Goal: Task Accomplishment & Management: Manage account settings

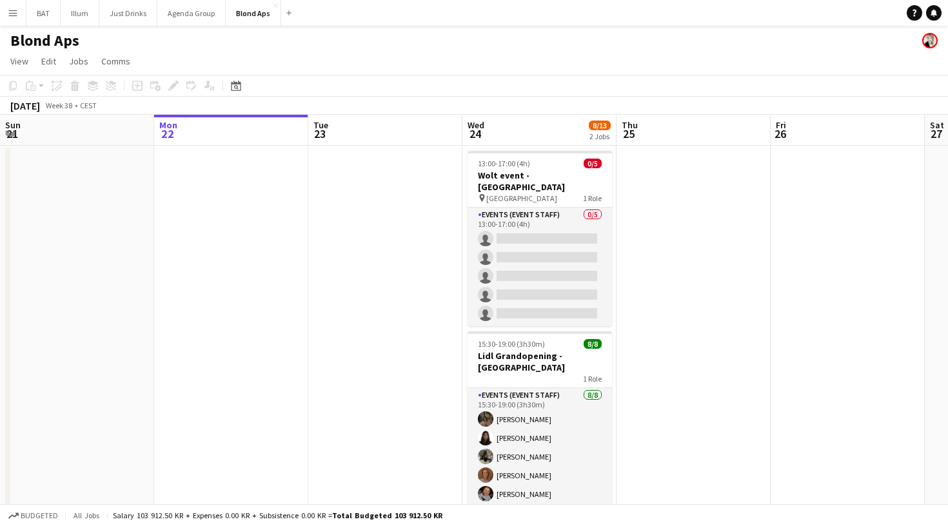
scroll to position [46, 0]
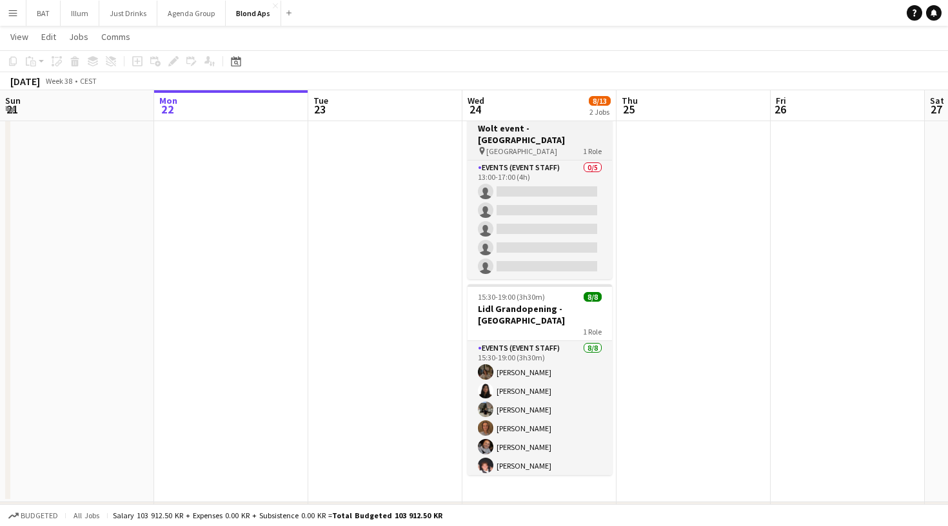
click at [512, 146] on span "København" at bounding box center [521, 151] width 71 height 10
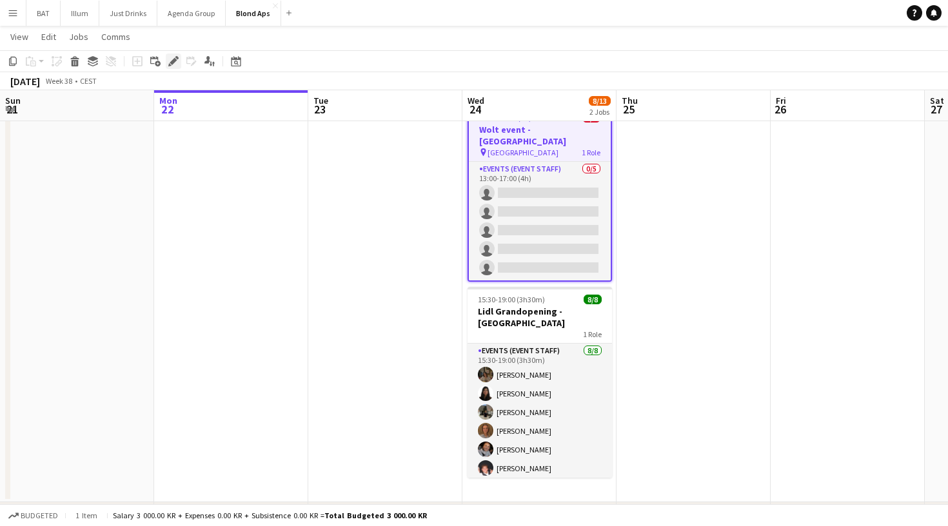
click at [175, 58] on icon "Edit" at bounding box center [173, 61] width 10 height 10
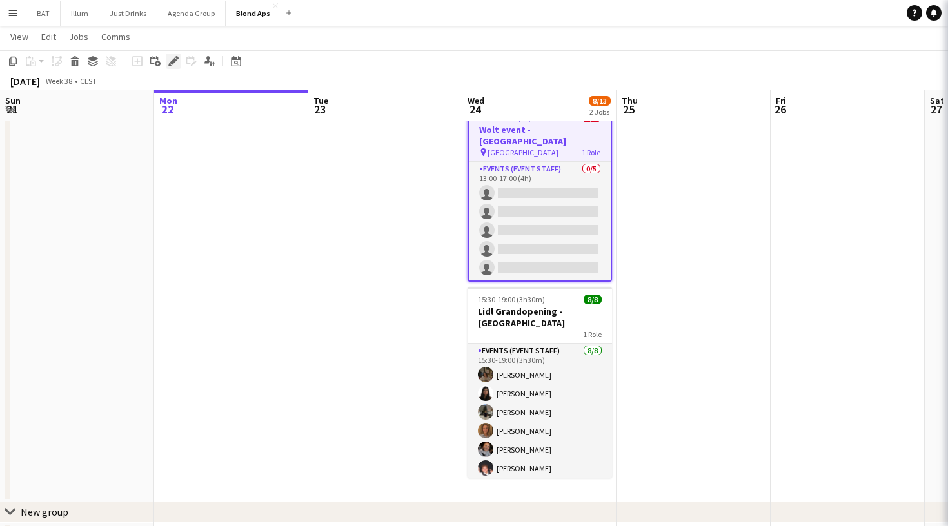
type input "**********"
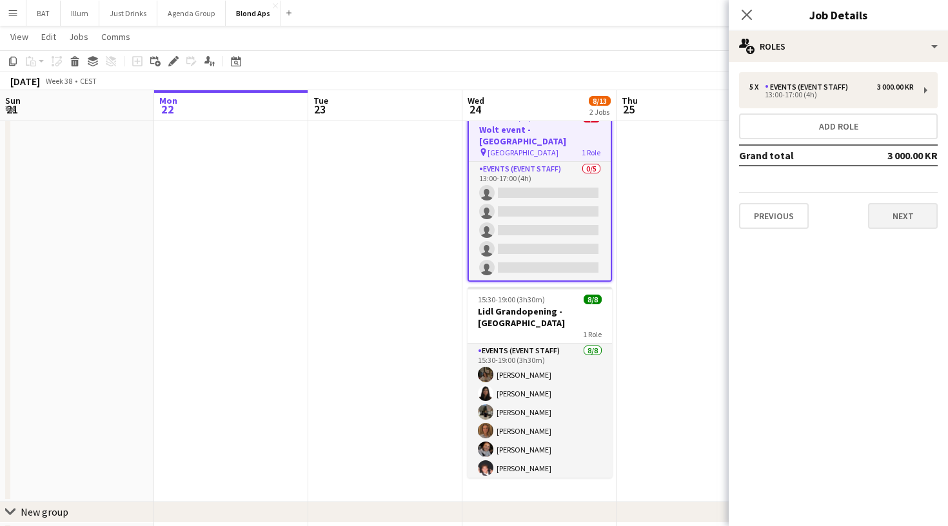
click at [895, 213] on button "Next" at bounding box center [903, 216] width 70 height 26
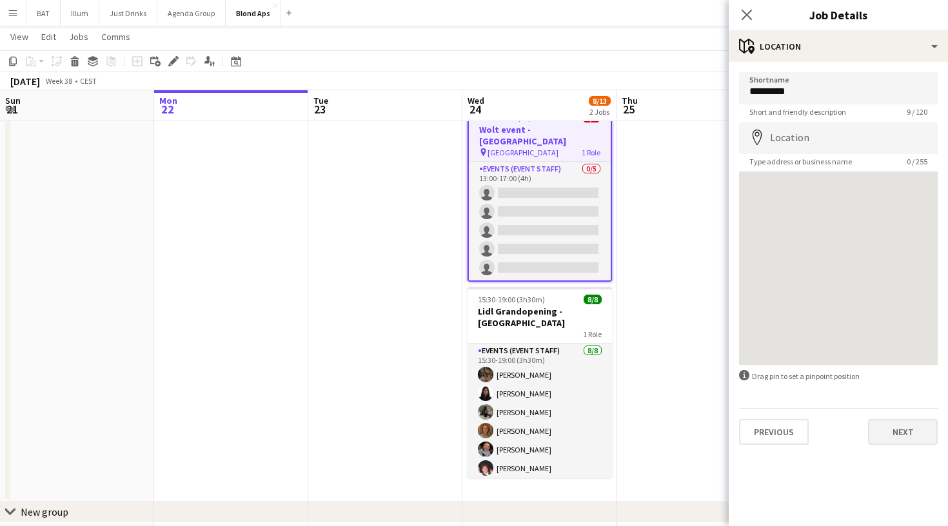
click at [892, 433] on button "Next" at bounding box center [903, 432] width 70 height 26
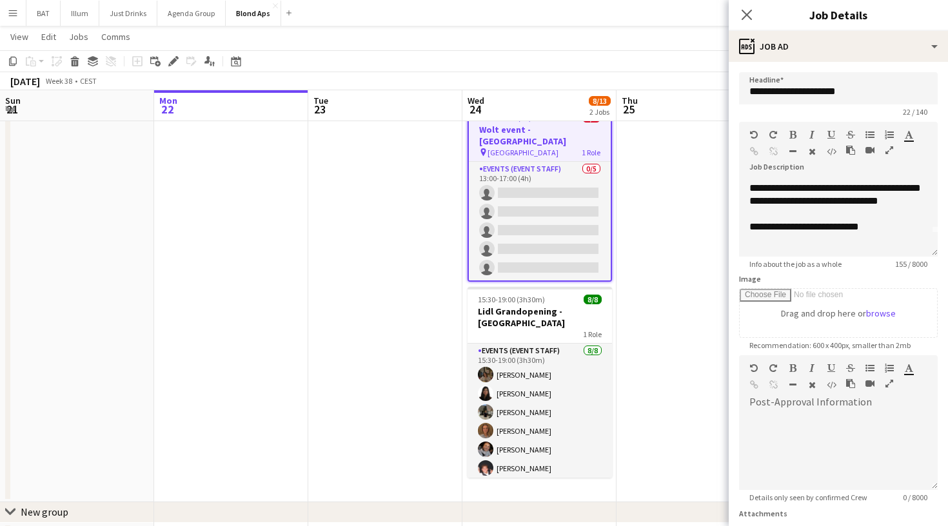
scroll to position [23, 0]
click at [747, 10] on icon "Close pop-in" at bounding box center [746, 14] width 12 height 12
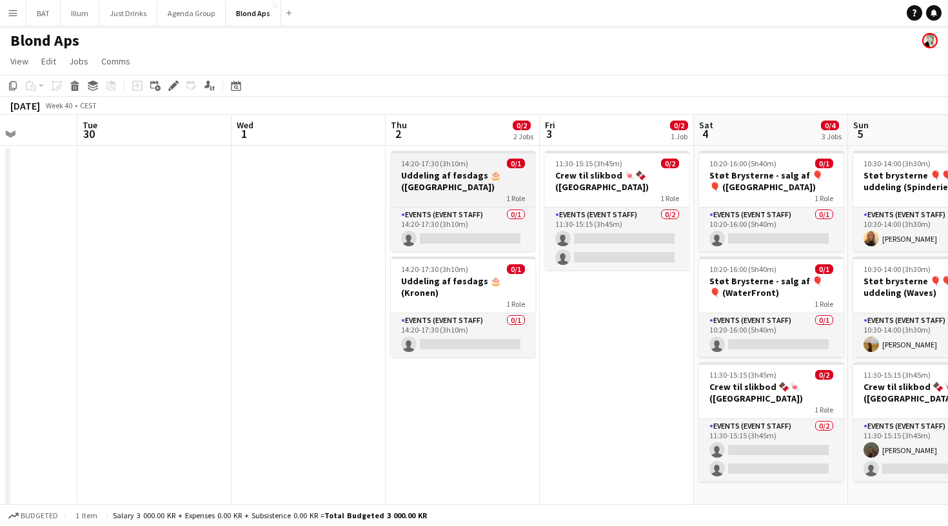
scroll to position [0, 0]
click at [458, 170] on h3 "Uddeling af føsdags 🎂 ([GEOGRAPHIC_DATA])" at bounding box center [463, 181] width 144 height 23
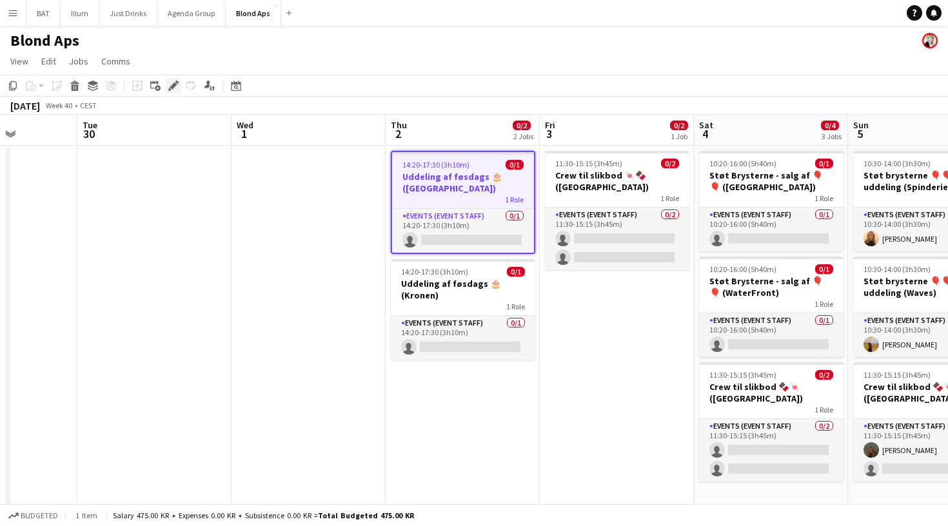
click at [166, 86] on div "Edit" at bounding box center [173, 85] width 15 height 15
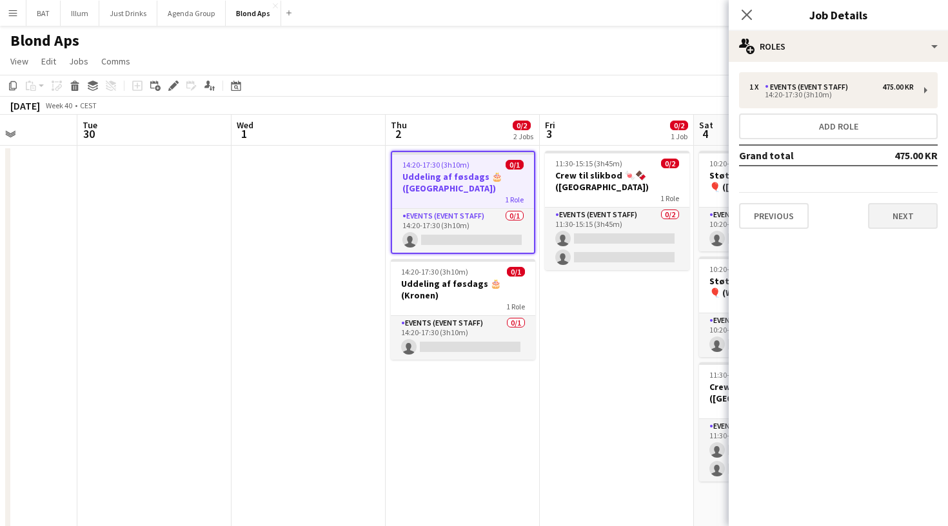
click at [884, 215] on button "Next" at bounding box center [903, 216] width 70 height 26
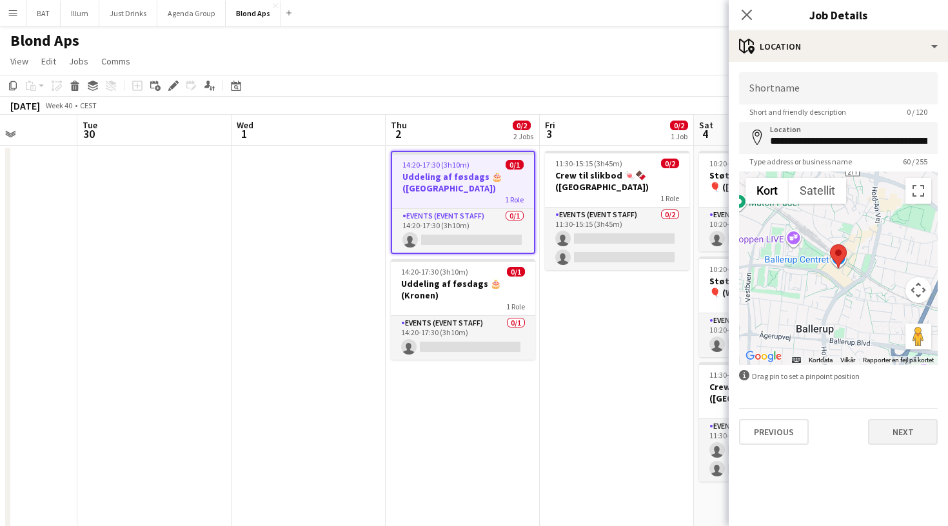
click at [921, 426] on button "Next" at bounding box center [903, 432] width 70 height 26
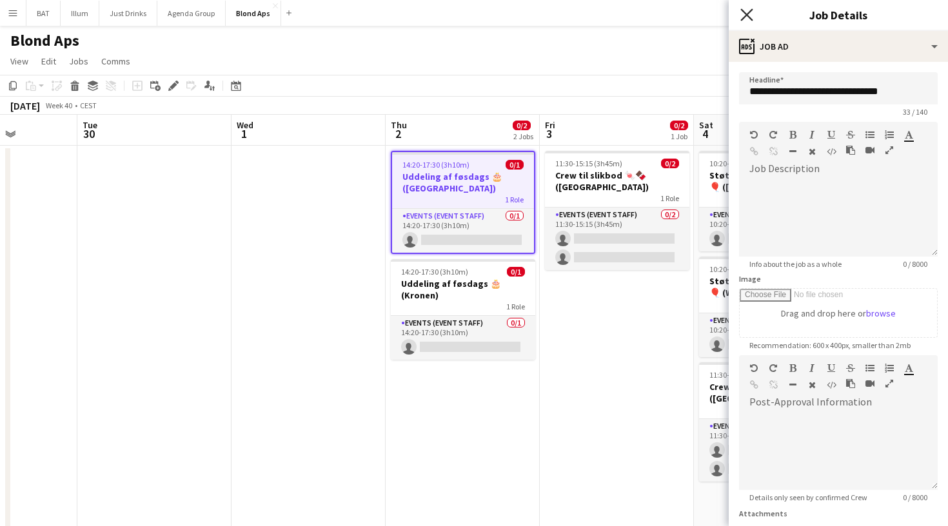
click at [749, 15] on icon "Close pop-in" at bounding box center [746, 14] width 12 height 12
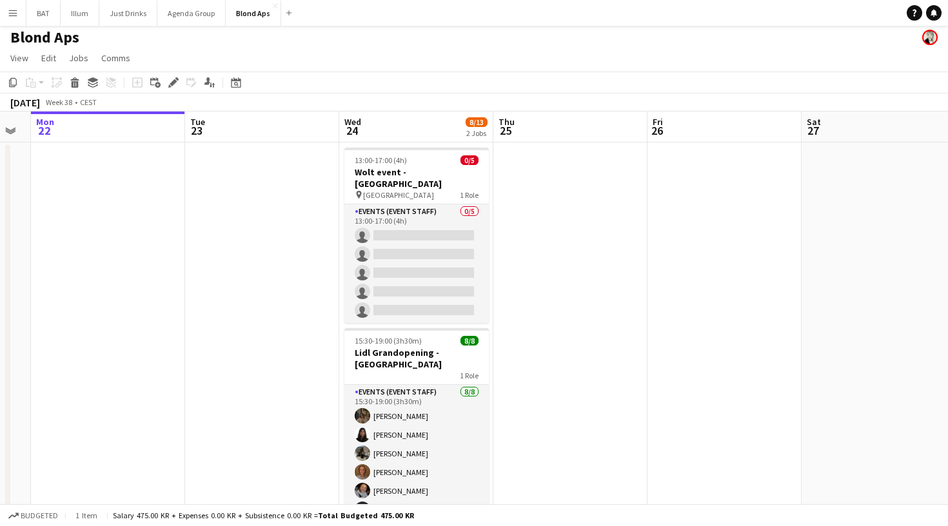
scroll to position [0, 278]
click at [430, 347] on h3 "Lidl Grandopening - [GEOGRAPHIC_DATA]" at bounding box center [416, 358] width 144 height 23
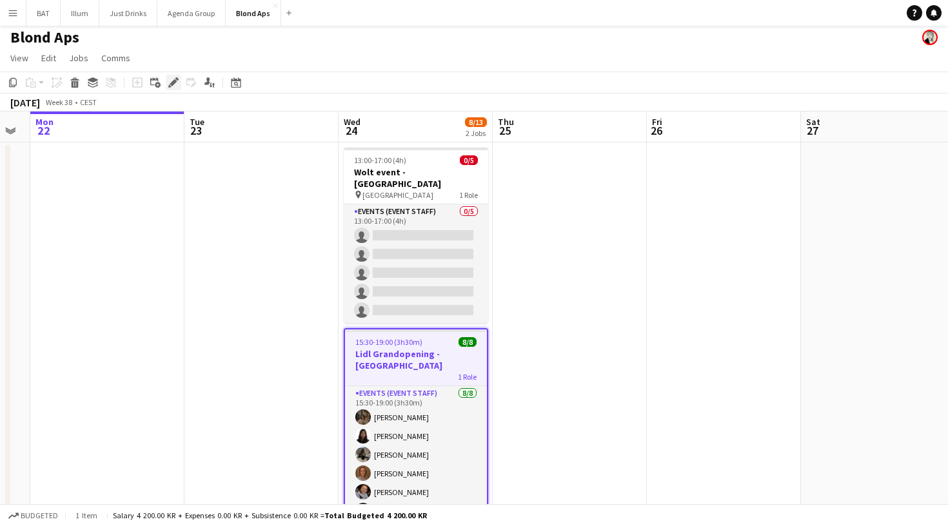
click at [175, 78] on icon "Edit" at bounding box center [173, 82] width 10 height 10
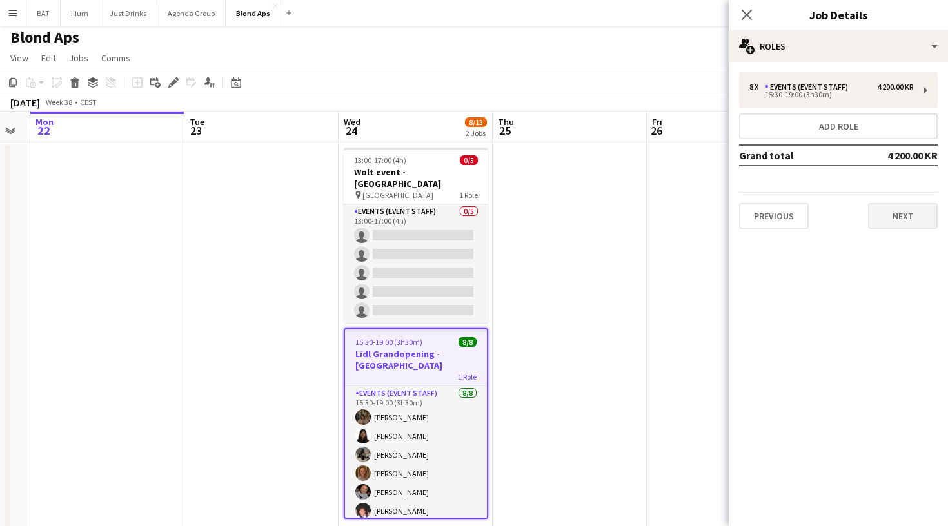
click at [919, 205] on button "Next" at bounding box center [903, 216] width 70 height 26
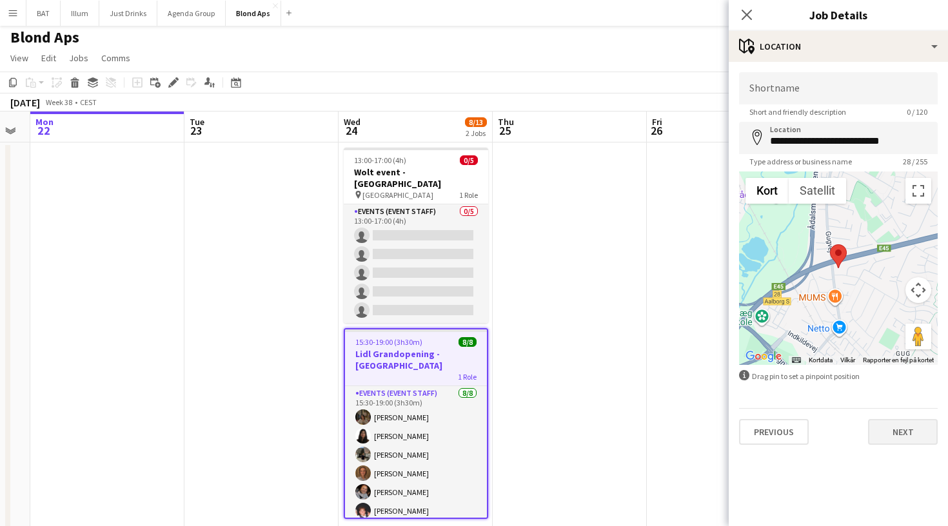
click at [904, 437] on button "Next" at bounding box center [903, 432] width 70 height 26
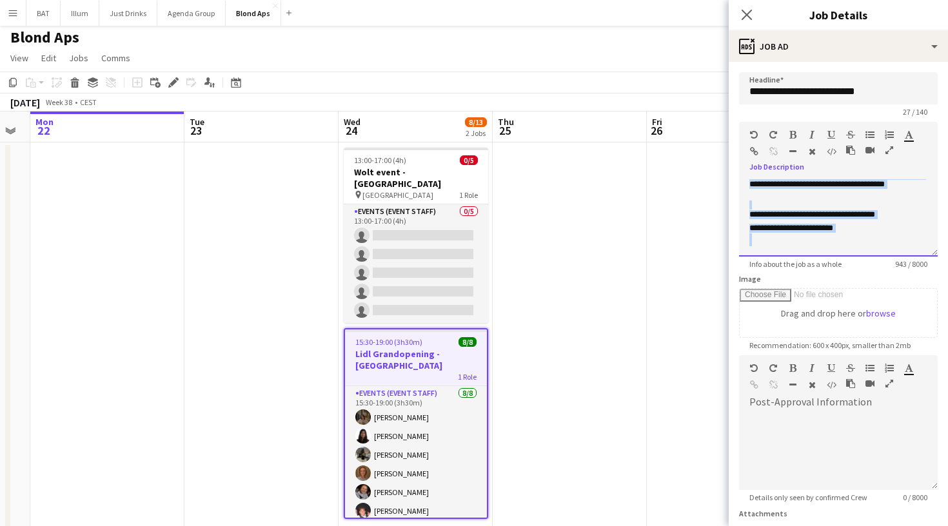
scroll to position [337, 0]
drag, startPoint x: 749, startPoint y: 188, endPoint x: 870, endPoint y: 233, distance: 129.4
click at [870, 233] on div "**********" at bounding box center [838, 217] width 199 height 77
copy div "**********"
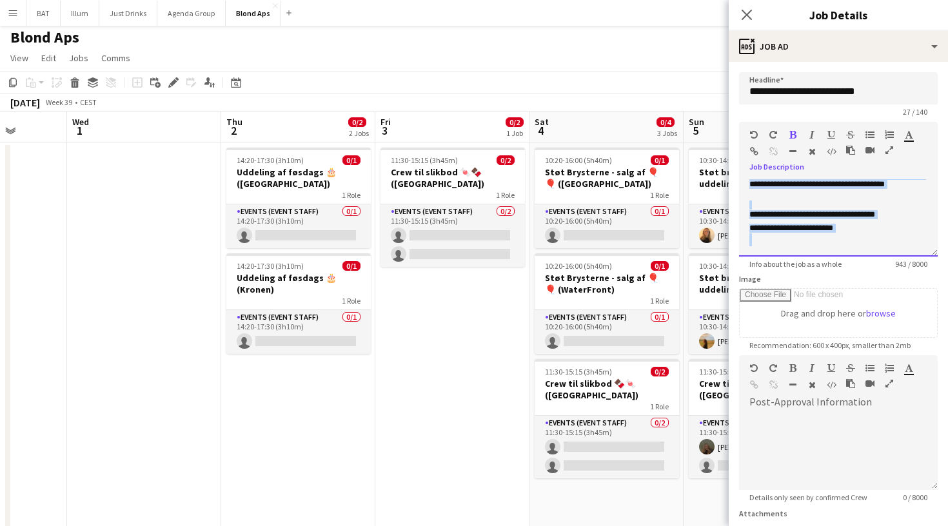
scroll to position [0, 393]
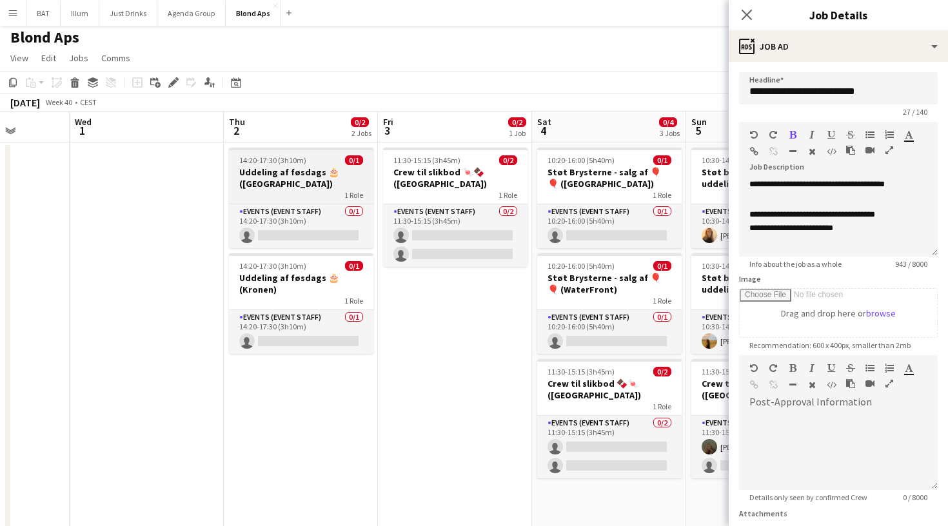
click at [319, 170] on h3 "Uddeling af føsdags 🎂 ([GEOGRAPHIC_DATA])" at bounding box center [301, 177] width 144 height 23
type input "**********"
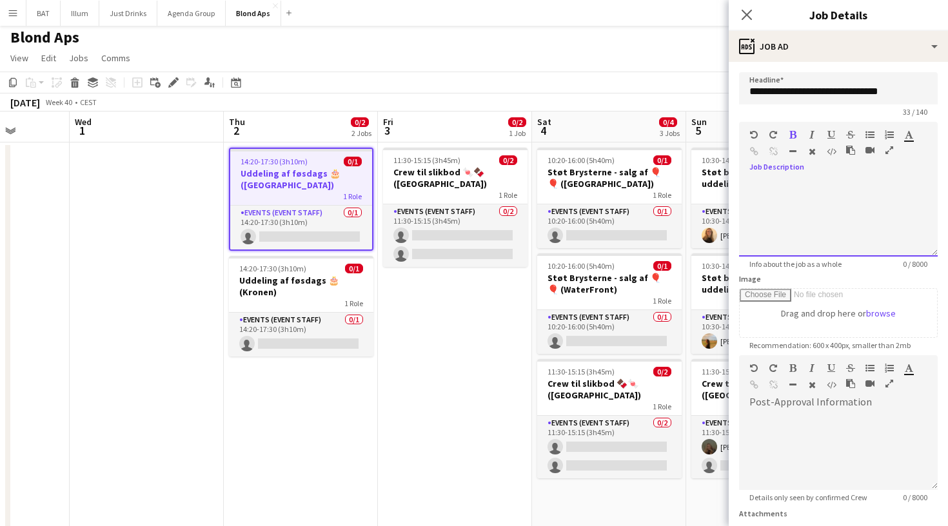
click at [775, 177] on div at bounding box center [838, 213] width 199 height 86
paste div
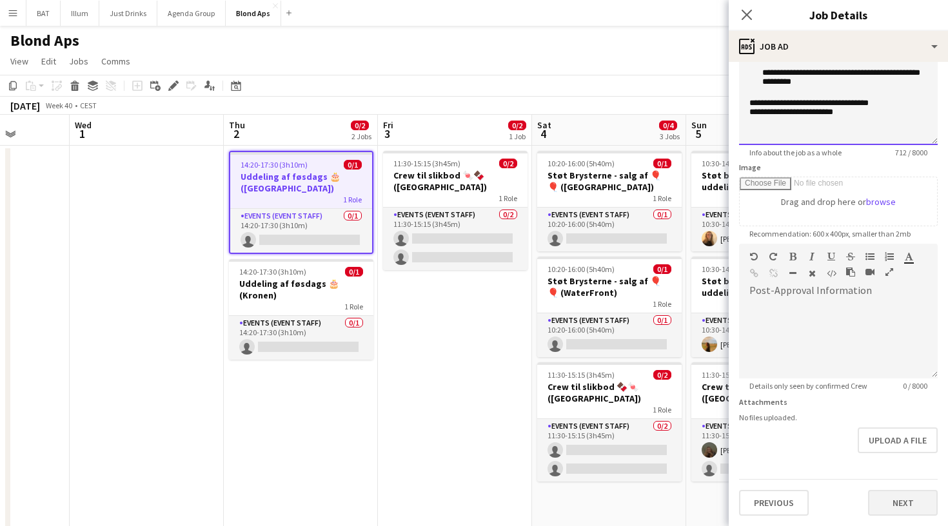
scroll to position [112, 0]
click at [905, 505] on button "Next" at bounding box center [903, 503] width 70 height 26
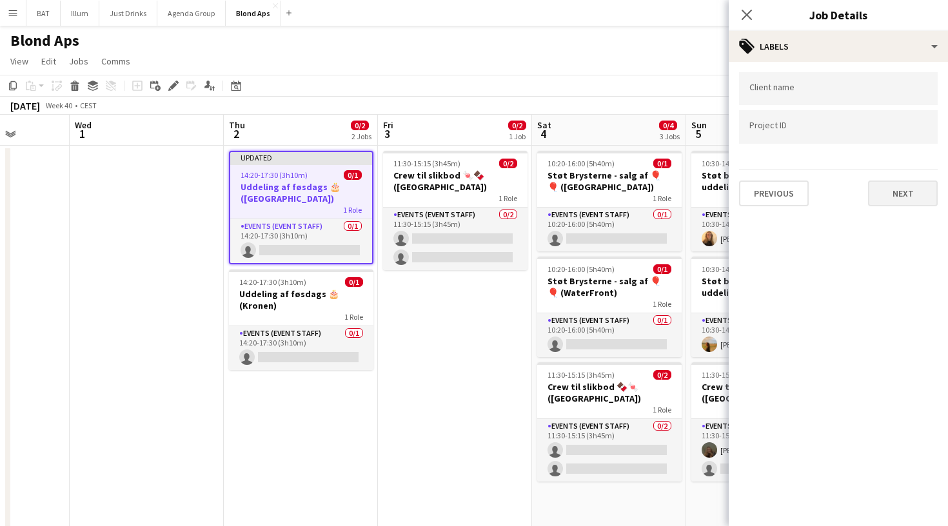
click at [914, 188] on button "Next" at bounding box center [903, 194] width 70 height 26
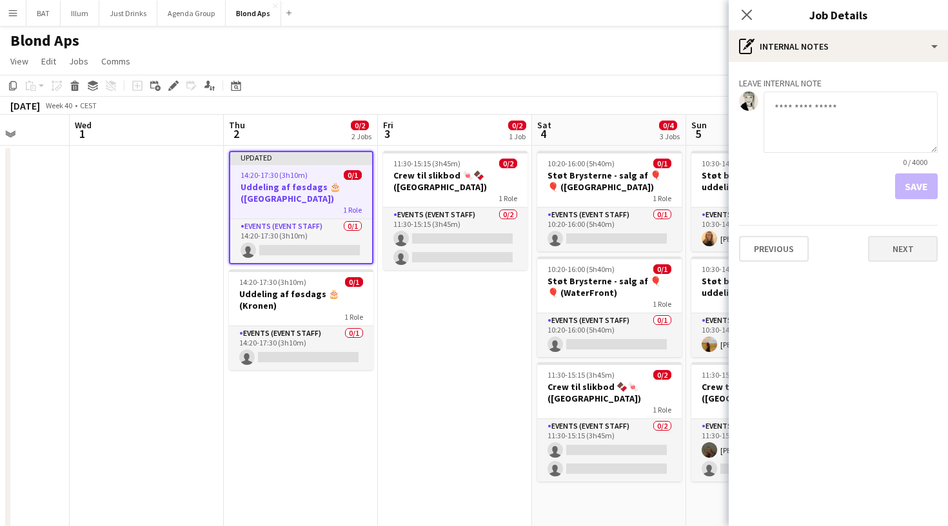
click at [922, 253] on button "Next" at bounding box center [903, 249] width 70 height 26
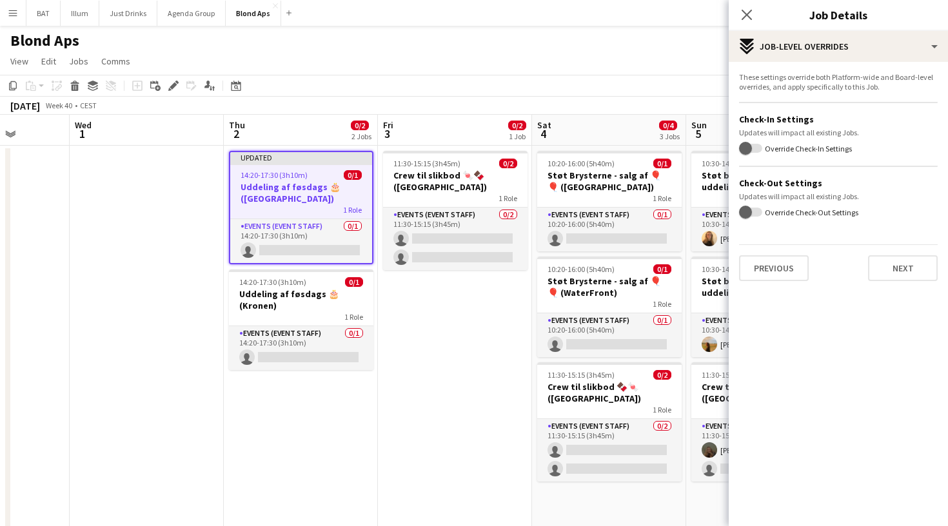
click at [898, 253] on div "Previous Next" at bounding box center [838, 262] width 199 height 37
click at [898, 262] on button "Next" at bounding box center [903, 268] width 70 height 26
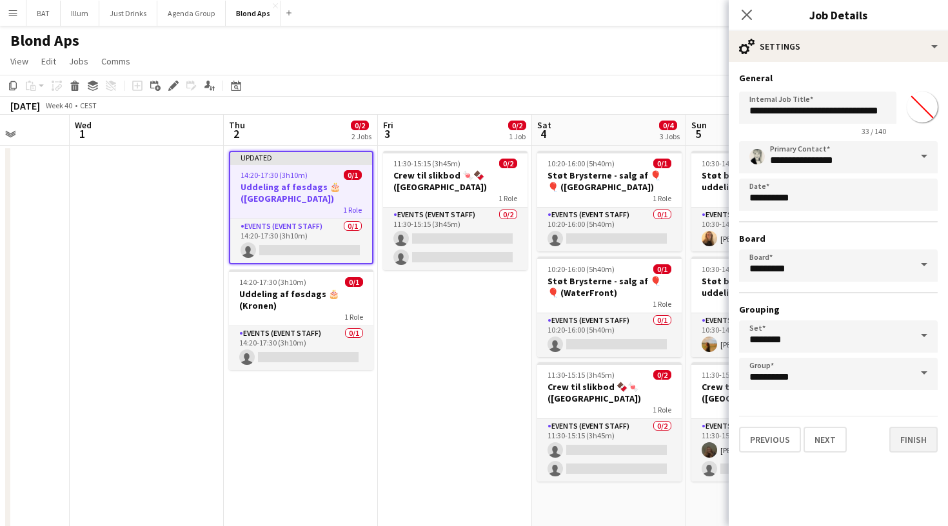
click at [914, 440] on button "Finish" at bounding box center [913, 440] width 48 height 26
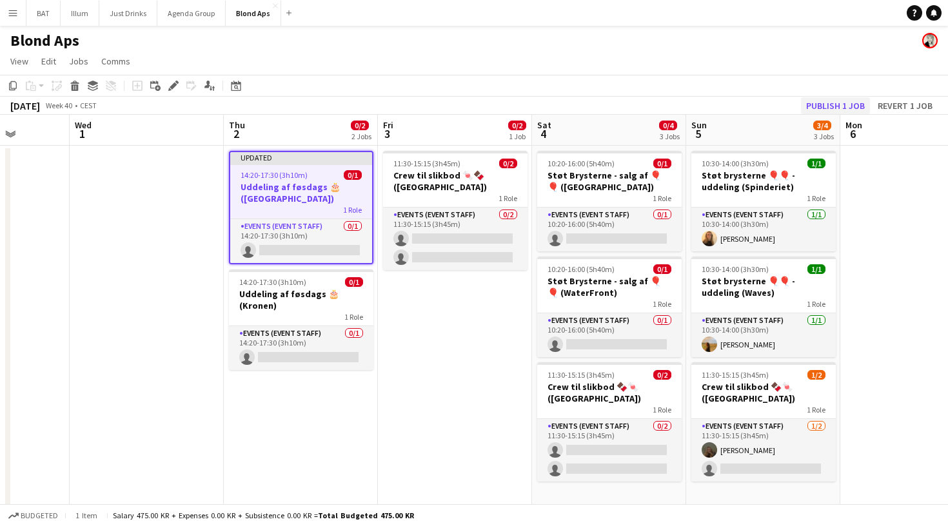
click at [849, 102] on button "Publish 1 job" at bounding box center [835, 105] width 69 height 17
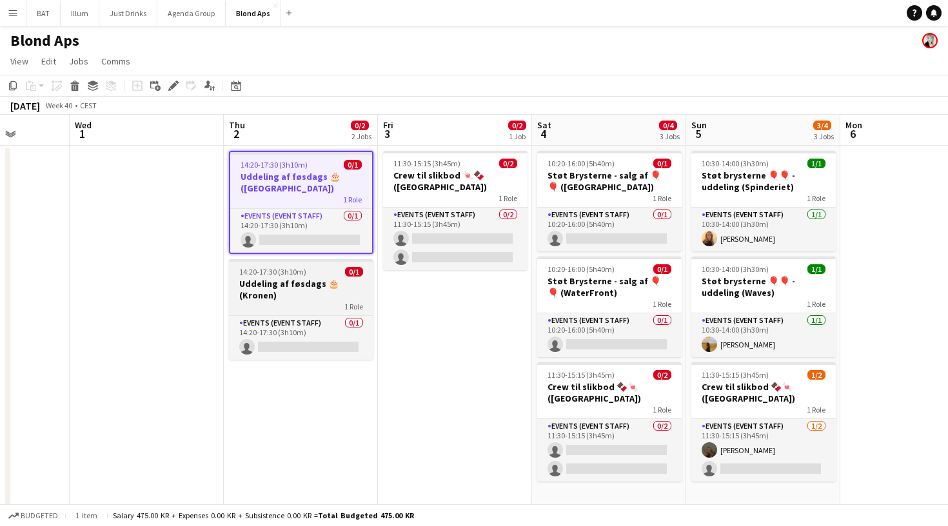
click at [332, 290] on h3 "Uddeling af føsdags 🎂 (Kronen)" at bounding box center [301, 289] width 144 height 23
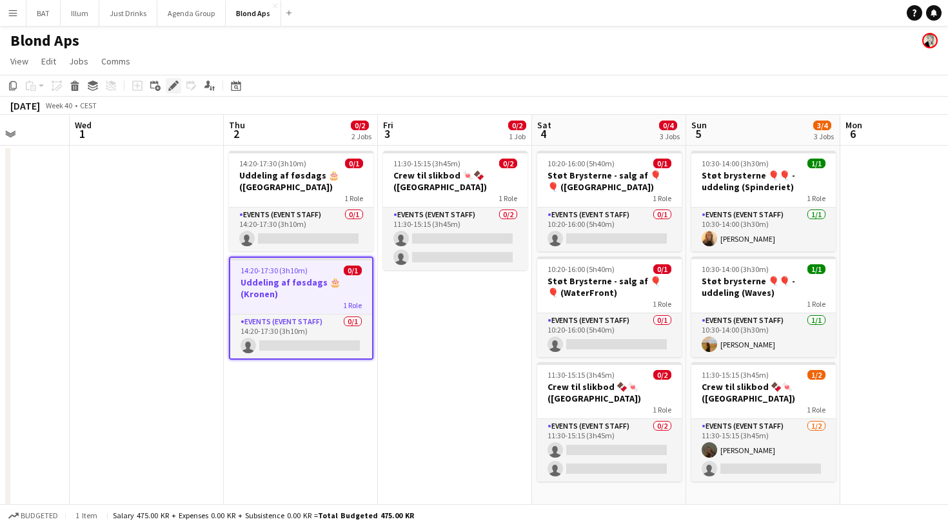
click at [172, 86] on icon at bounding box center [173, 86] width 7 height 7
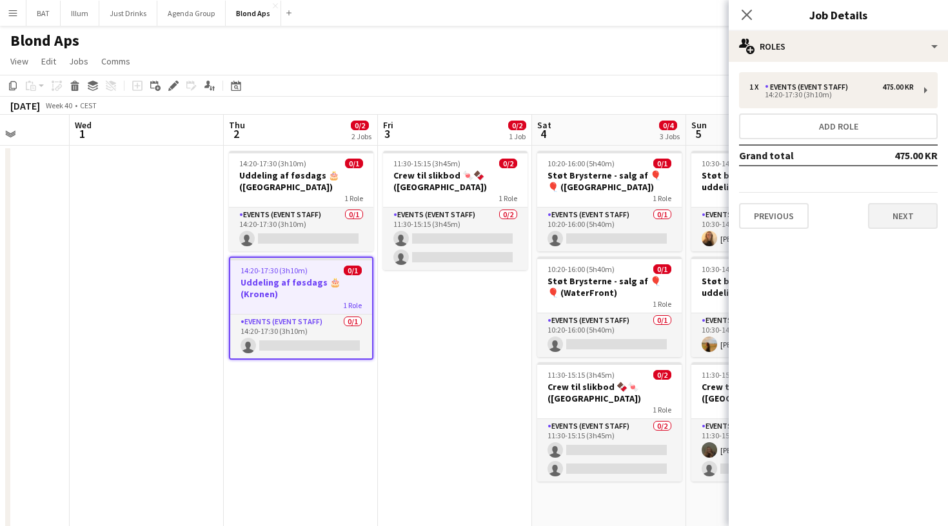
click at [885, 209] on button "Next" at bounding box center [903, 216] width 70 height 26
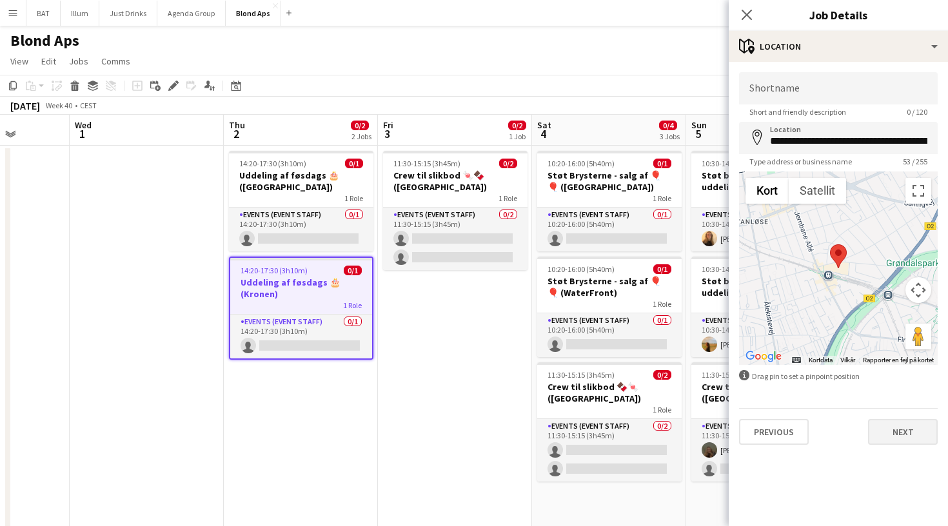
click at [892, 426] on button "Next" at bounding box center [903, 432] width 70 height 26
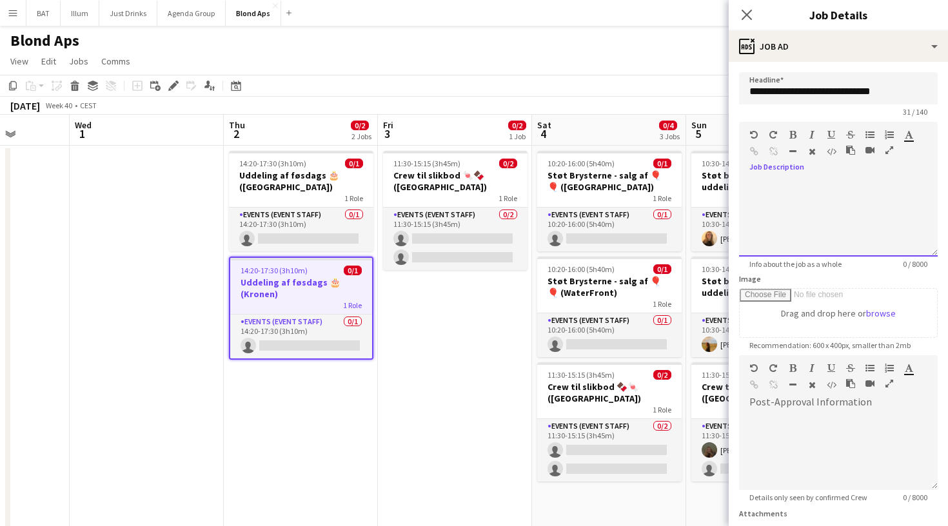
click at [811, 181] on div at bounding box center [838, 217] width 199 height 77
paste div
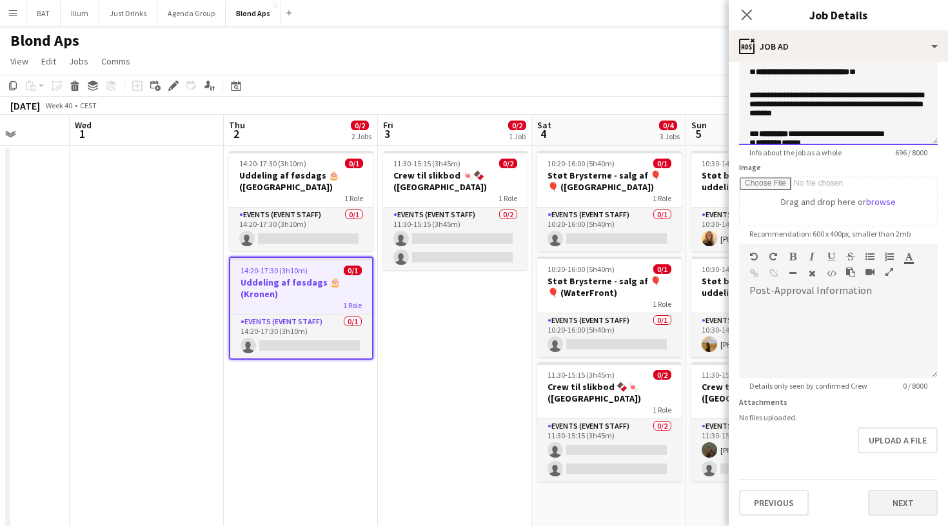
scroll to position [112, 0]
click at [901, 511] on button "Next" at bounding box center [903, 503] width 70 height 26
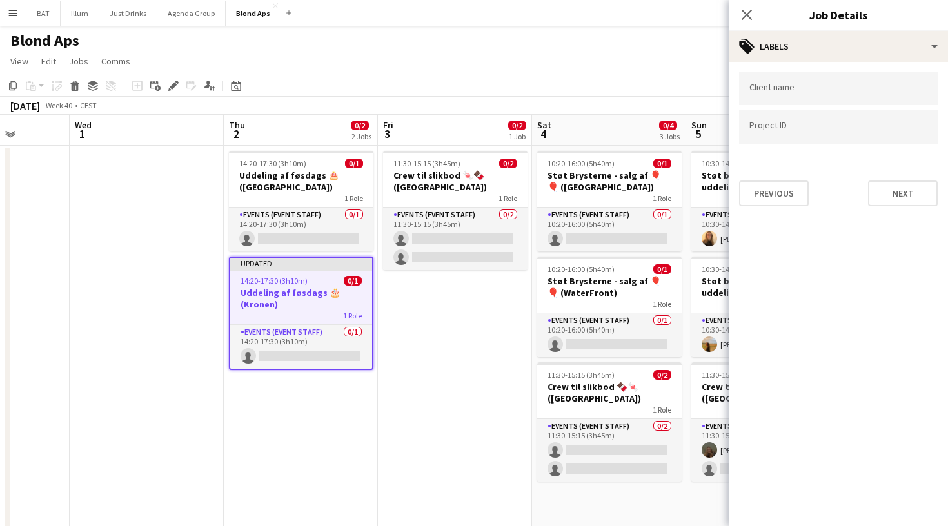
scroll to position [0, 0]
click at [894, 188] on button "Next" at bounding box center [903, 194] width 70 height 26
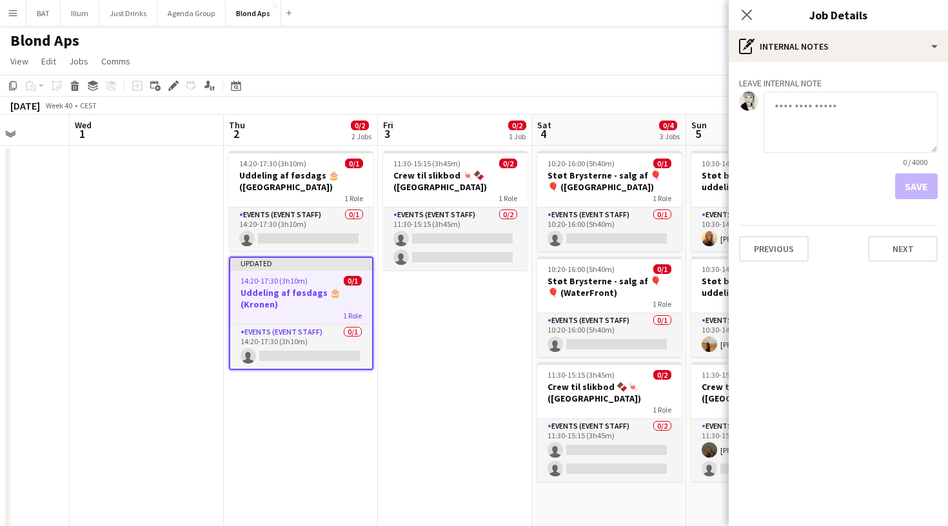
click at [903, 267] on div "Leave internal note 0 / 4000 Save Previous Next" at bounding box center [838, 167] width 219 height 210
click at [899, 259] on button "Next" at bounding box center [903, 249] width 70 height 26
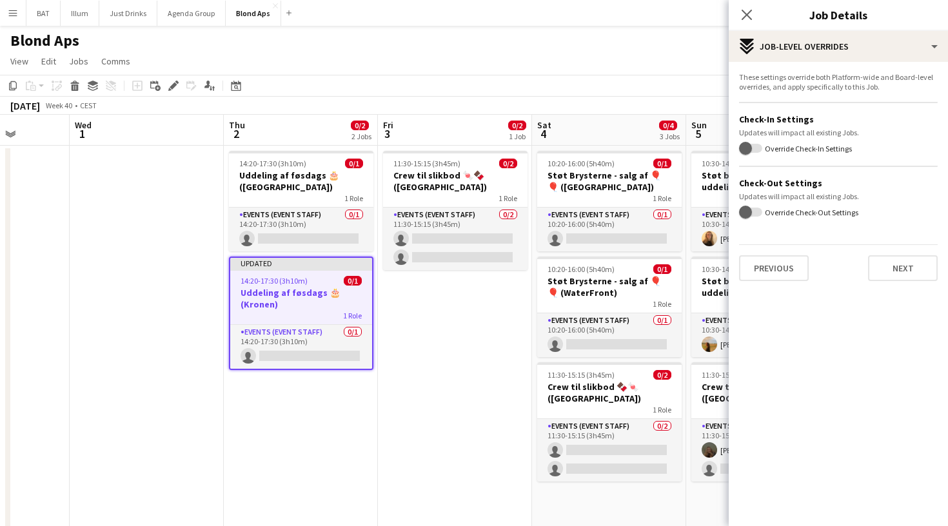
click at [659, 65] on app-page-menu "View Day view expanded Day view collapsed Month view Date picker Jump to today …" at bounding box center [474, 62] width 948 height 25
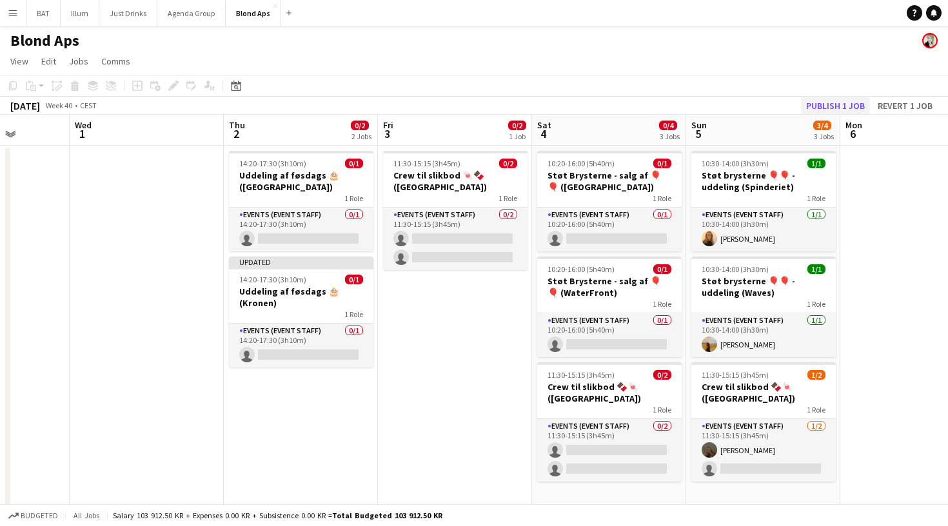
click at [819, 108] on button "Publish 1 job" at bounding box center [835, 105] width 69 height 17
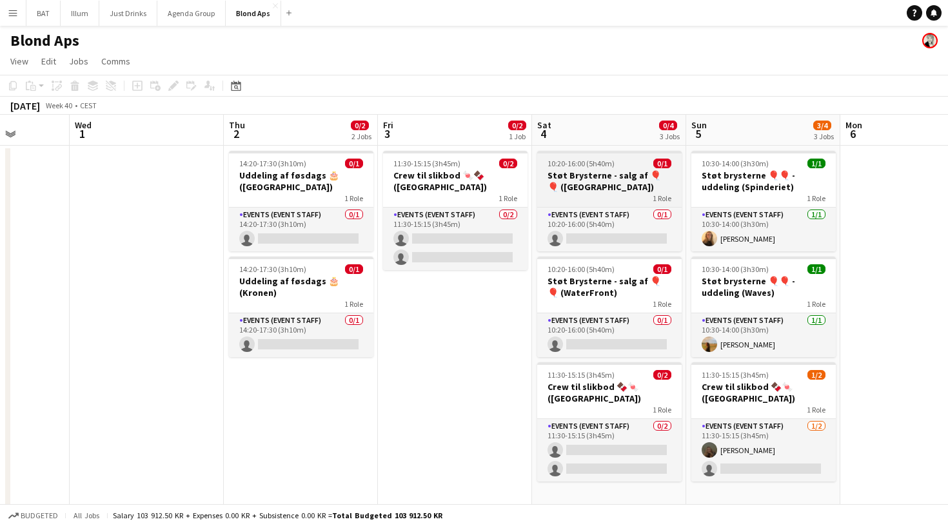
click at [590, 190] on h3 "Støt Brysterne - salg af 🎈🎈 ([GEOGRAPHIC_DATA])" at bounding box center [609, 181] width 144 height 23
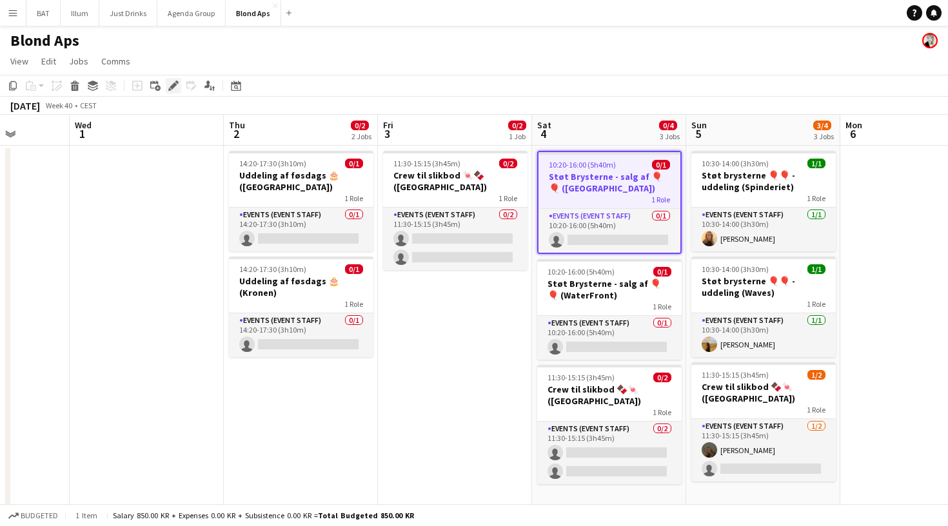
click at [176, 85] on icon "Edit" at bounding box center [173, 86] width 10 height 10
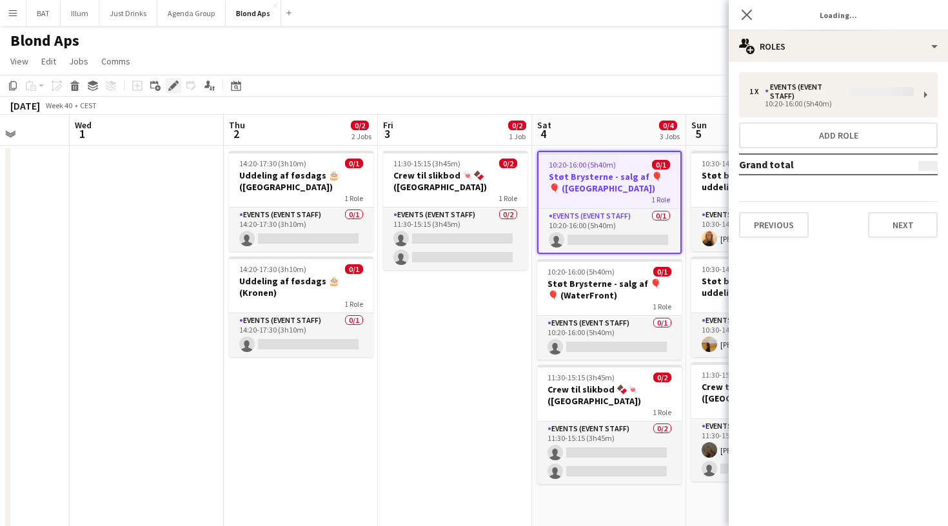
type input "**********"
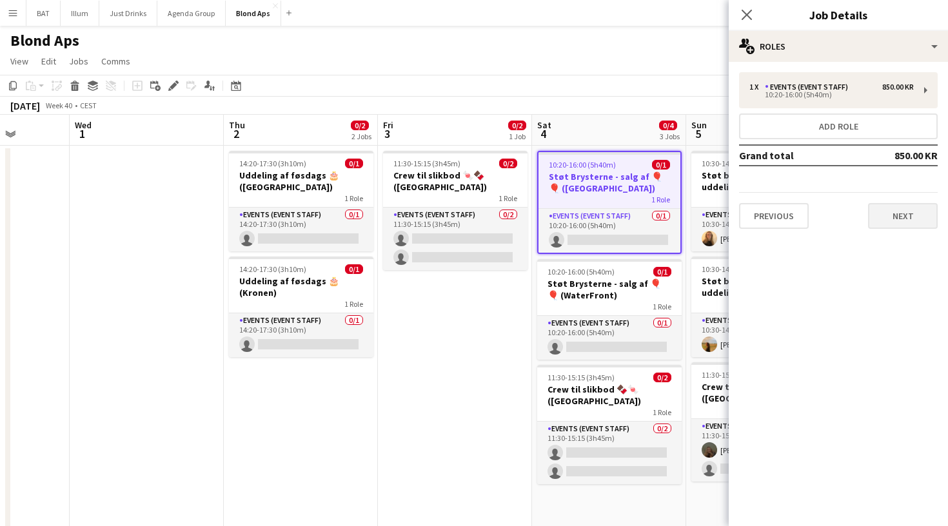
click at [901, 209] on button "Next" at bounding box center [903, 216] width 70 height 26
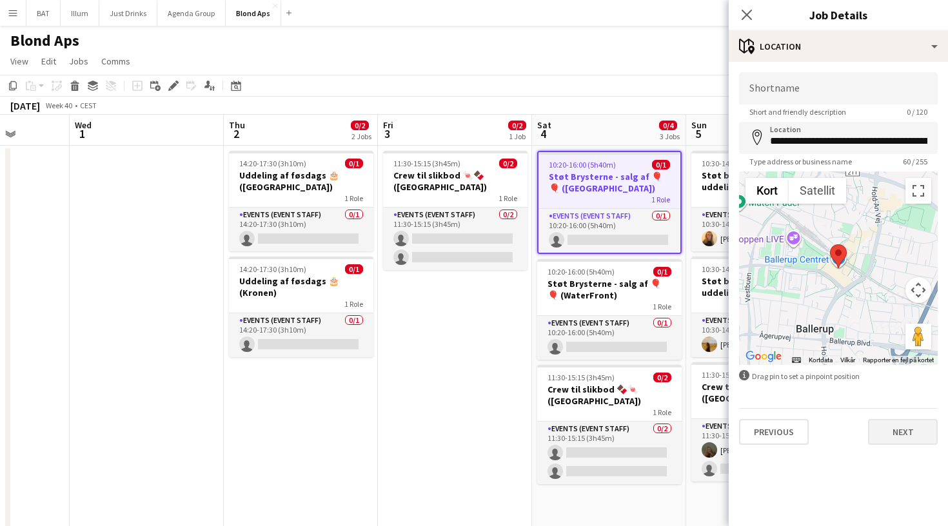
click at [885, 427] on button "Next" at bounding box center [903, 432] width 70 height 26
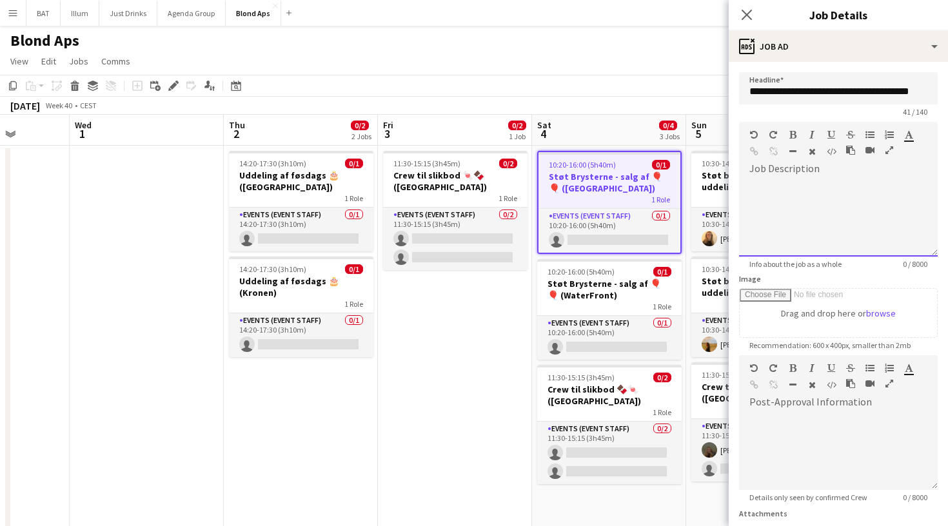
click at [825, 188] on div at bounding box center [838, 217] width 199 height 77
paste div
click at [785, 214] on li at bounding box center [844, 211] width 165 height 6
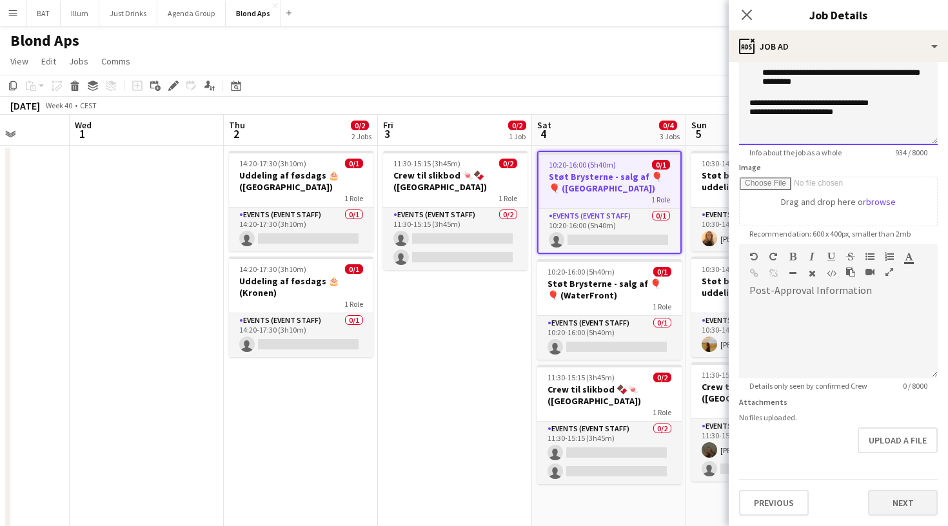
scroll to position [112, 0]
click at [897, 499] on button "Next" at bounding box center [903, 503] width 70 height 26
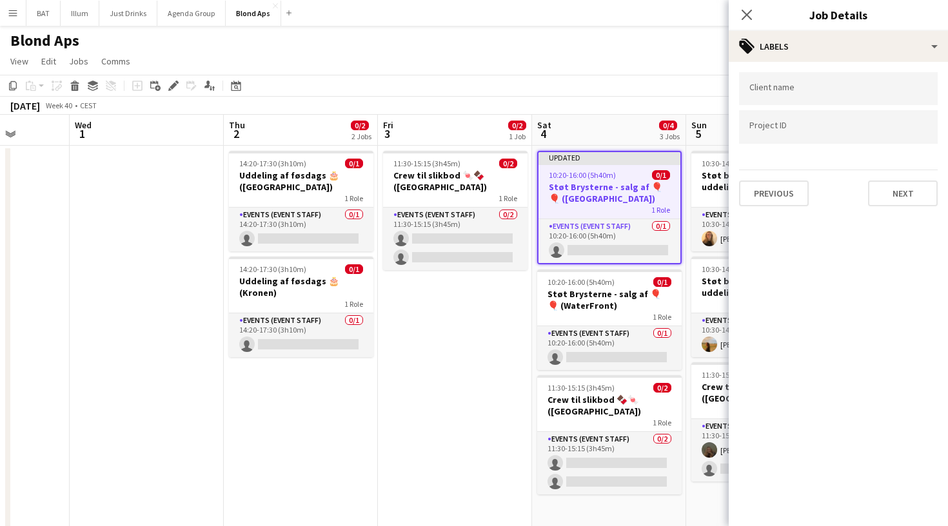
click at [913, 211] on div "Client name Project ID Previous Next" at bounding box center [838, 139] width 219 height 155
click at [912, 204] on button "Next" at bounding box center [903, 194] width 70 height 26
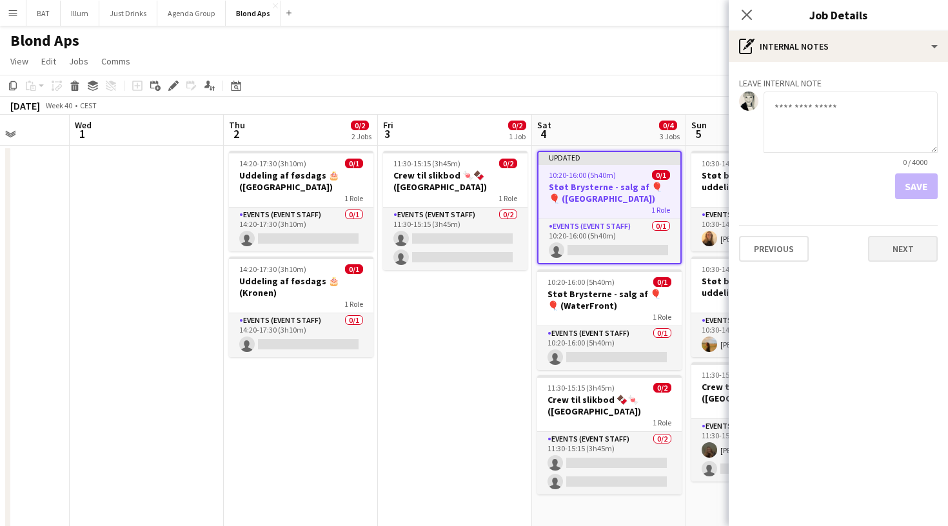
click at [909, 250] on button "Next" at bounding box center [903, 249] width 70 height 26
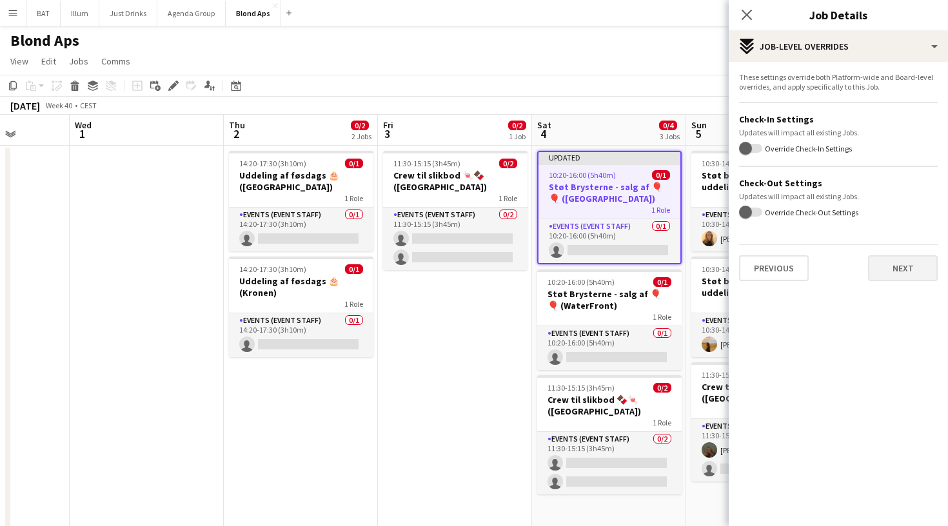
click at [907, 274] on button "Next" at bounding box center [903, 268] width 70 height 26
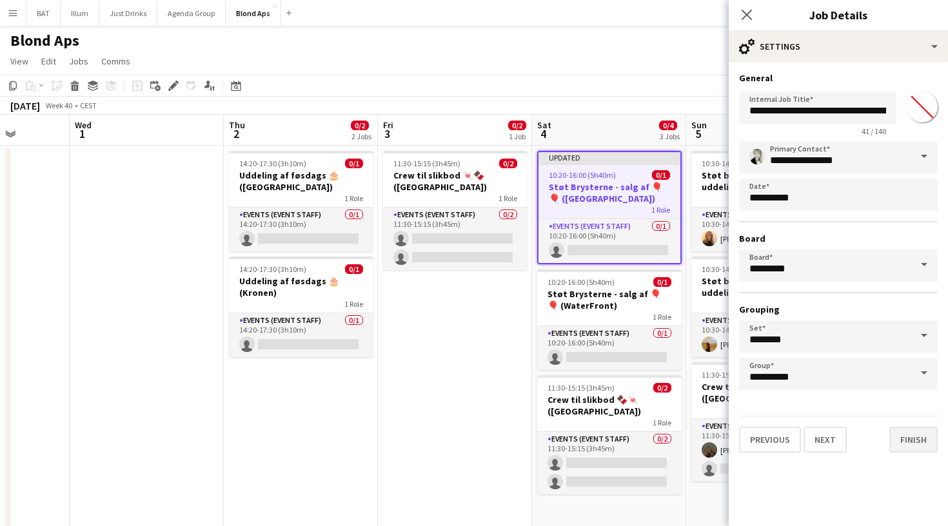
click at [903, 448] on button "Finish" at bounding box center [913, 440] width 48 height 26
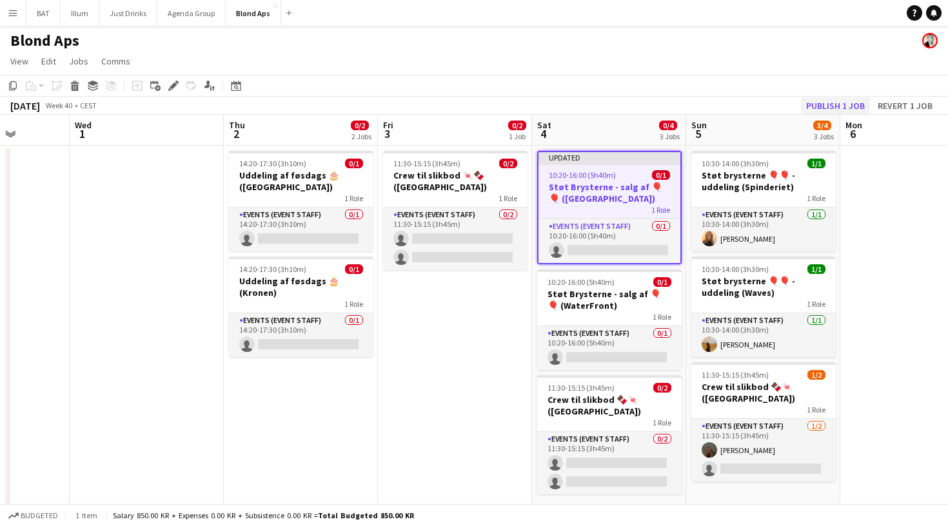
click at [854, 107] on button "Publish 1 job" at bounding box center [835, 105] width 69 height 17
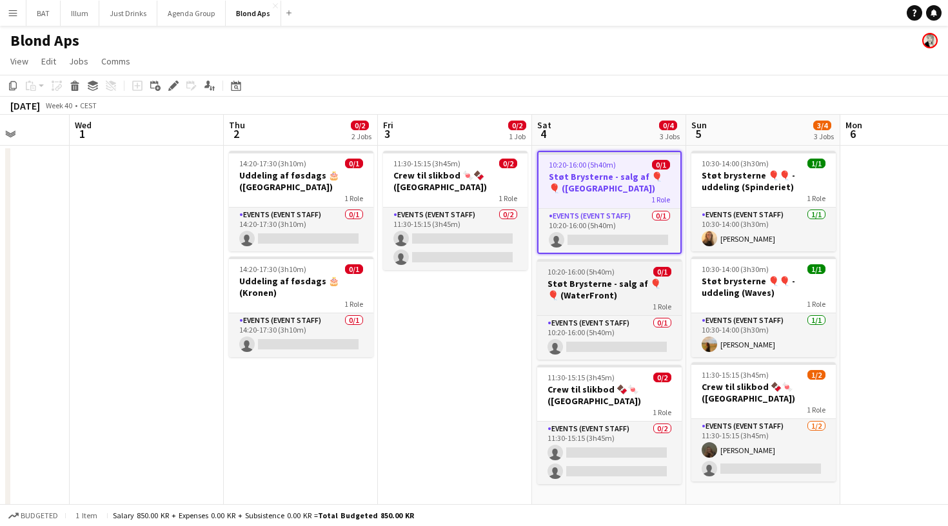
click at [642, 289] on h3 "Støt Brysterne - salg af 🎈🎈 (WaterFront)" at bounding box center [609, 289] width 144 height 23
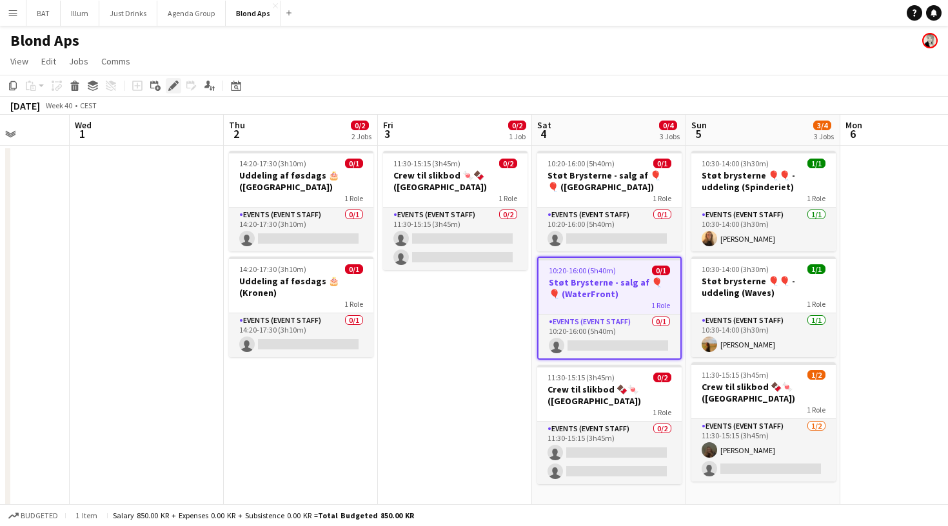
click at [171, 83] on icon "Edit" at bounding box center [173, 86] width 10 height 10
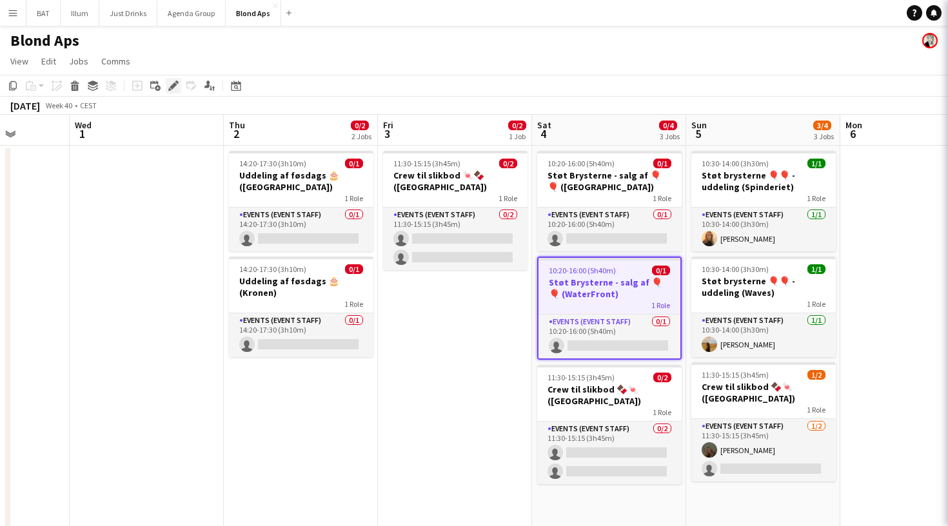
type input "**********"
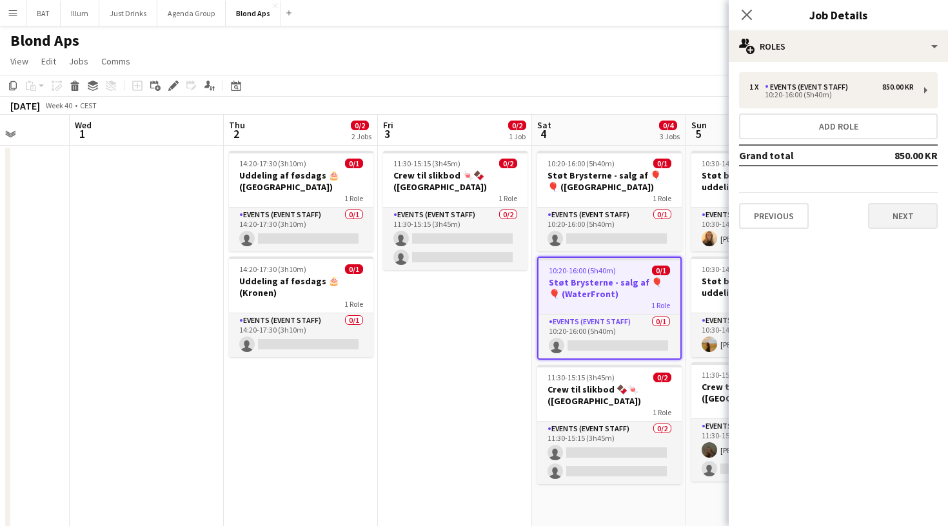
click at [892, 216] on button "Next" at bounding box center [903, 216] width 70 height 26
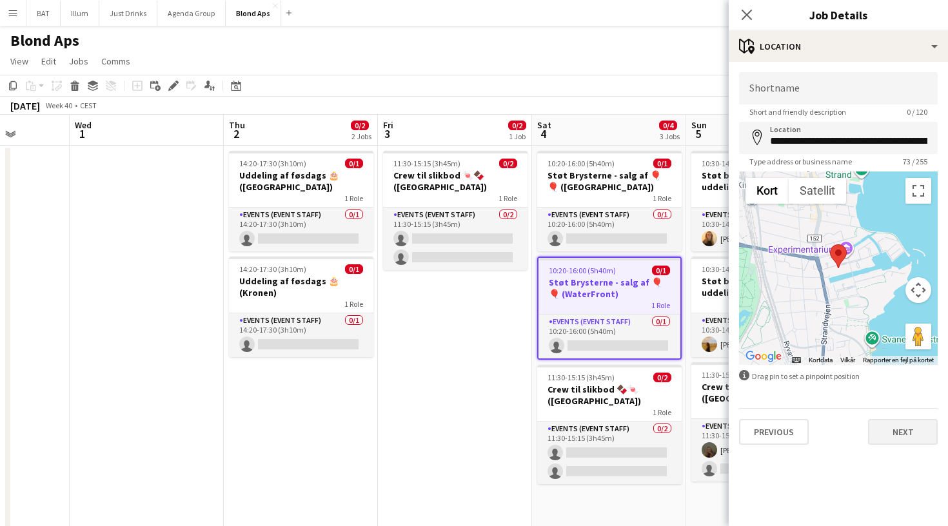
click at [900, 437] on button "Next" at bounding box center [903, 432] width 70 height 26
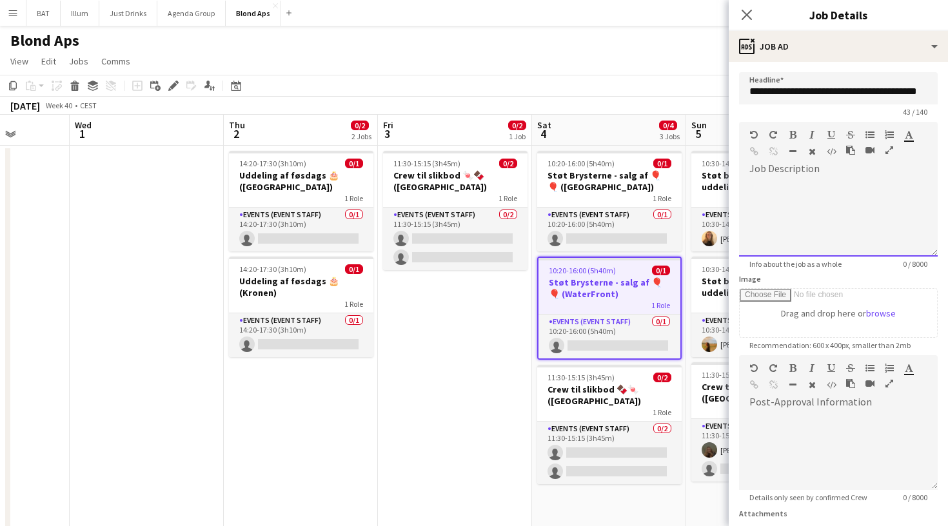
click at [838, 209] on div at bounding box center [838, 217] width 199 height 77
paste div
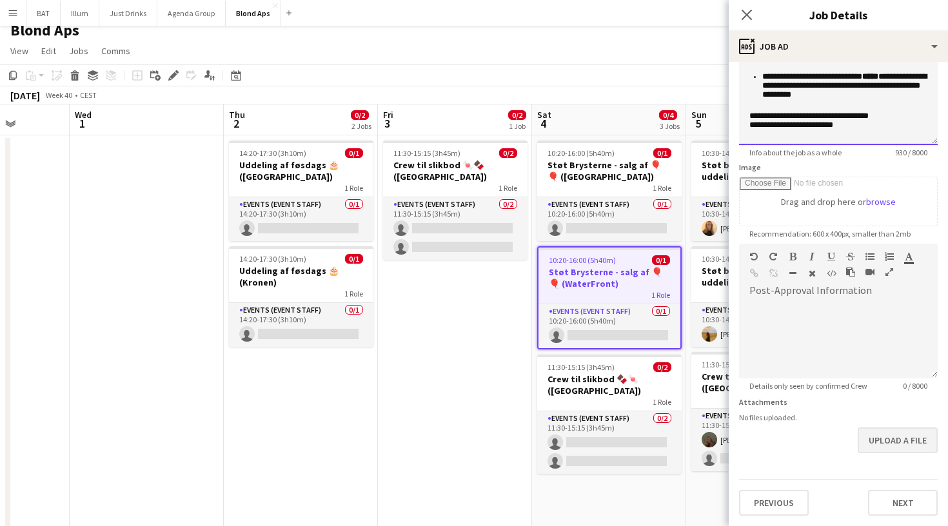
scroll to position [112, 0]
click at [907, 508] on button "Next" at bounding box center [903, 503] width 70 height 26
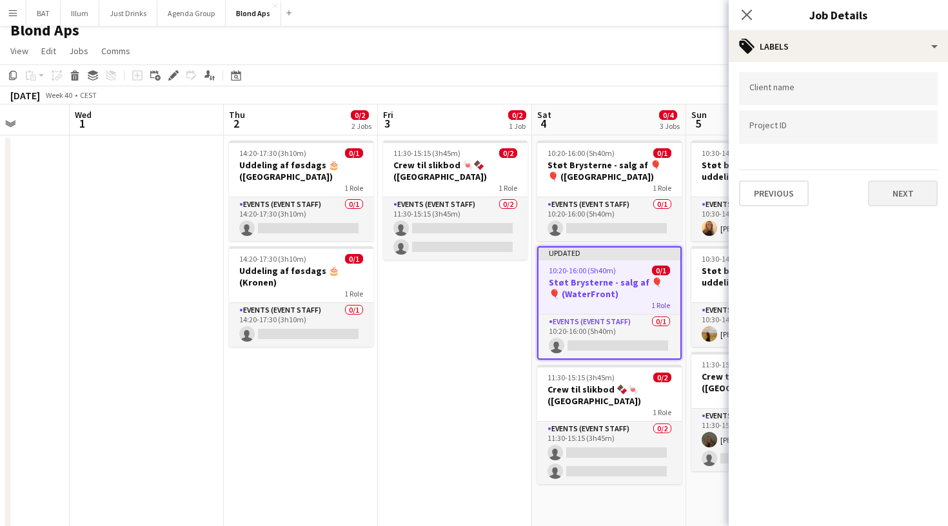
click at [896, 184] on button "Next" at bounding box center [903, 194] width 70 height 26
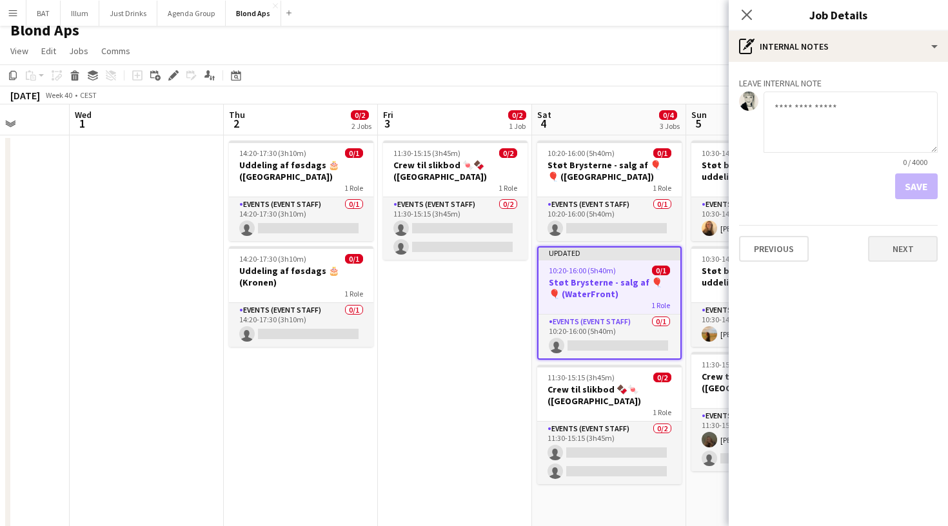
click at [901, 258] on button "Next" at bounding box center [903, 249] width 70 height 26
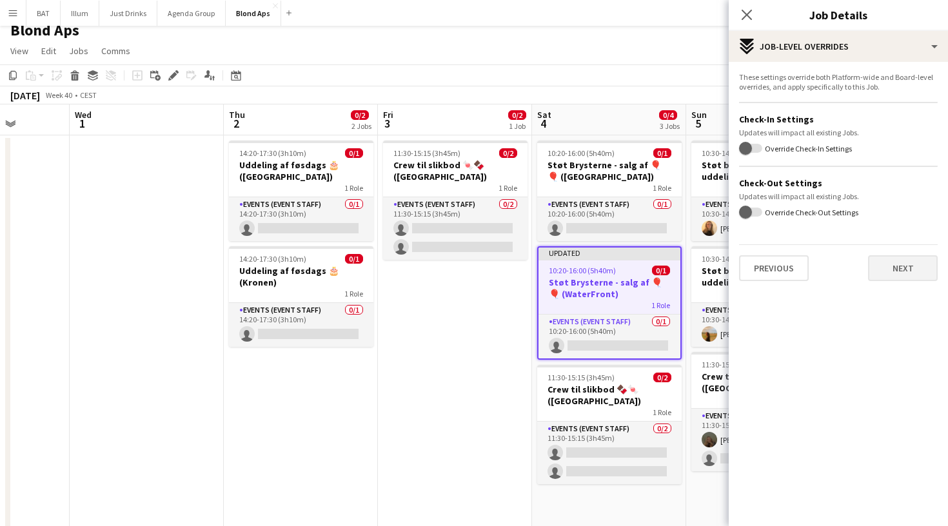
click at [901, 280] on button "Next" at bounding box center [903, 268] width 70 height 26
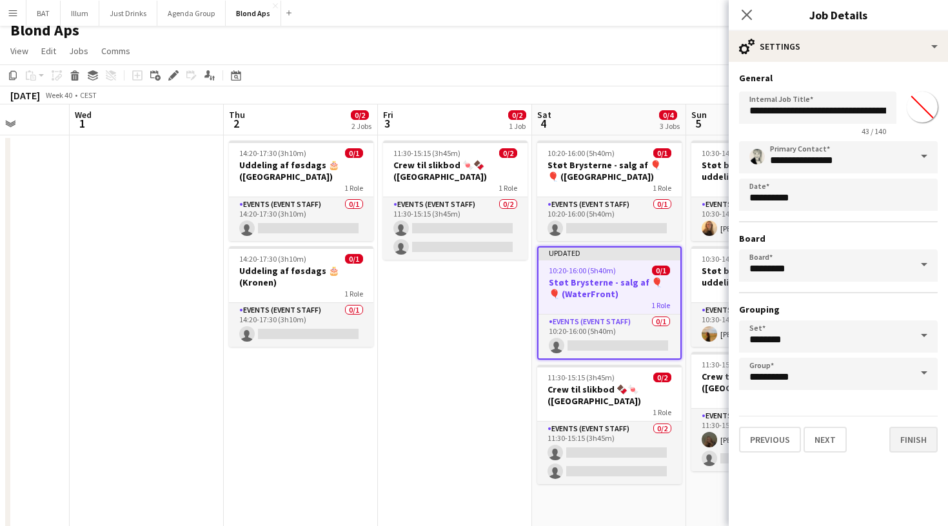
click at [906, 444] on button "Finish" at bounding box center [913, 440] width 48 height 26
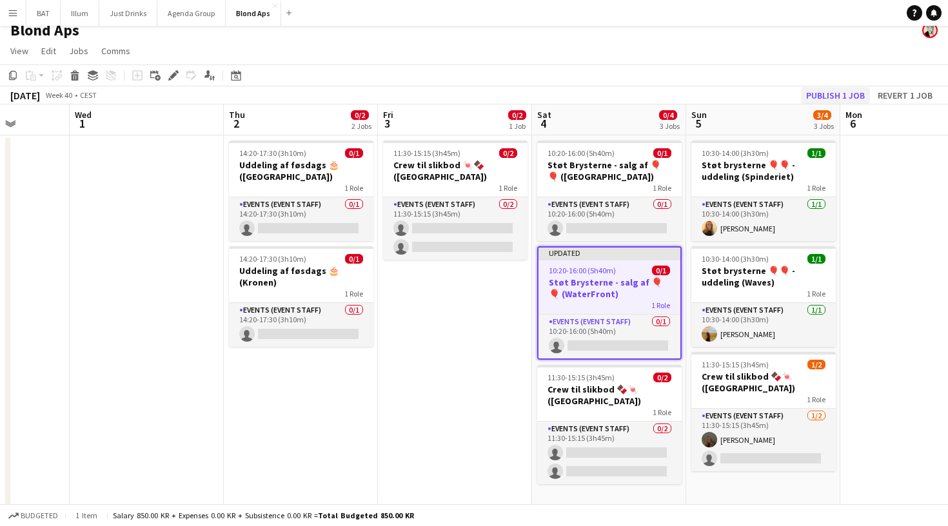
click at [832, 96] on button "Publish 1 job" at bounding box center [835, 95] width 69 height 17
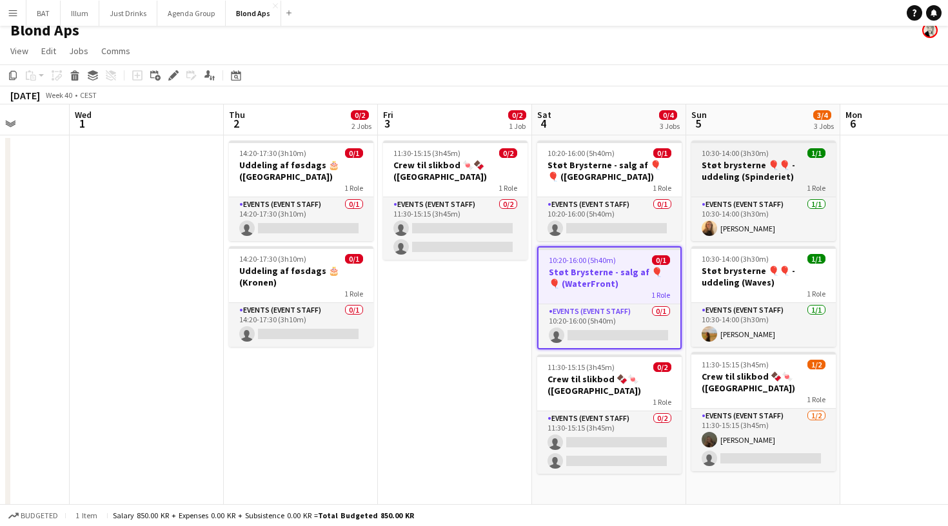
click at [754, 176] on h3 "Støt brysterne 🎈🎈 - uddeling (Spinderiet)" at bounding box center [763, 170] width 144 height 23
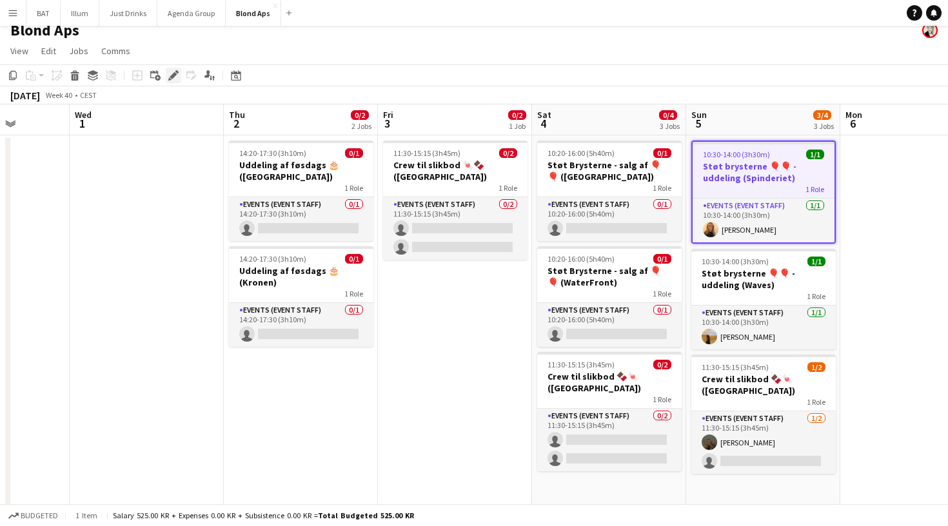
click at [168, 75] on div "Edit" at bounding box center [173, 75] width 15 height 15
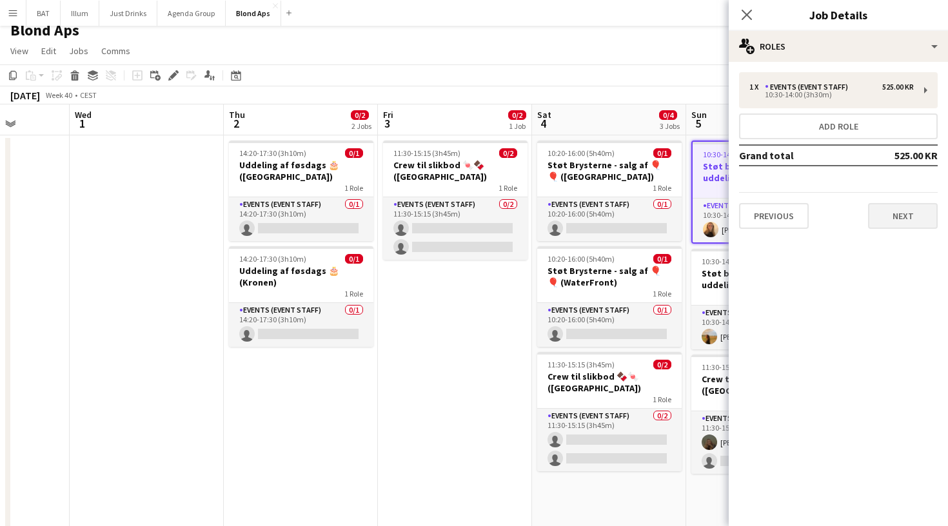
click at [898, 215] on button "Next" at bounding box center [903, 216] width 70 height 26
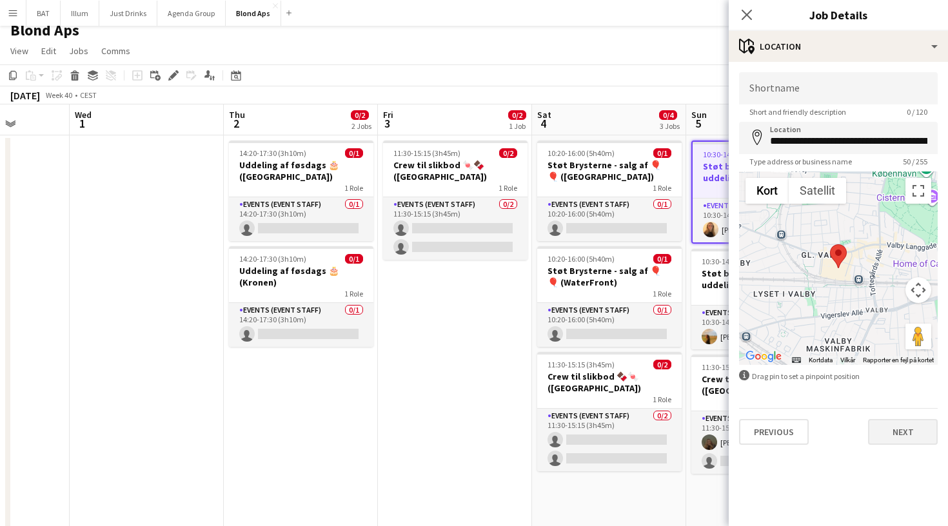
click at [898, 435] on button "Next" at bounding box center [903, 432] width 70 height 26
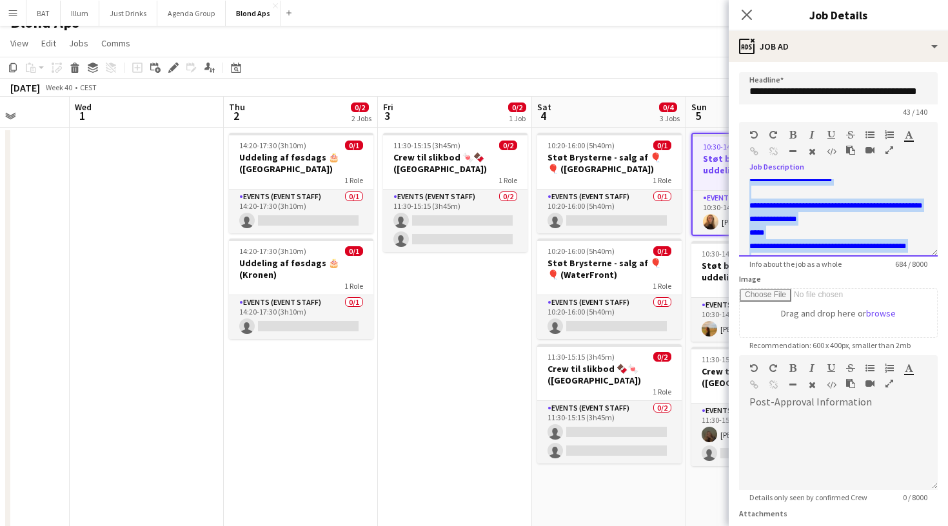
scroll to position [195, 0]
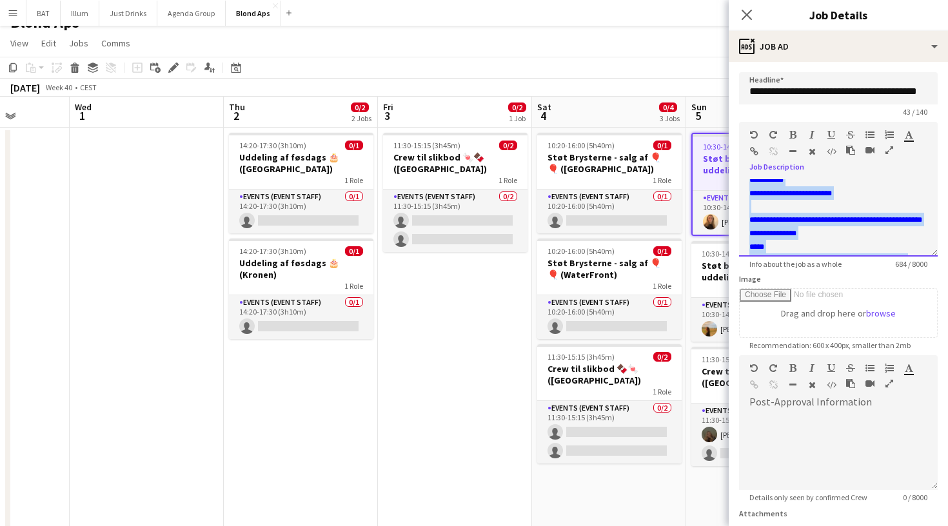
drag, startPoint x: 821, startPoint y: 239, endPoint x: 738, endPoint y: 185, distance: 99.3
click at [738, 185] on form "**********" at bounding box center [838, 349] width 219 height 555
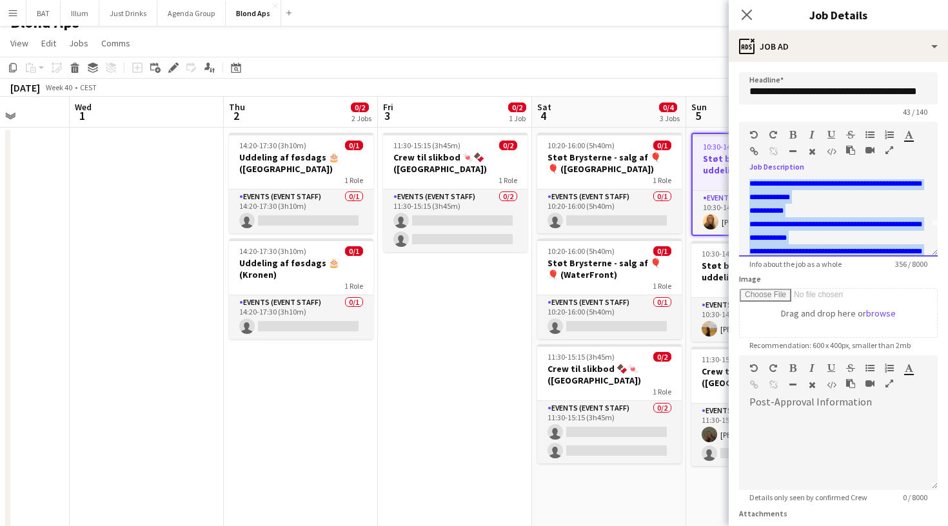
scroll to position [0, 0]
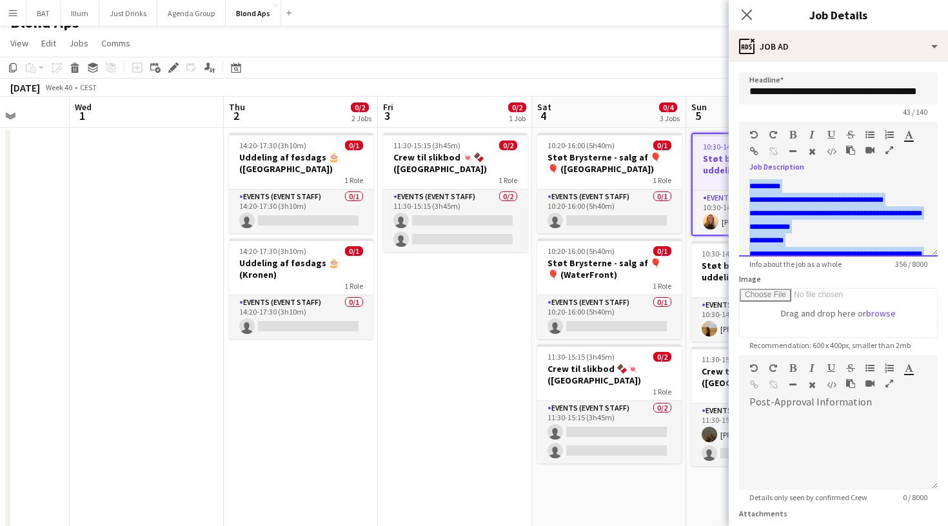
drag, startPoint x: 912, startPoint y: 241, endPoint x: 745, endPoint y: 167, distance: 183.3
click at [745, 167] on div "**********" at bounding box center [838, 189] width 199 height 135
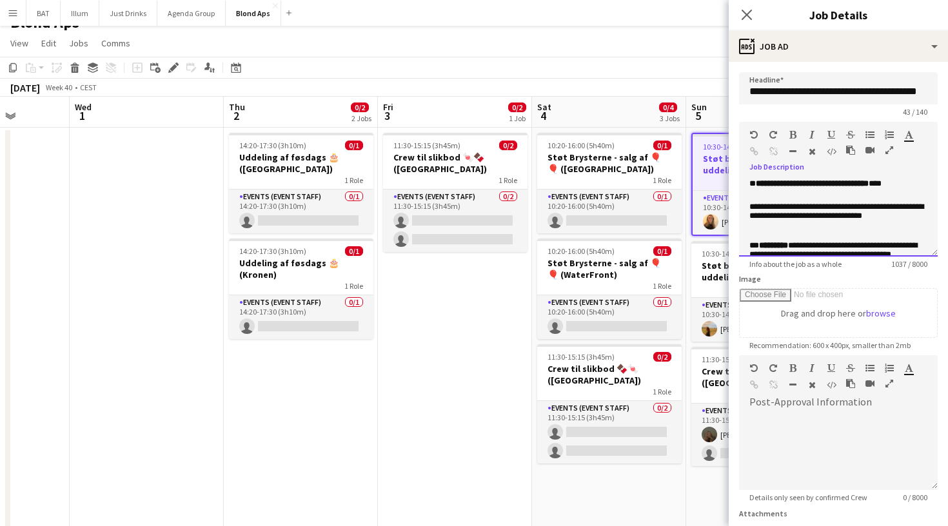
click at [850, 184] on b "**********" at bounding box center [812, 183] width 113 height 8
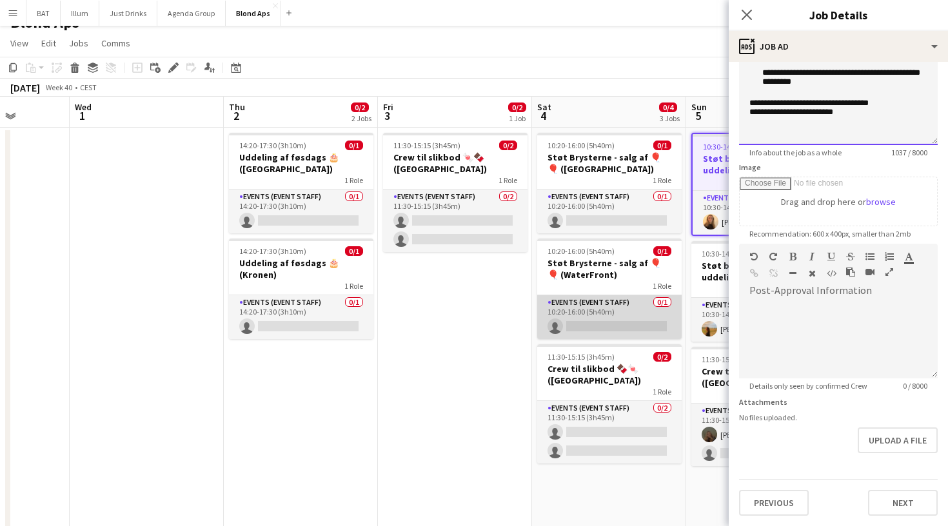
scroll to position [112, 0]
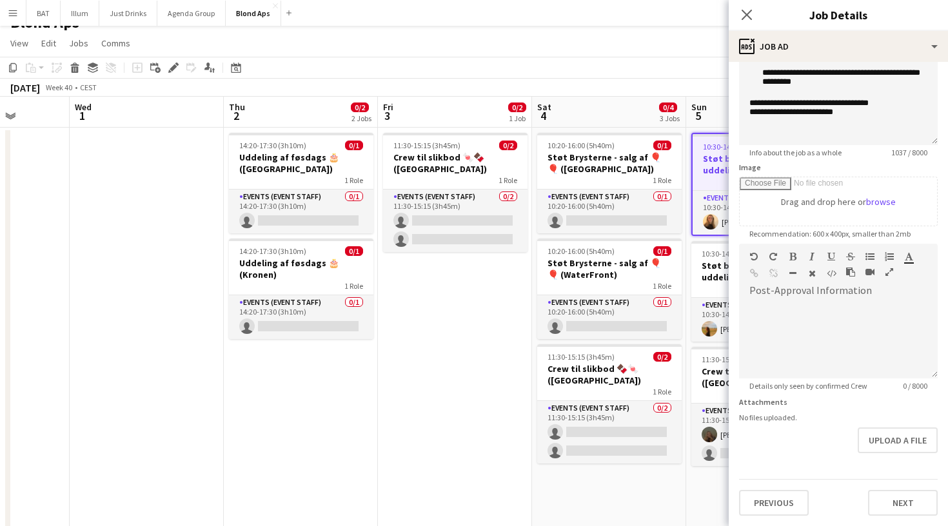
click at [482, 346] on app-date-cell "11:30-15:15 (3h45m) 0/2 Crew til slikbod 🍬🍫 (Ballerup) 1 Role Events (Event Sta…" at bounding box center [455, 330] width 154 height 404
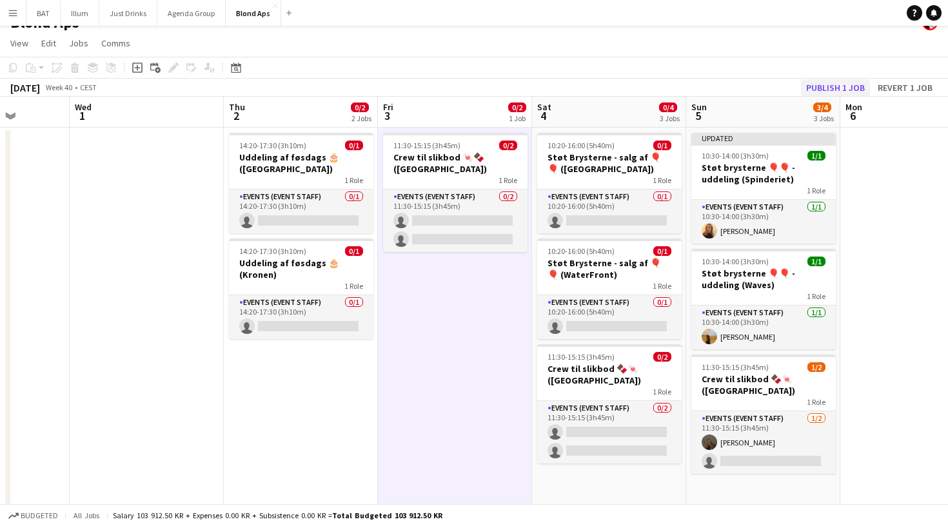
click at [841, 86] on button "Publish 1 job" at bounding box center [835, 87] width 69 height 17
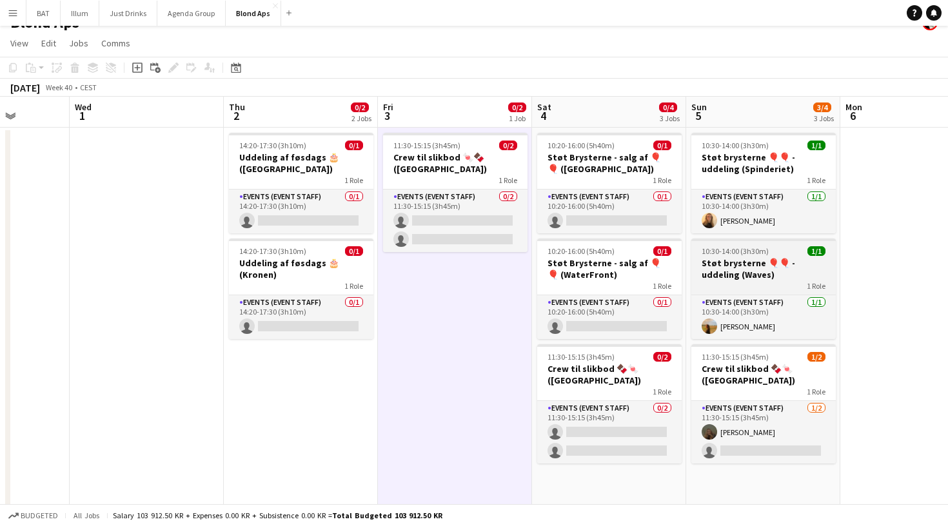
click at [762, 267] on h3 "Støt brysterne 🎈🎈 - uddeling (Waves)" at bounding box center [763, 268] width 144 height 23
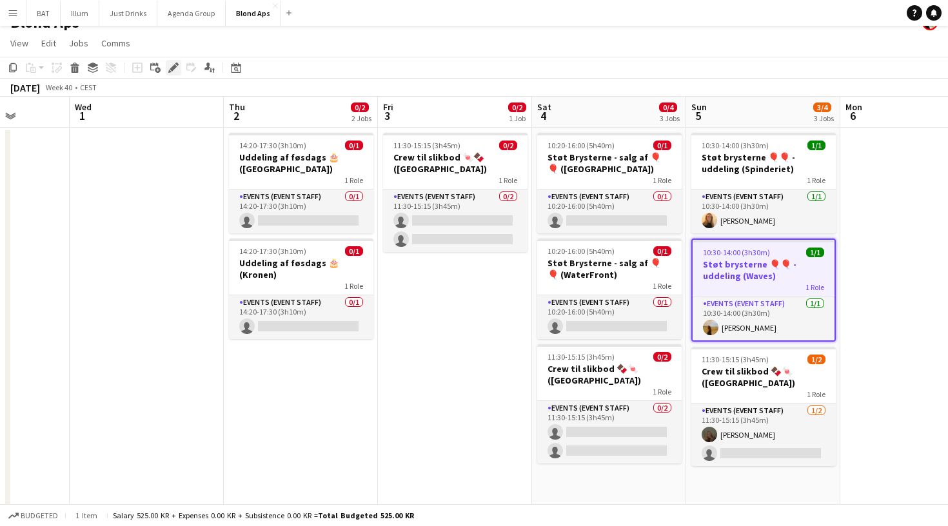
click at [179, 69] on div "Edit" at bounding box center [173, 67] width 15 height 15
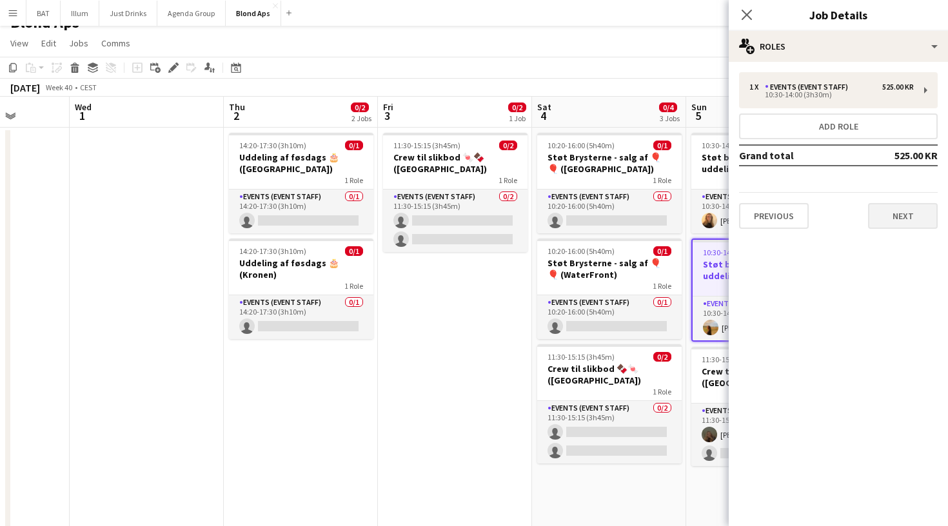
click at [895, 226] on button "Next" at bounding box center [903, 216] width 70 height 26
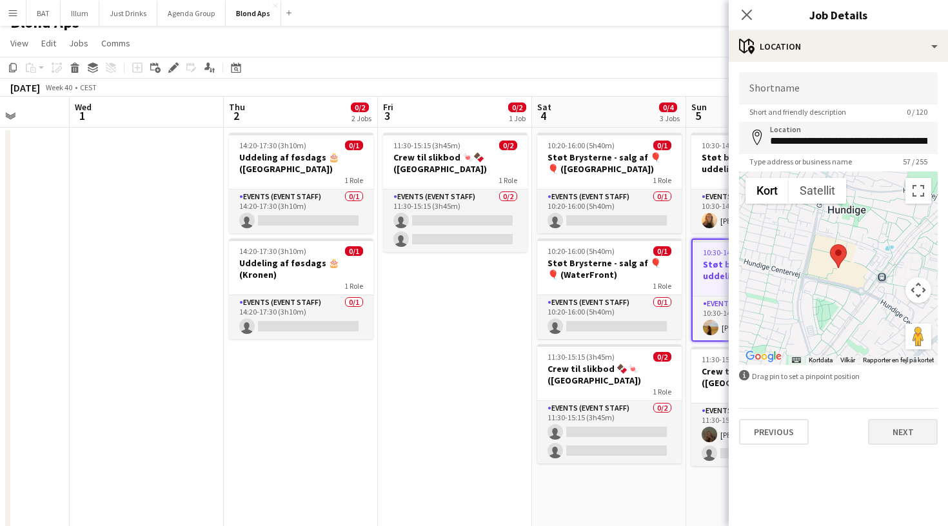
click at [913, 424] on button "Next" at bounding box center [903, 432] width 70 height 26
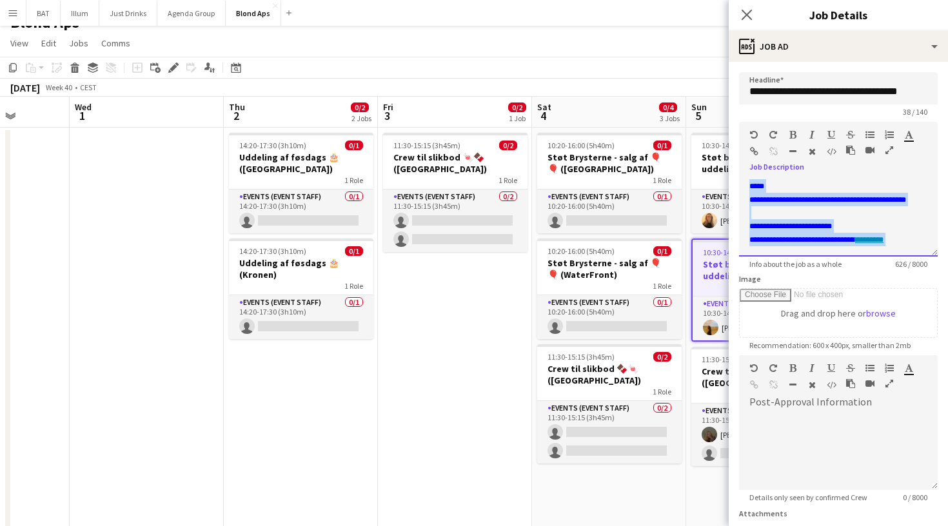
scroll to position [298, 0]
drag, startPoint x: 749, startPoint y: 182, endPoint x: 831, endPoint y: 266, distance: 117.2
click at [831, 266] on app-form-group "**********" at bounding box center [838, 195] width 199 height 147
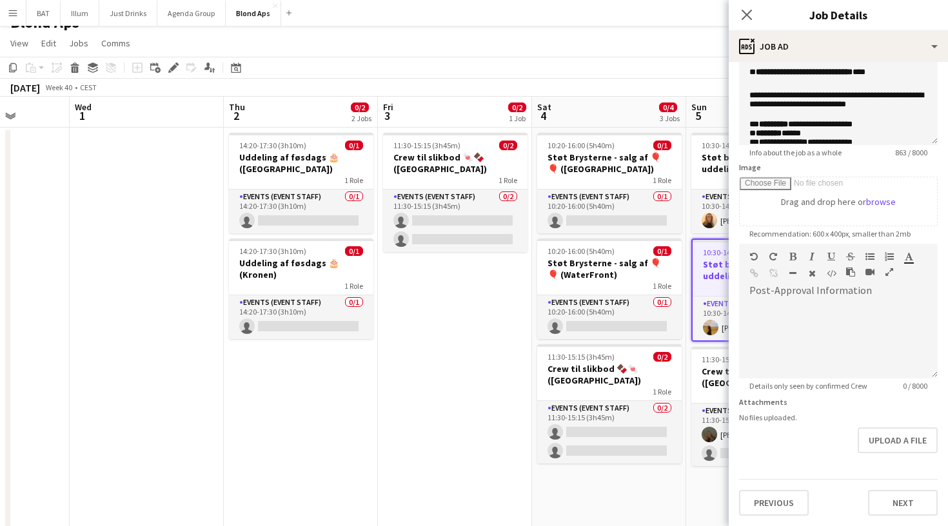
scroll to position [112, 0]
click at [518, 479] on app-date-cell "11:30-15:15 (3h45m) 0/2 Crew til slikbod 🍬🍫 (Ballerup) 1 Role Events (Event Sta…" at bounding box center [455, 330] width 154 height 404
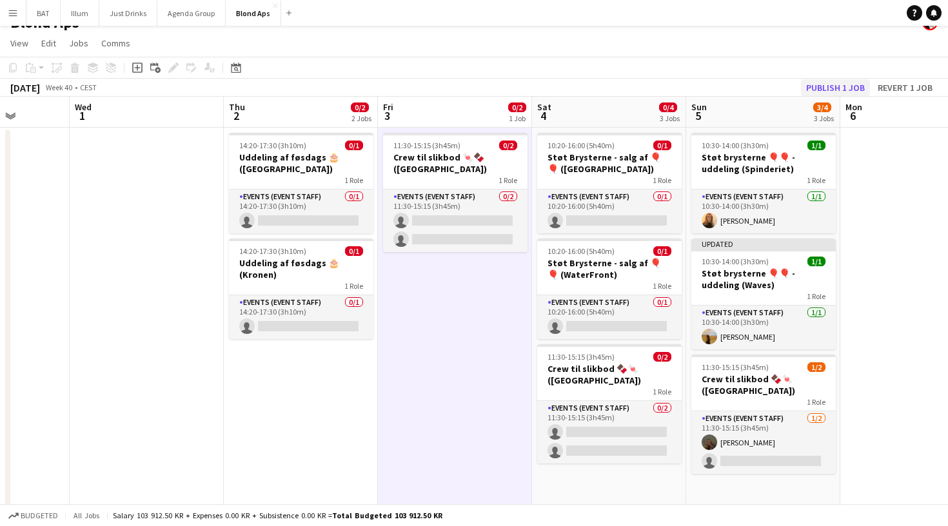
click at [847, 90] on button "Publish 1 job" at bounding box center [835, 87] width 69 height 17
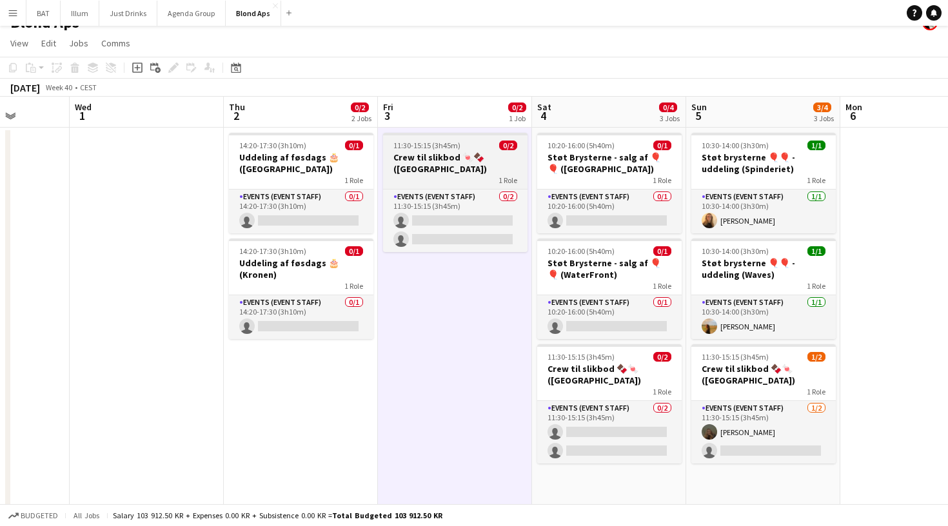
click at [475, 170] on h3 "Crew til slikbod 🍬🍫 ([GEOGRAPHIC_DATA])" at bounding box center [455, 163] width 144 height 23
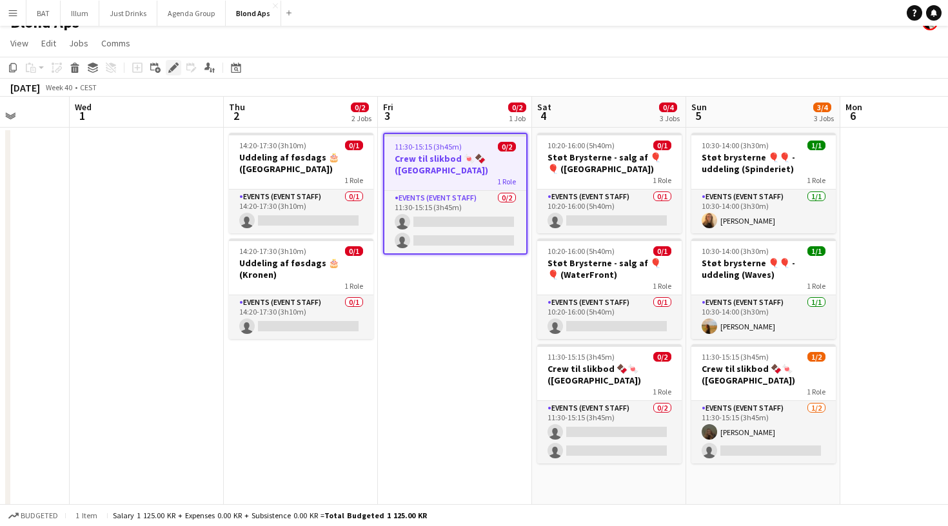
click at [172, 70] on icon at bounding box center [173, 67] width 7 height 7
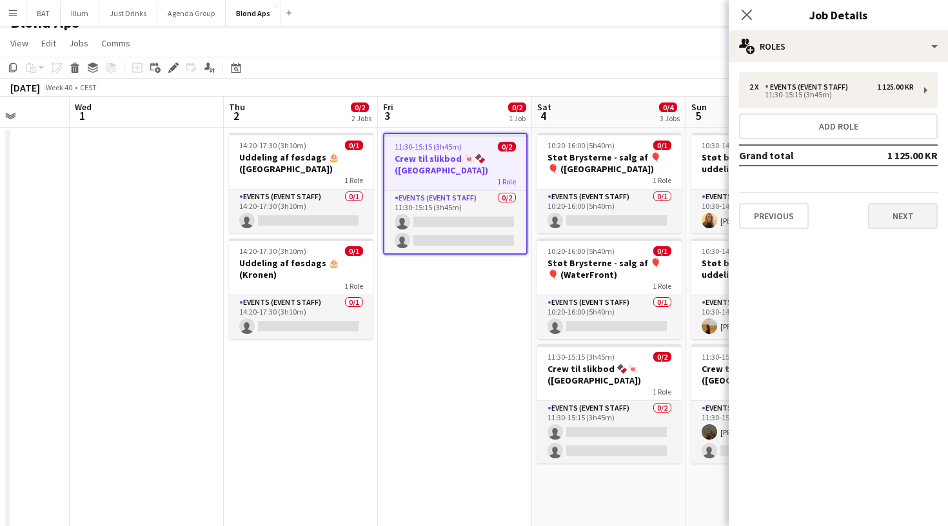
click at [888, 206] on button "Next" at bounding box center [903, 216] width 70 height 26
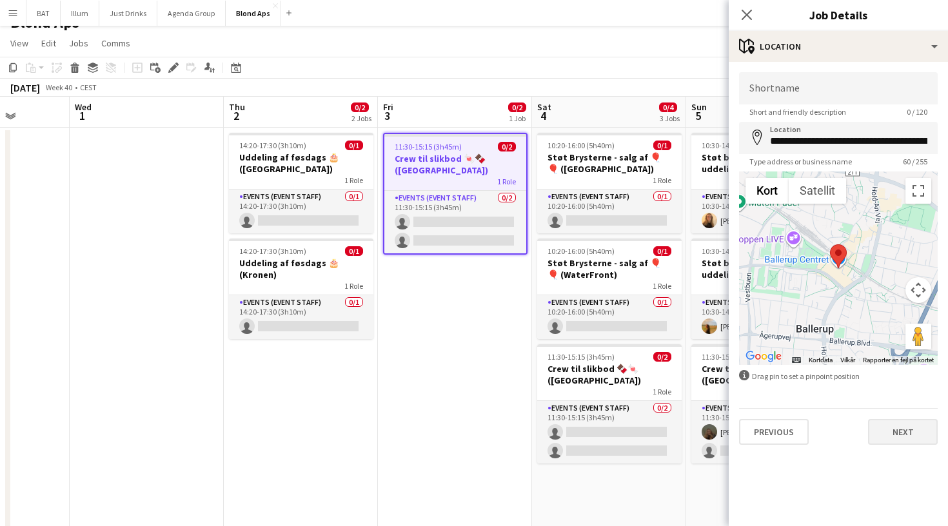
click at [900, 429] on button "Next" at bounding box center [903, 432] width 70 height 26
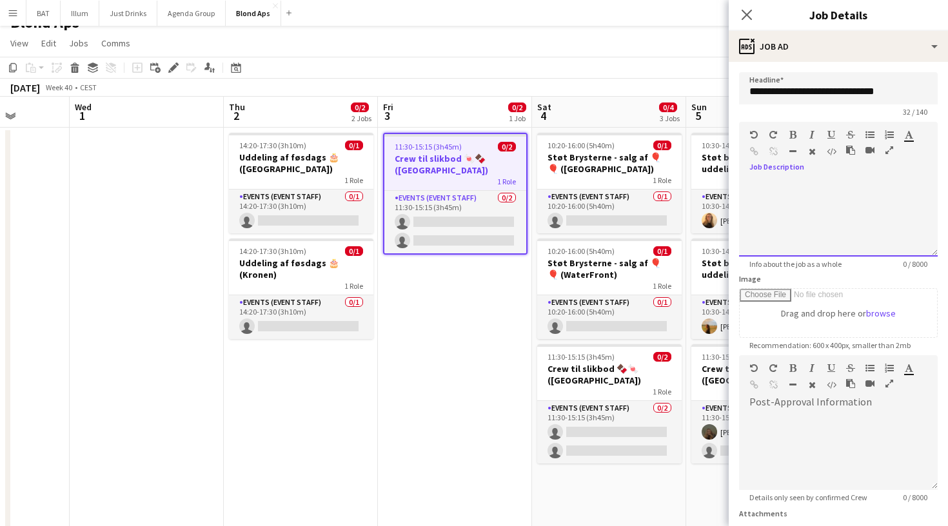
click at [823, 186] on div at bounding box center [838, 217] width 199 height 77
paste div
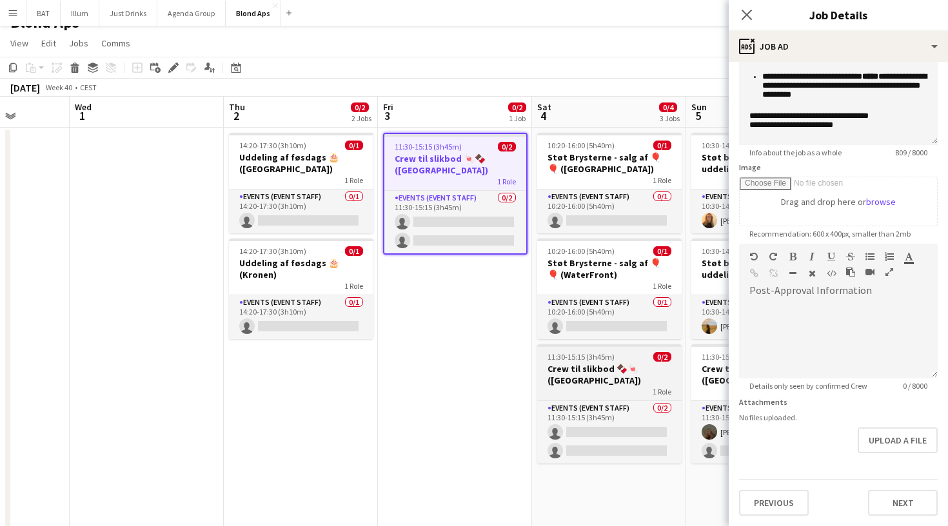
click at [593, 371] on h3 "Crew til slikbod 🍫🍬 ([GEOGRAPHIC_DATA])" at bounding box center [609, 374] width 144 height 23
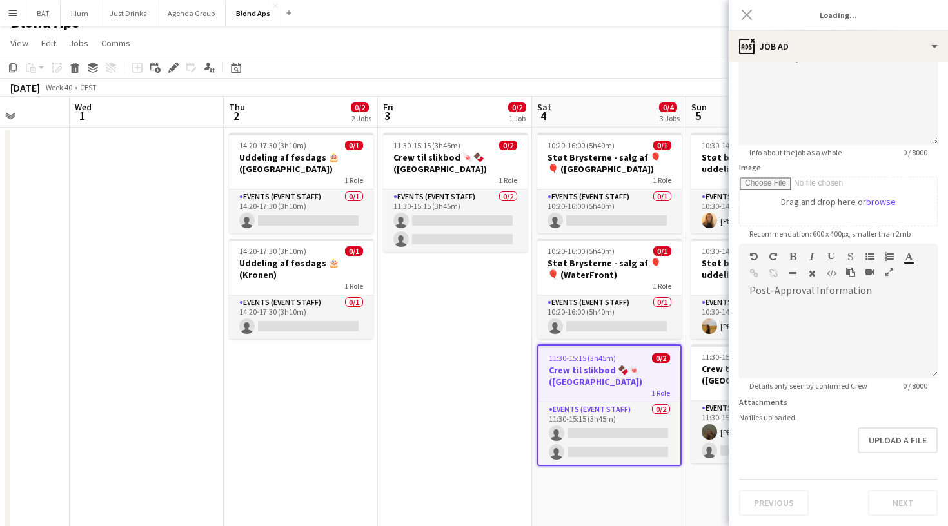
type input "**********"
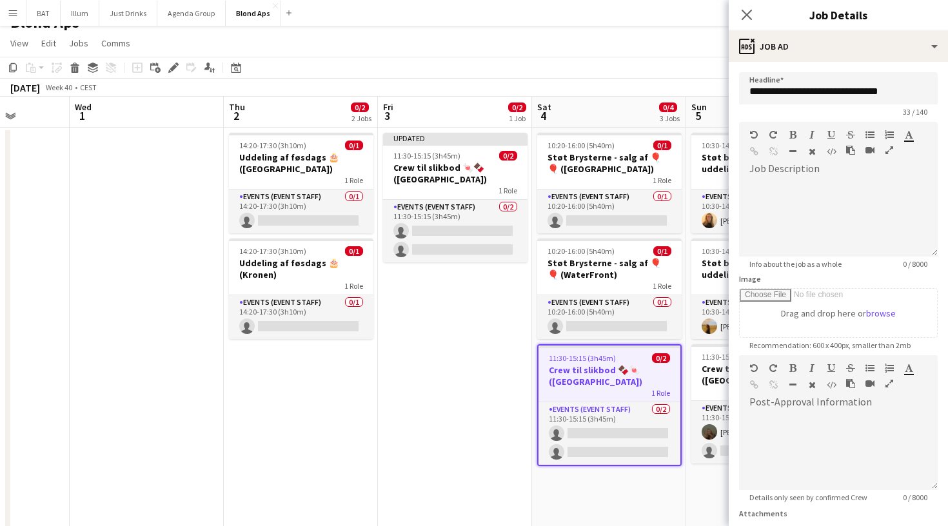
scroll to position [0, 0]
click at [791, 203] on div at bounding box center [838, 217] width 199 height 77
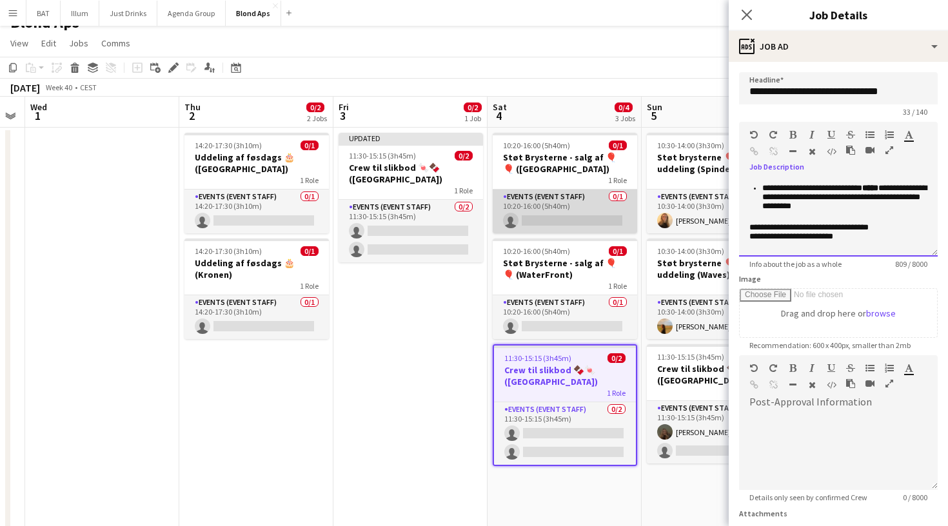
scroll to position [0, 440]
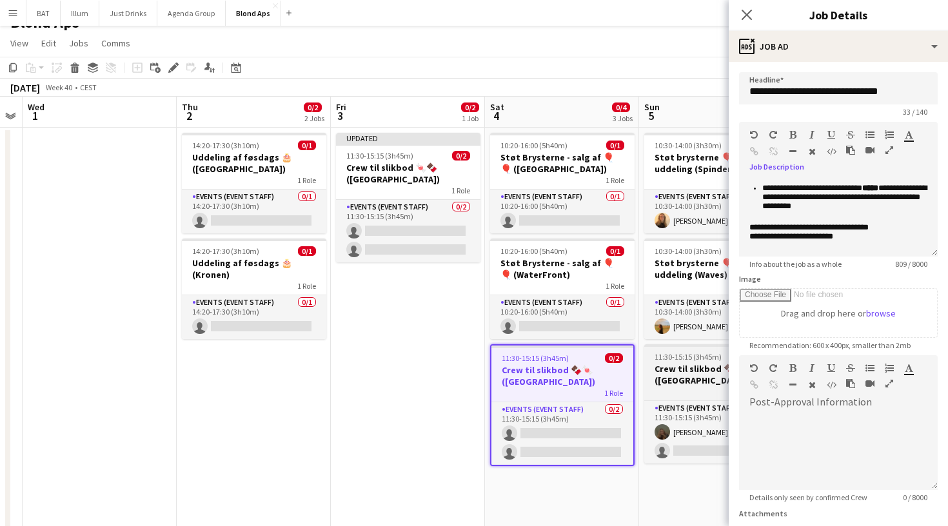
click at [682, 373] on h3 "Crew til slikbod 🍫🍬 ([GEOGRAPHIC_DATA])" at bounding box center [716, 374] width 144 height 23
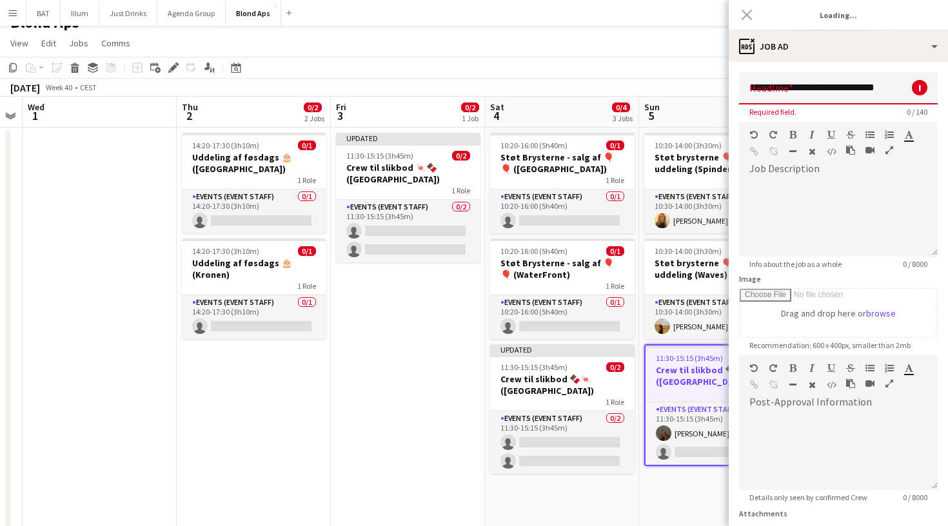
scroll to position [0, 0]
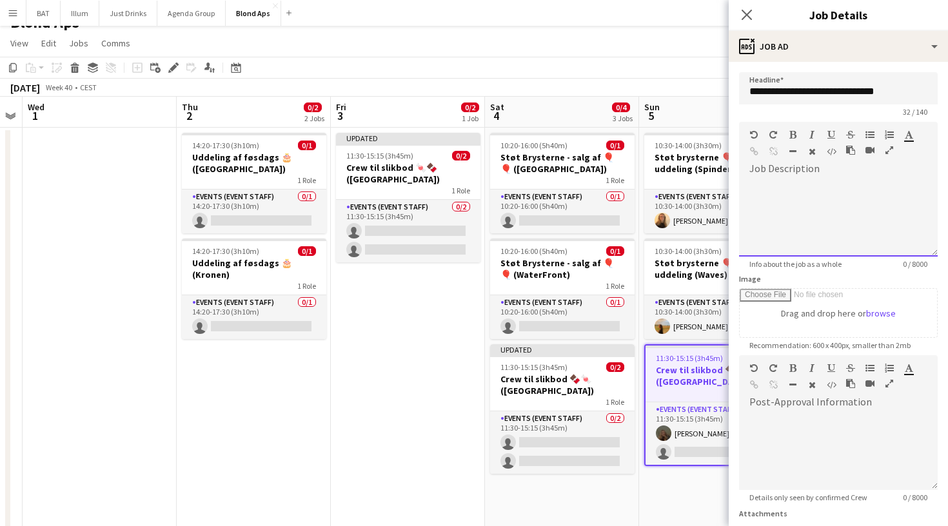
click at [847, 184] on div at bounding box center [838, 217] width 199 height 77
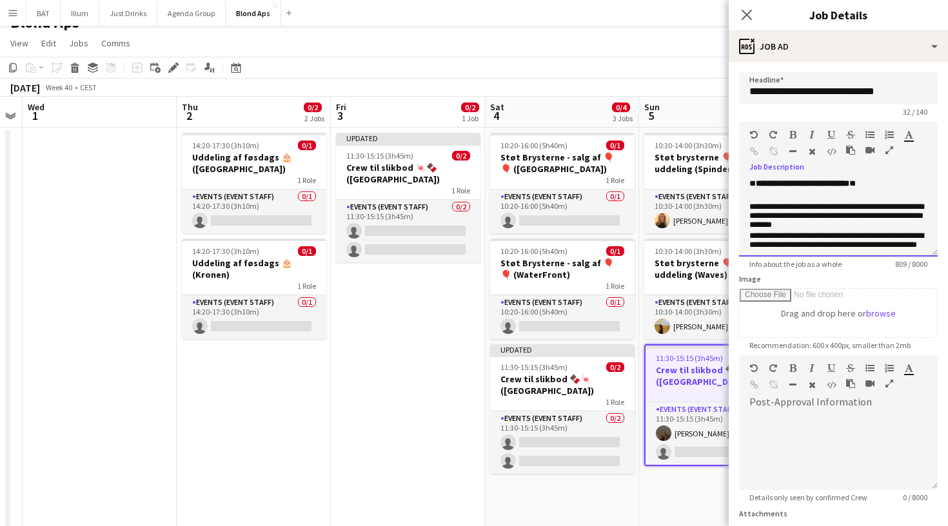
scroll to position [311, 0]
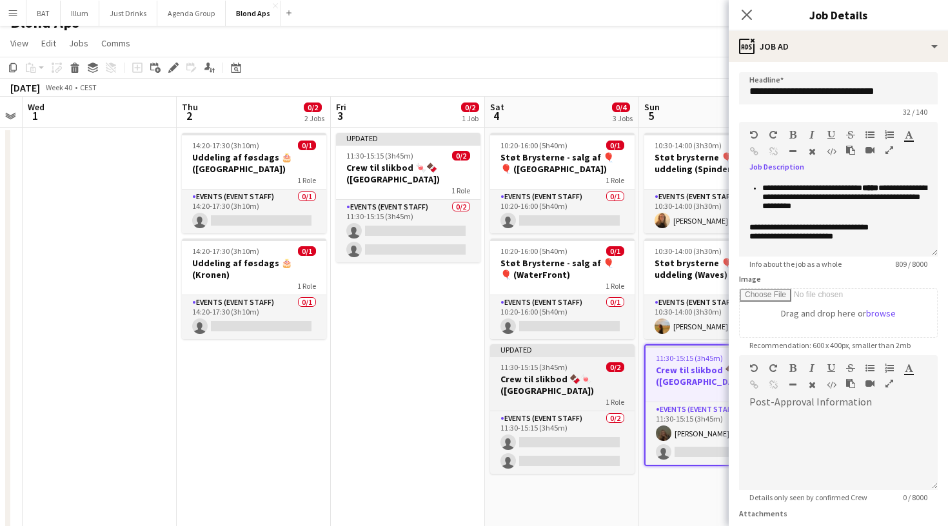
click at [587, 383] on h3 "Crew til slikbod 🍫🍬 ([GEOGRAPHIC_DATA])" at bounding box center [562, 384] width 144 height 23
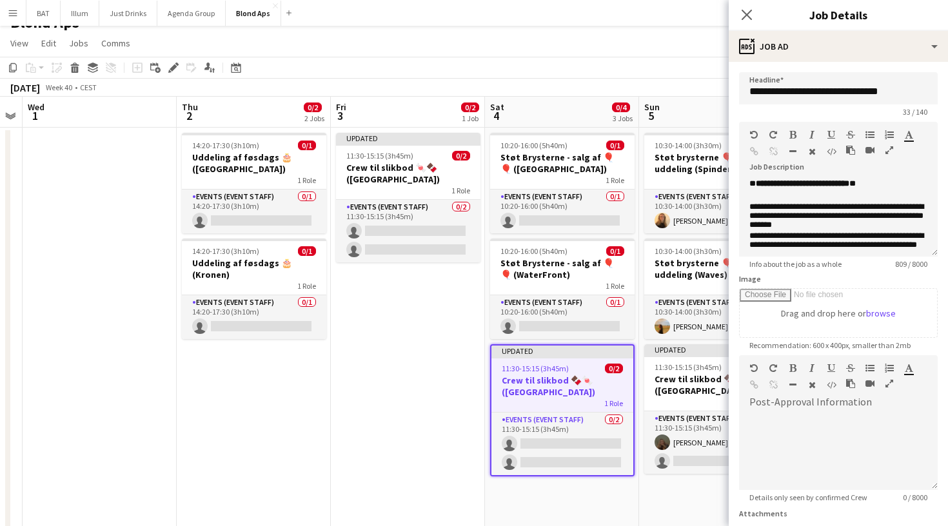
scroll to position [0, 0]
drag, startPoint x: 878, startPoint y: 186, endPoint x: 812, endPoint y: 190, distance: 65.9
click at [812, 188] on b "**********" at bounding box center [802, 183] width 93 height 8
click at [713, 379] on h3 "Crew til slikbod 🍫🍬 ([GEOGRAPHIC_DATA])" at bounding box center [716, 384] width 144 height 23
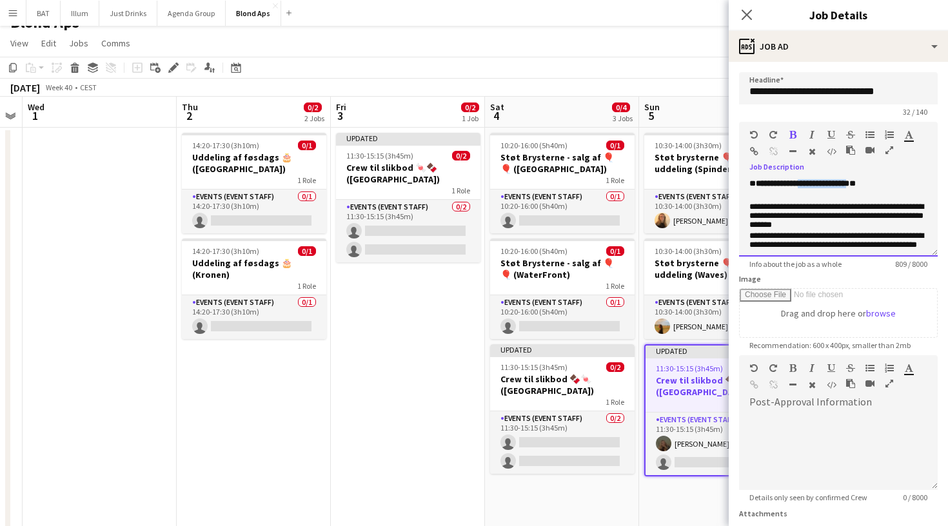
drag, startPoint x: 878, startPoint y: 186, endPoint x: 810, endPoint y: 188, distance: 67.7
click at [810, 188] on b "**********" at bounding box center [802, 183] width 93 height 8
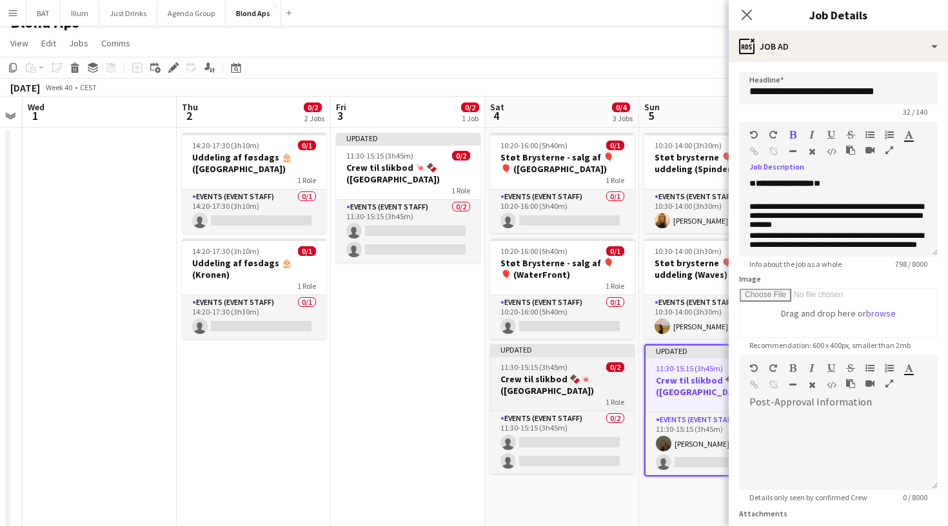
click at [613, 373] on h3 "Crew til slikbod 🍫🍬 ([GEOGRAPHIC_DATA])" at bounding box center [562, 384] width 144 height 23
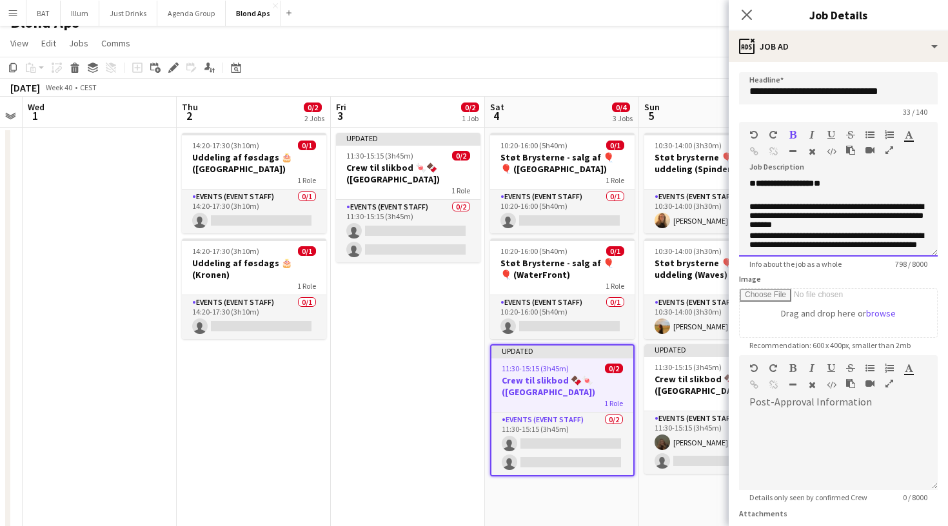
click at [814, 187] on b "**********" at bounding box center [785, 183] width 58 height 8
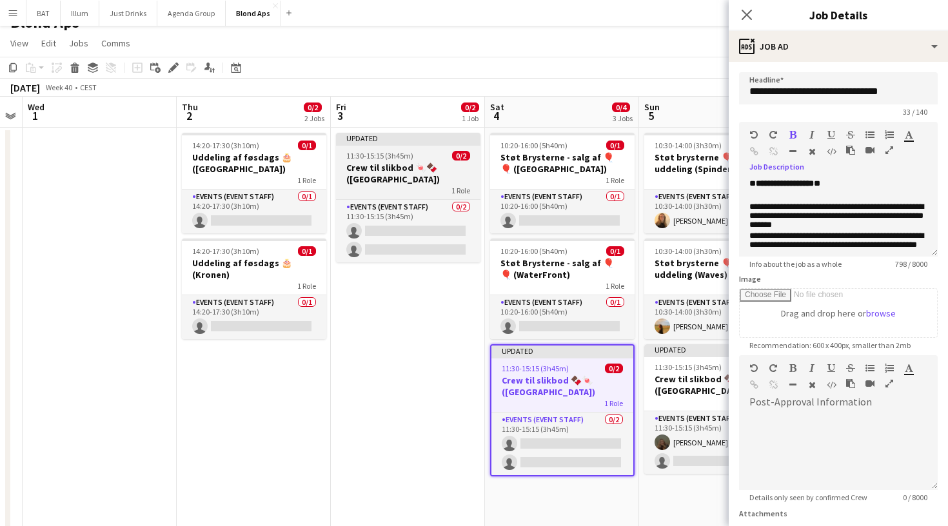
scroll to position [0, 440]
click at [433, 175] on h3 "Crew til slikbod 🍬🍫 ([GEOGRAPHIC_DATA])" at bounding box center [407, 173] width 144 height 23
type input "**********"
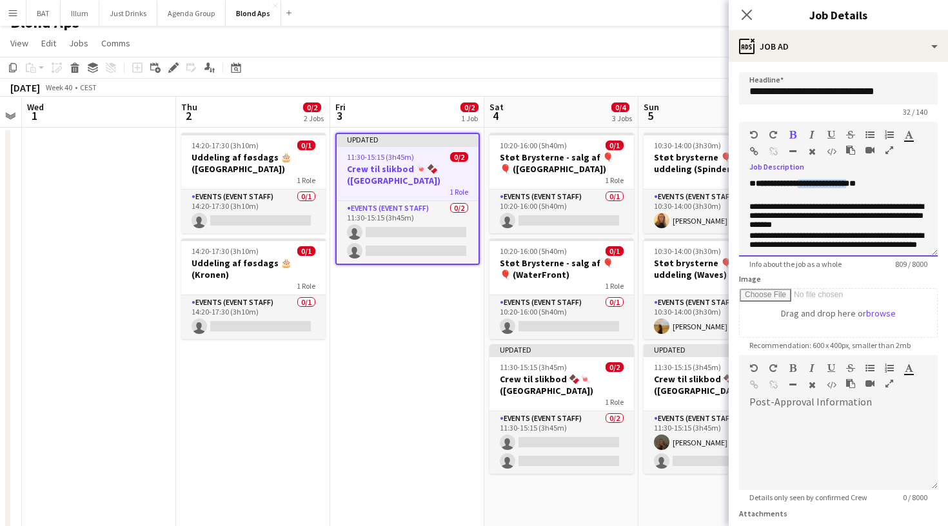
drag, startPoint x: 880, startPoint y: 188, endPoint x: 811, endPoint y: 187, distance: 69.0
click at [811, 187] on b "**********" at bounding box center [802, 183] width 93 height 8
click at [422, 309] on app-date-cell "Updated 11:30-15:15 (3h45m) 0/2 Crew til slikbod 🍬🍫 (Ballerup) 1 Role Events (E…" at bounding box center [407, 330] width 154 height 404
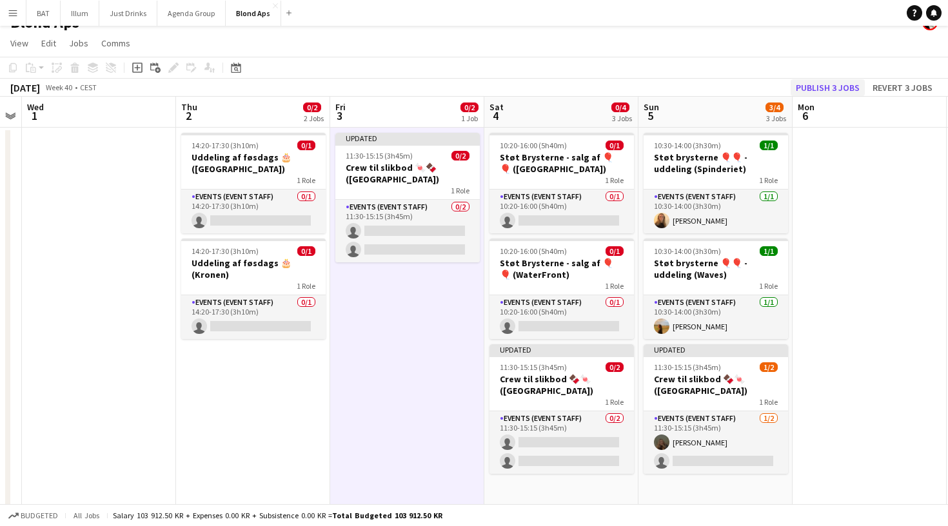
click at [833, 79] on button "Publish 3 jobs" at bounding box center [828, 87] width 74 height 17
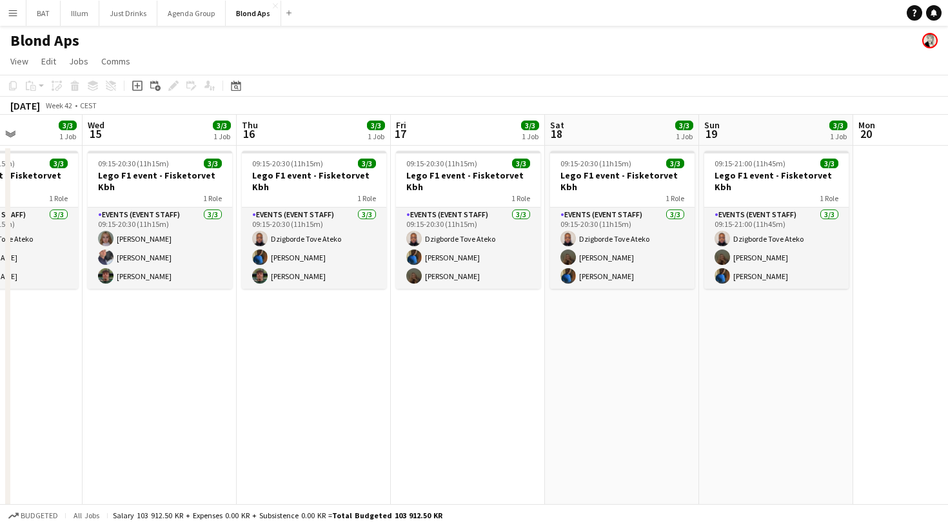
scroll to position [0, 593]
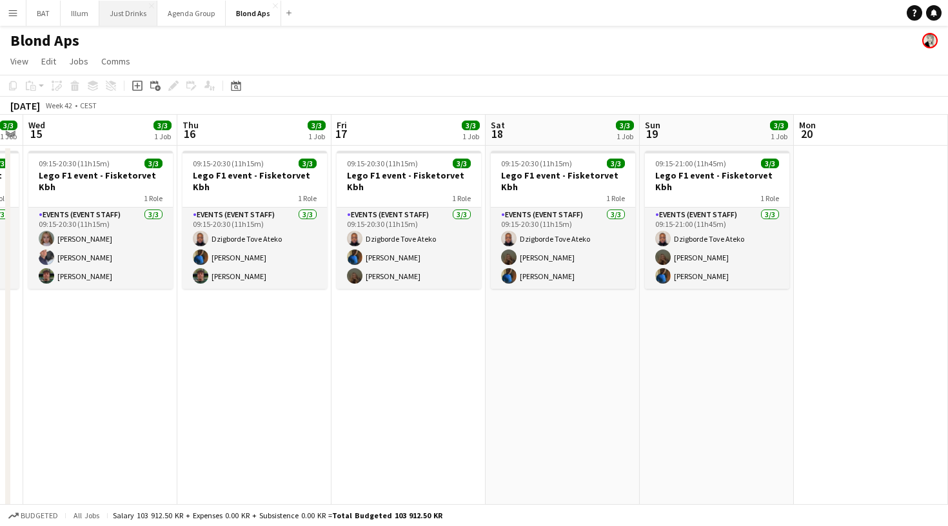
click at [124, 15] on button "Just Drinks Close" at bounding box center [128, 13] width 58 height 25
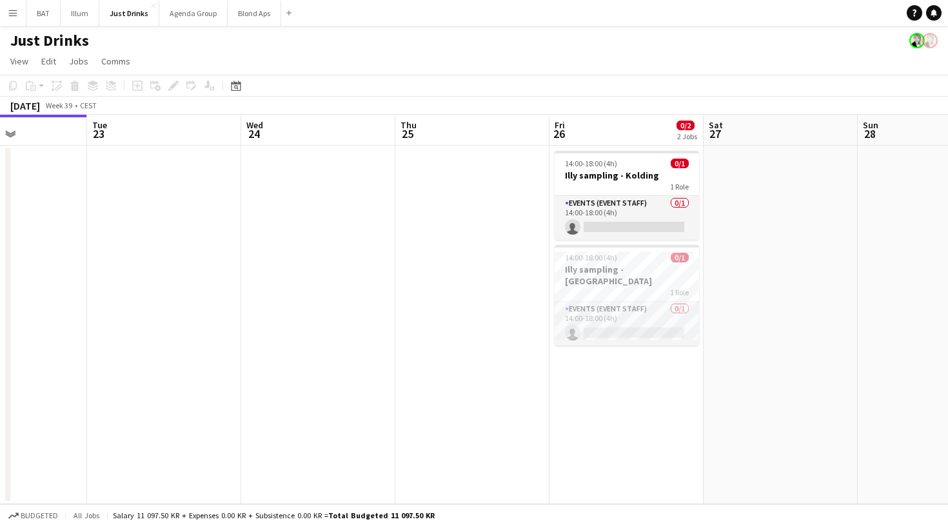
scroll to position [0, 544]
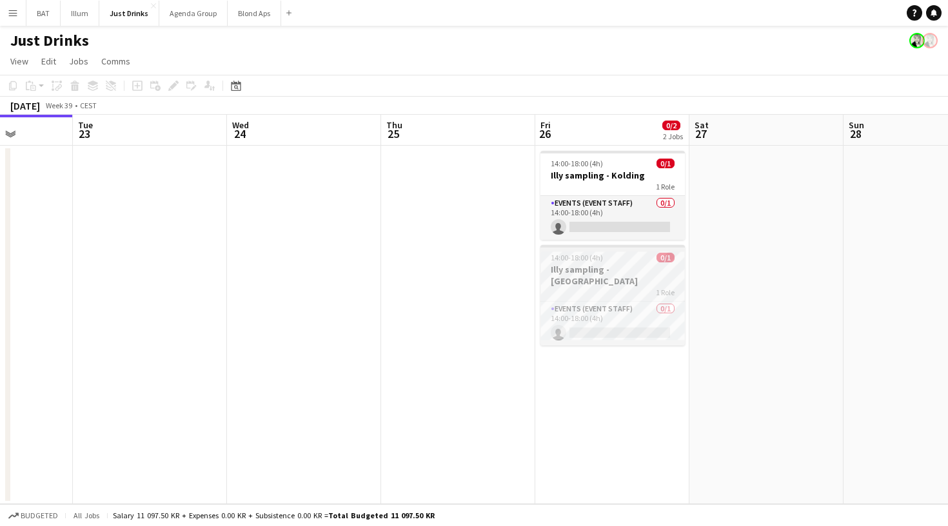
click at [624, 273] on h3 "Illy sampling - [GEOGRAPHIC_DATA]" at bounding box center [612, 275] width 144 height 23
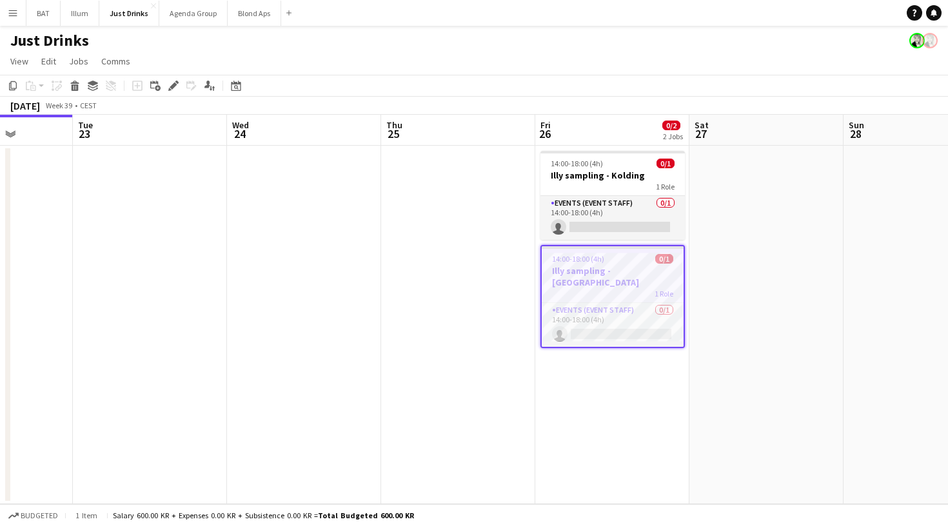
click at [585, 259] on span "14:00-18:00 (4h)" at bounding box center [578, 259] width 52 height 10
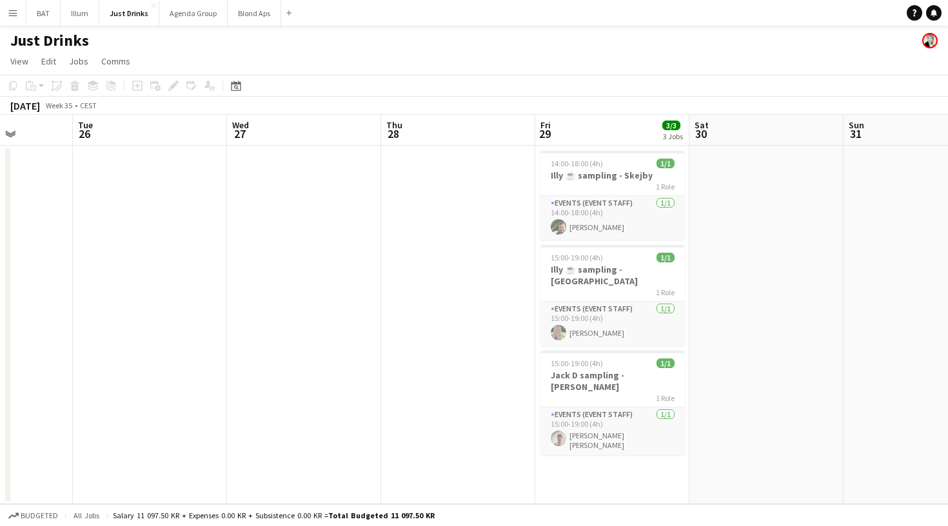
scroll to position [0, 340]
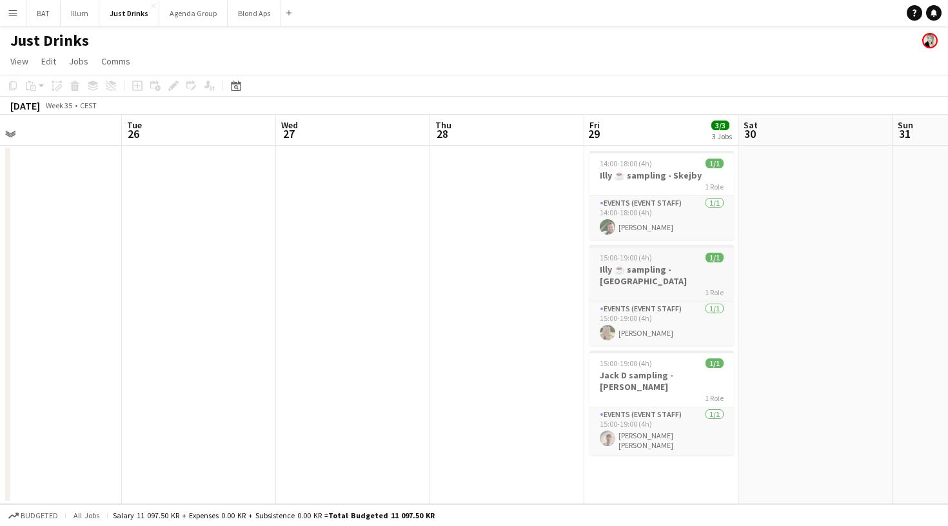
click at [666, 275] on h3 "Illy ☕️ sampling - Fåborg" at bounding box center [661, 275] width 144 height 23
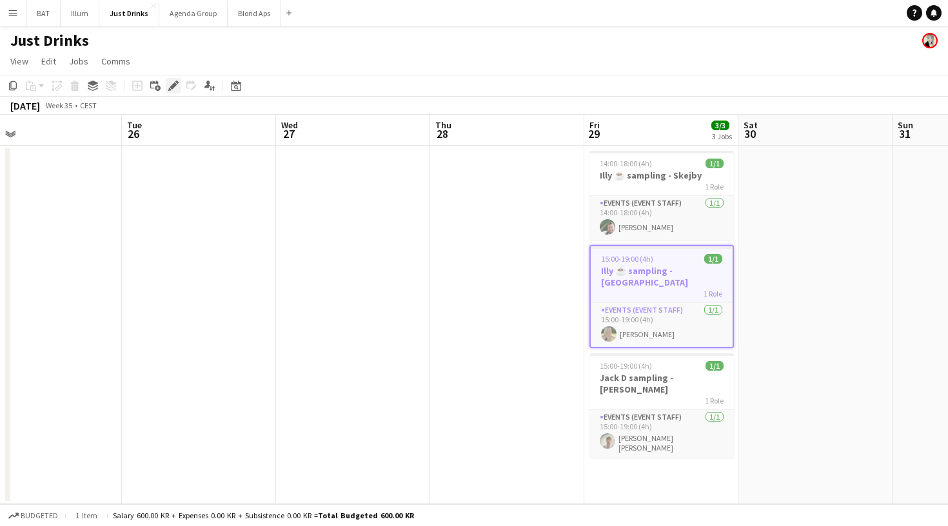
click at [175, 88] on icon "Edit" at bounding box center [173, 86] width 10 height 10
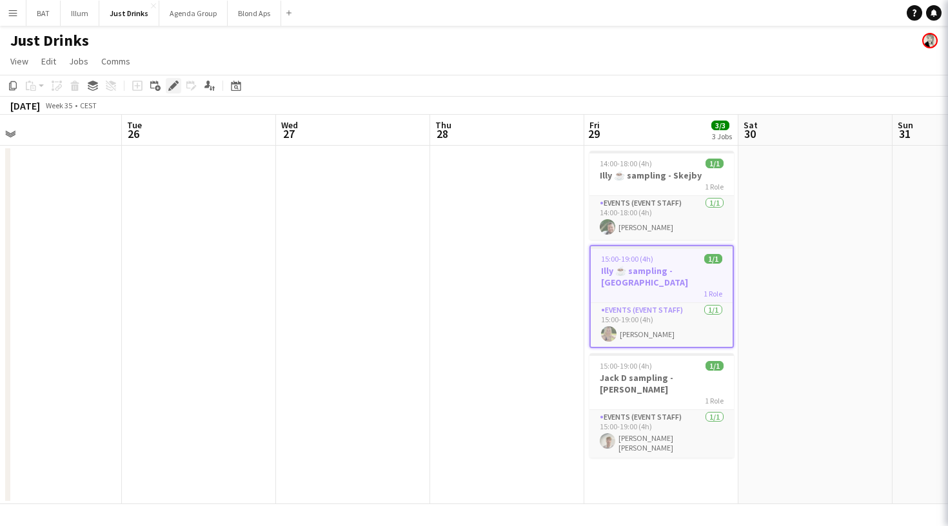
type input "**********"
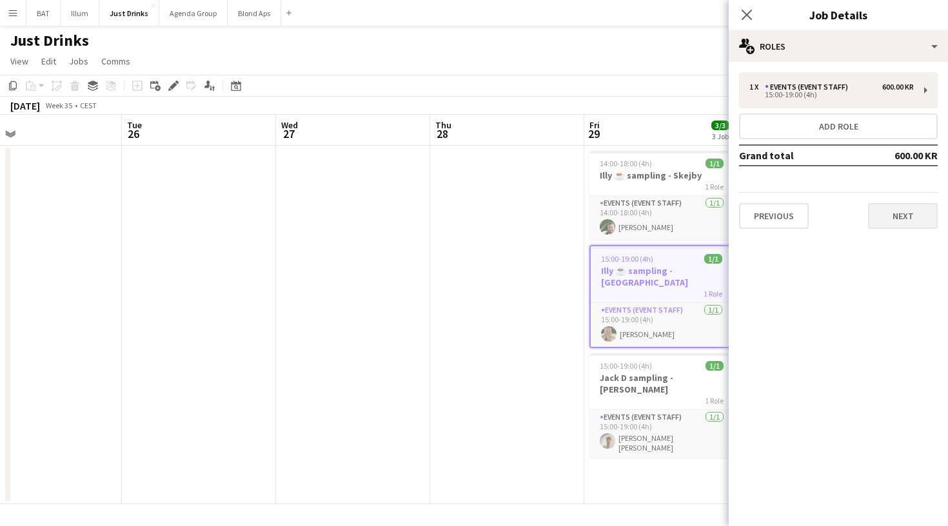
click at [896, 217] on button "Next" at bounding box center [903, 216] width 70 height 26
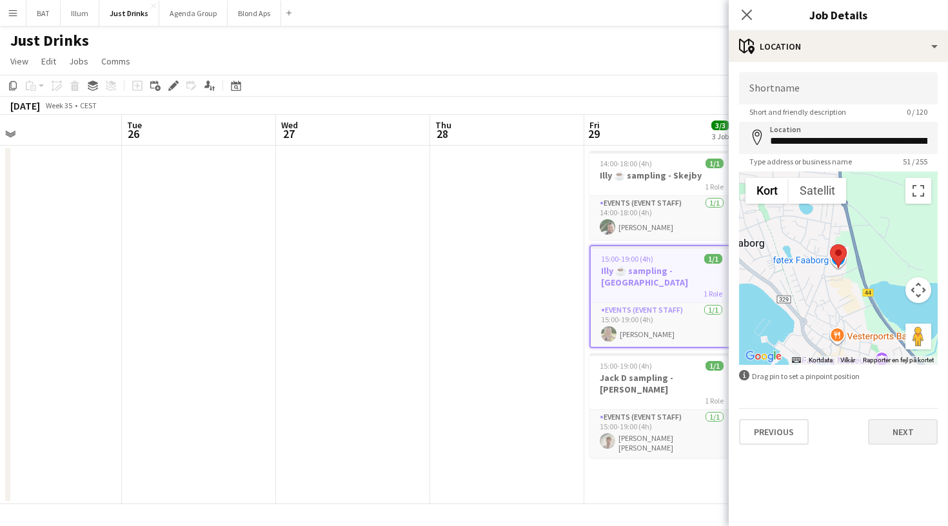
click at [890, 429] on button "Next" at bounding box center [903, 432] width 70 height 26
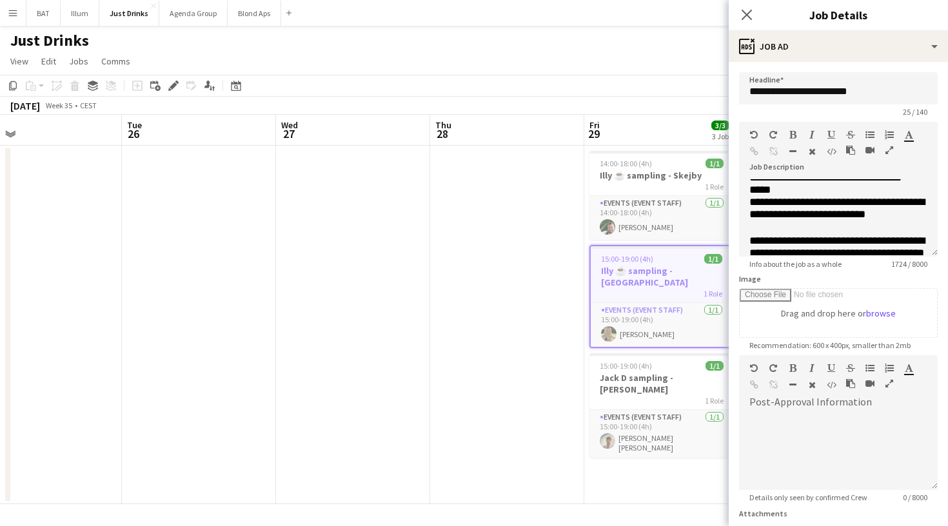
scroll to position [315, 0]
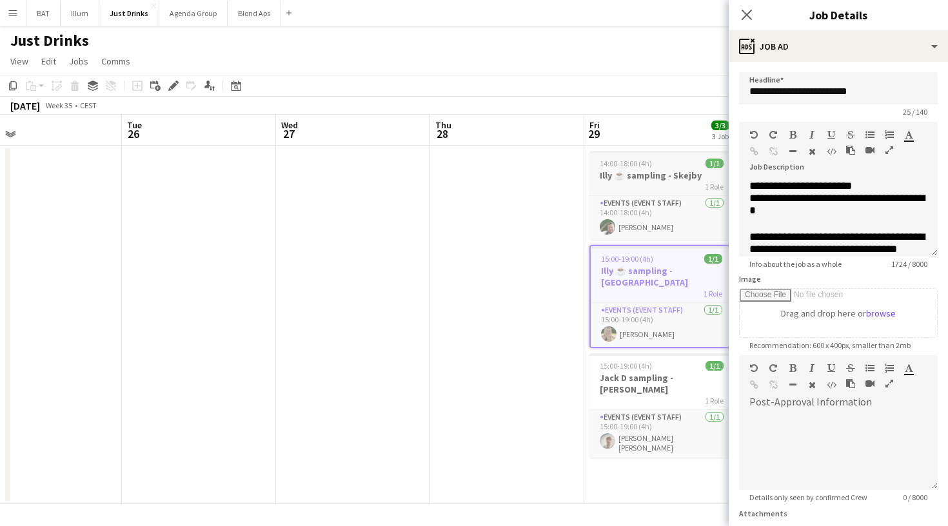
click at [680, 182] on div "1 Role" at bounding box center [661, 186] width 144 height 10
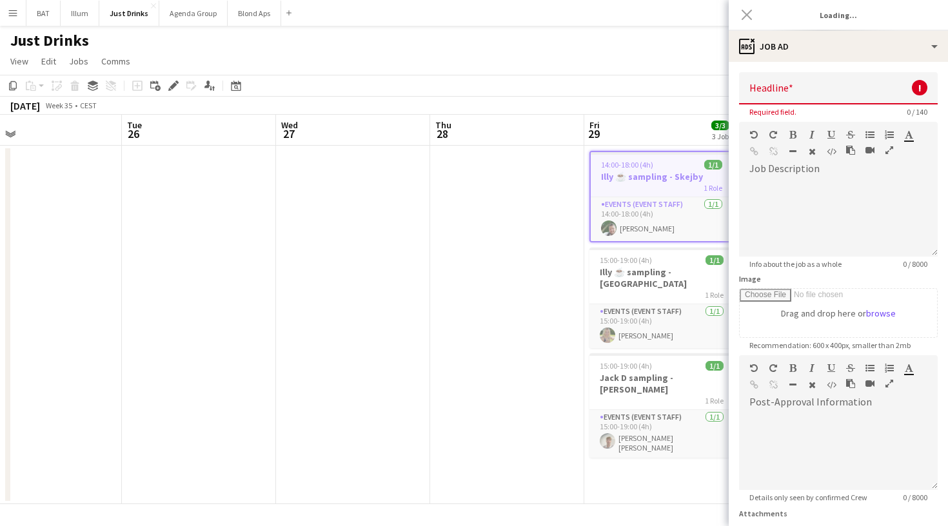
scroll to position [0, 0]
type input "**********"
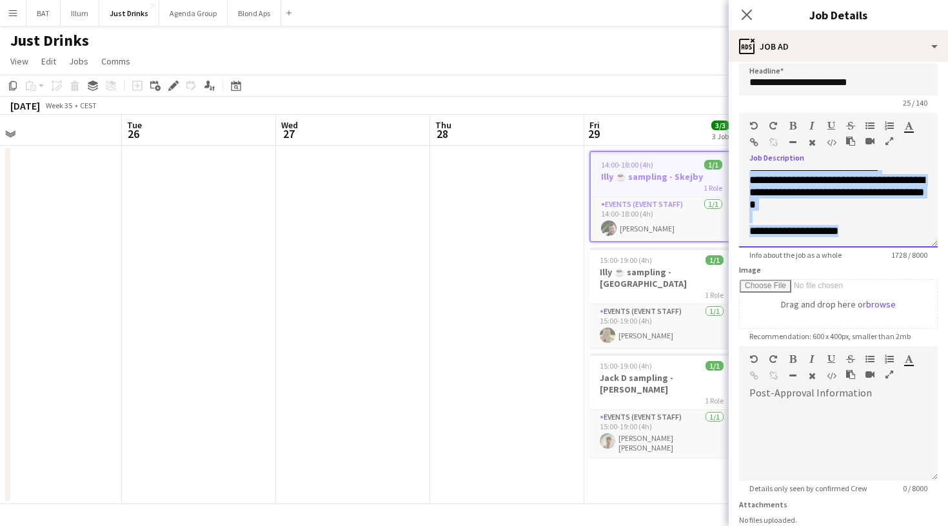
scroll to position [1039, 0]
drag, startPoint x: 751, startPoint y: 185, endPoint x: 820, endPoint y: 261, distance: 102.7
click at [820, 261] on form "**********" at bounding box center [838, 340] width 219 height 555
copy div "**********"
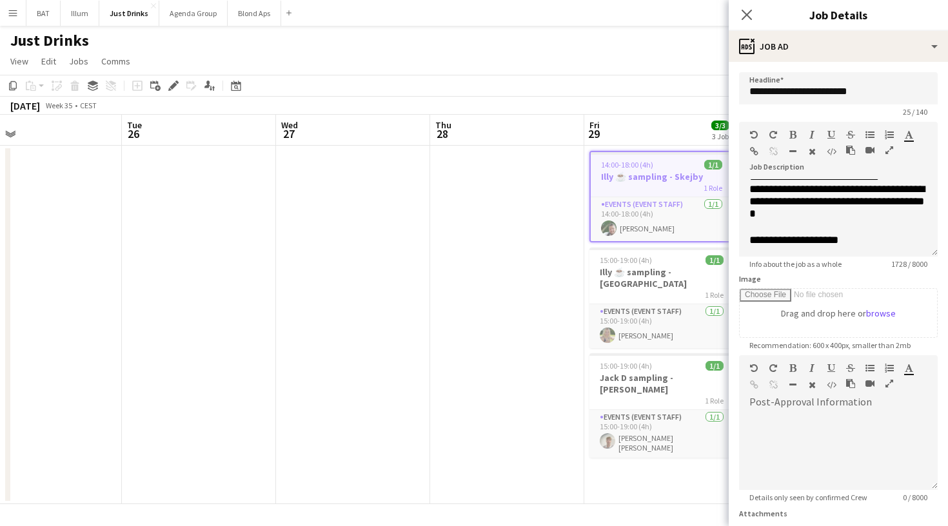
click at [446, 72] on app-page-menu "View Day view expanded Day view collapsed Month view Date picker Jump to today …" at bounding box center [474, 62] width 948 height 25
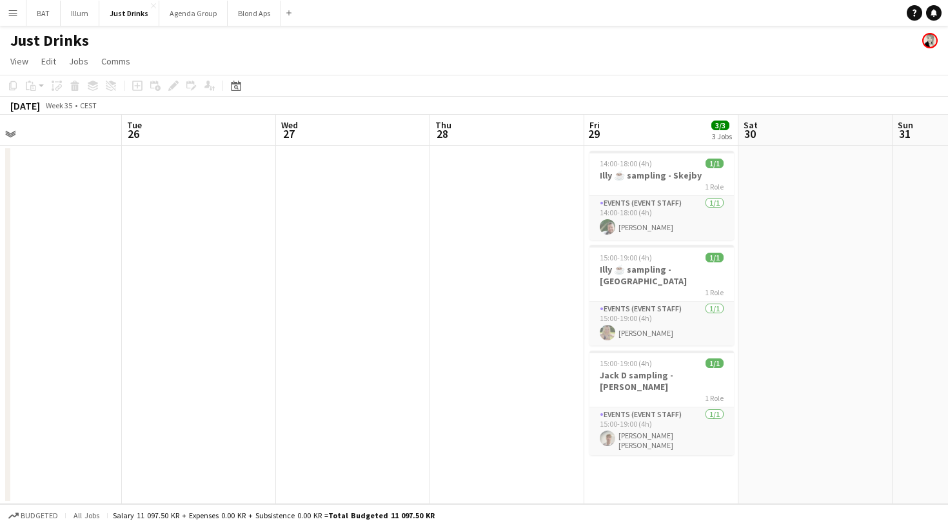
click at [446, 69] on app-page-menu "View Day view expanded Day view collapsed Month view Date picker Jump to today …" at bounding box center [474, 62] width 948 height 25
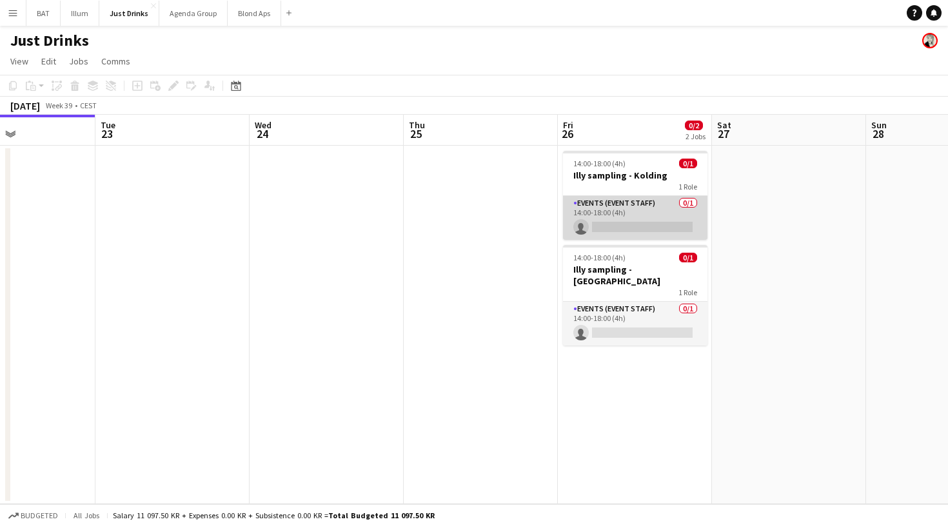
scroll to position [0, 391]
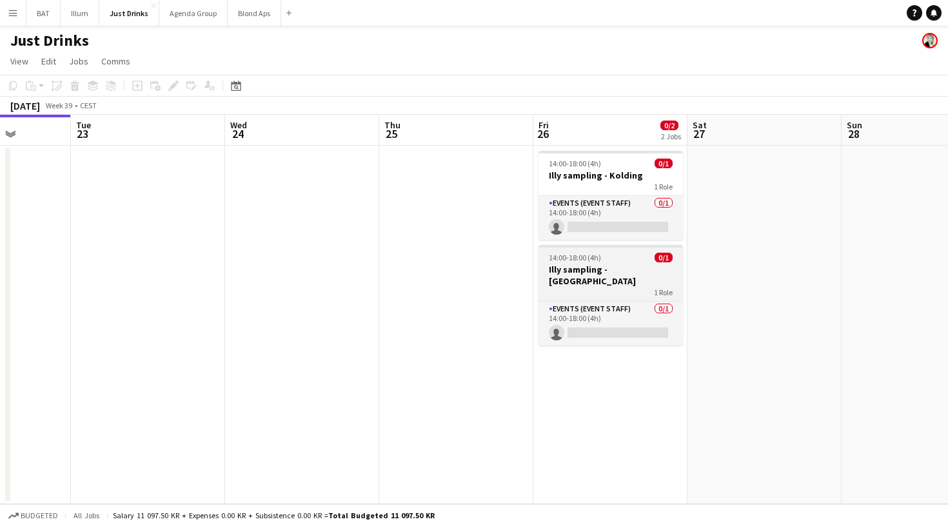
click at [596, 271] on h3 "Illy sampling - [GEOGRAPHIC_DATA]" at bounding box center [610, 275] width 144 height 23
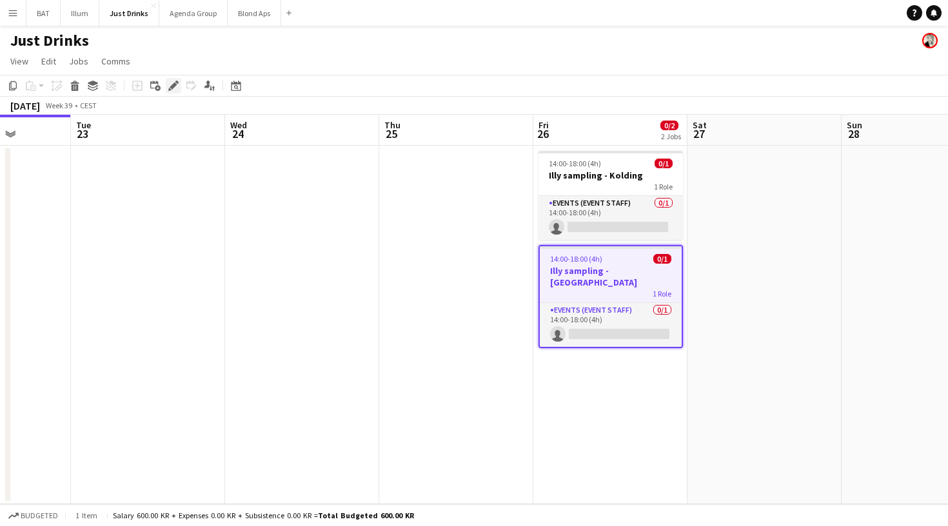
click at [170, 86] on icon "Edit" at bounding box center [173, 86] width 10 height 10
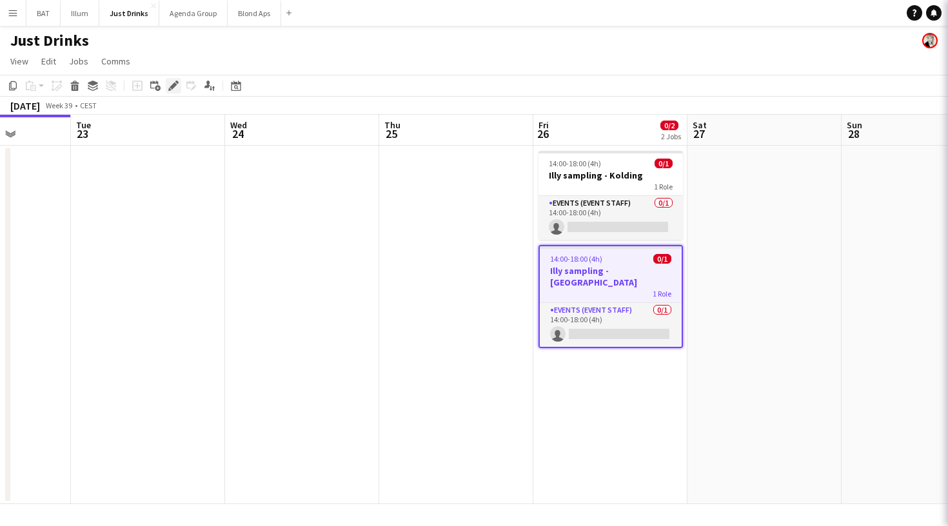
type input "**********"
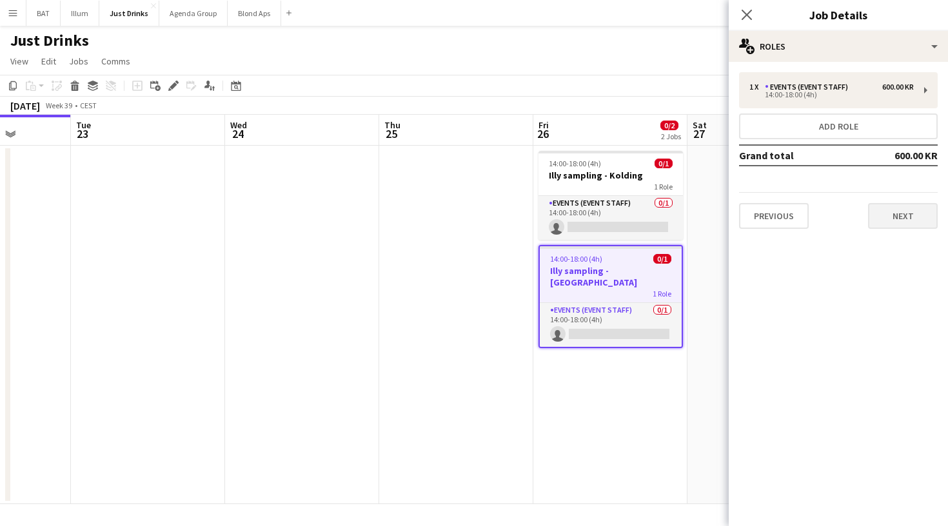
click at [881, 219] on button "Next" at bounding box center [903, 216] width 70 height 26
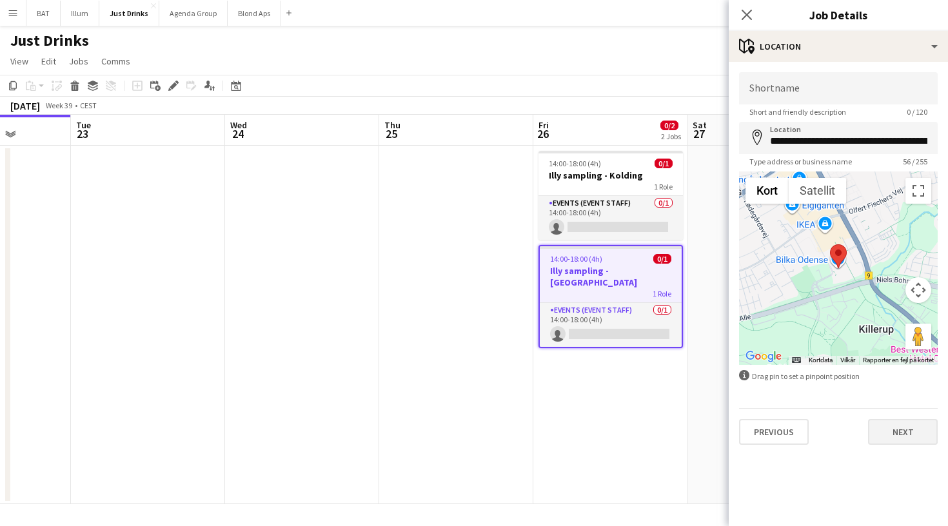
click at [880, 433] on button "Next" at bounding box center [903, 432] width 70 height 26
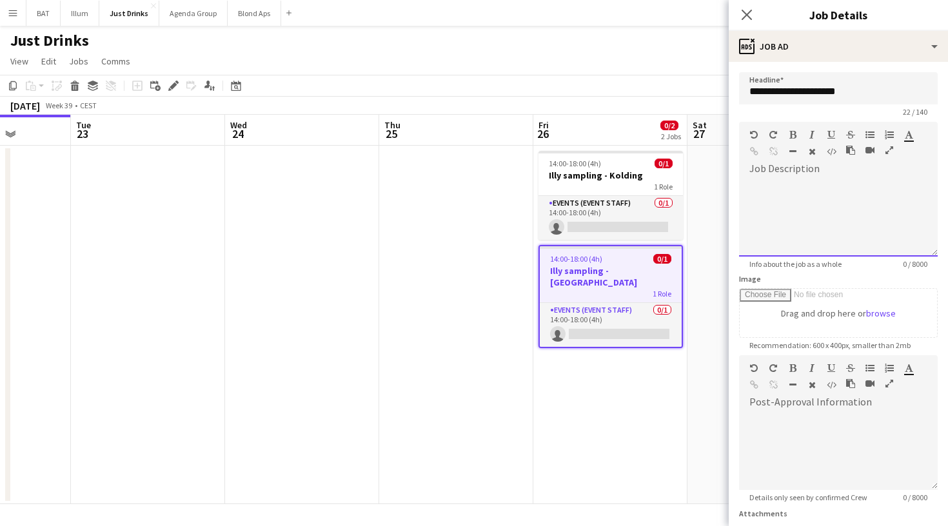
click at [803, 146] on div at bounding box center [778, 153] width 58 height 15
paste div
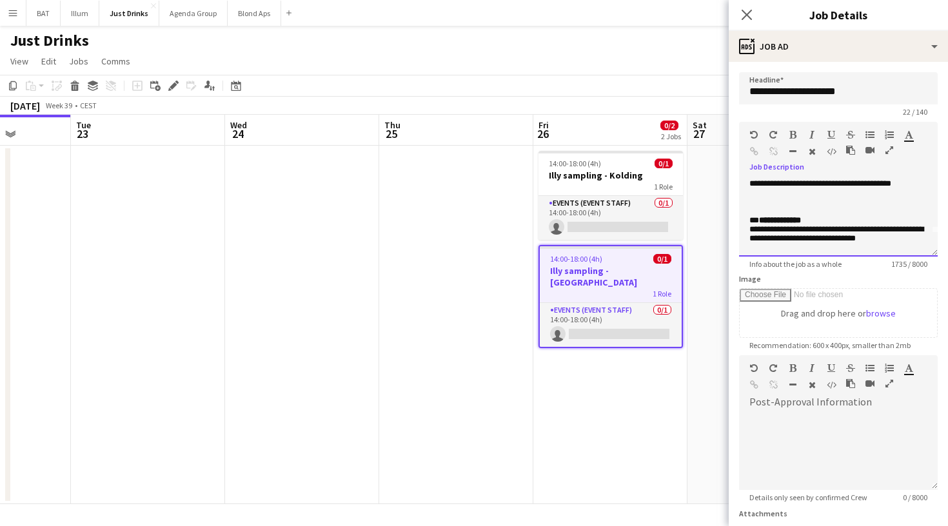
scroll to position [24, 0]
click at [787, 201] on p "**********" at bounding box center [838, 192] width 178 height 27
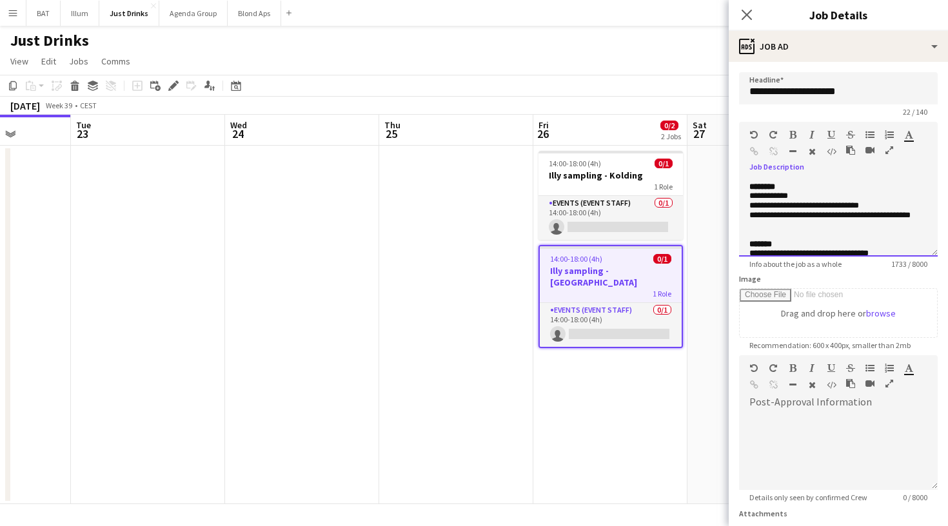
scroll to position [91, 0]
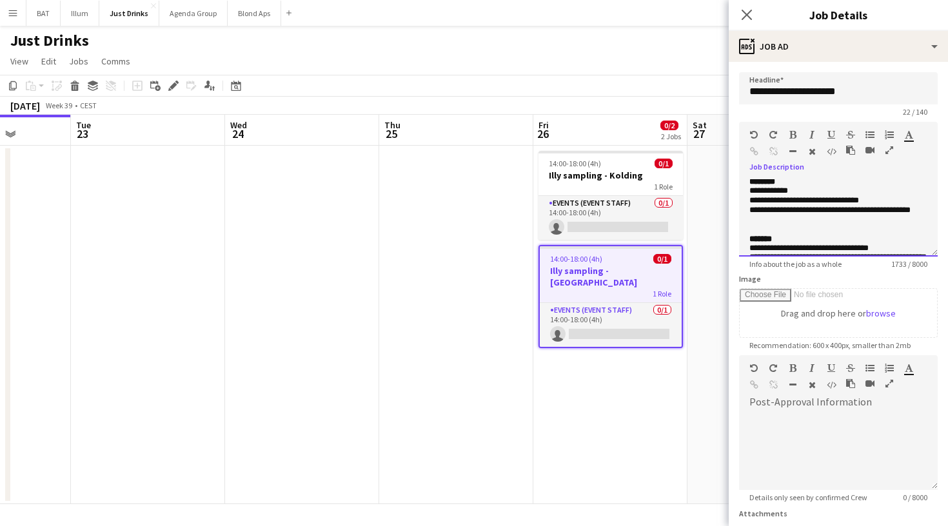
click at [749, 193] on div "**********" at bounding box center [838, 217] width 199 height 77
click at [747, 201] on div "**********" at bounding box center [838, 217] width 199 height 77
click at [750, 208] on p "**********" at bounding box center [838, 215] width 178 height 19
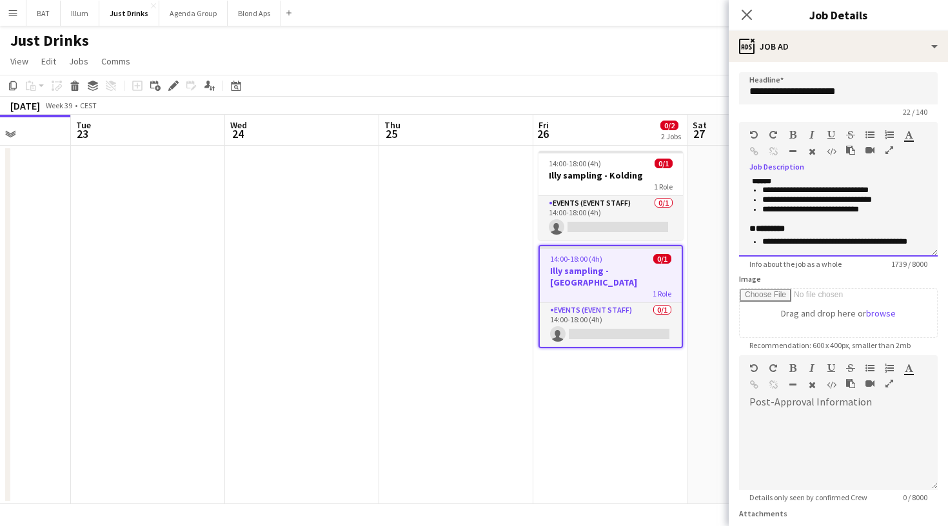
scroll to position [401, 0]
click at [750, 182] on b "******" at bounding box center [760, 179] width 22 height 8
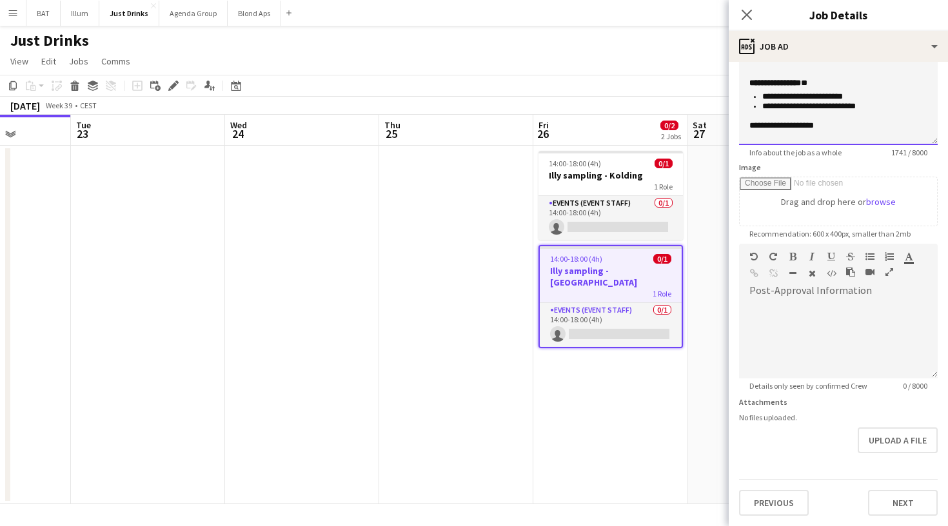
scroll to position [112, 0]
click at [631, 396] on app-date-cell "14:00-18:00 (4h) 0/1 Illy sampling - Kolding 1 Role Events (Event Staff) 0/1 14…" at bounding box center [610, 325] width 154 height 359
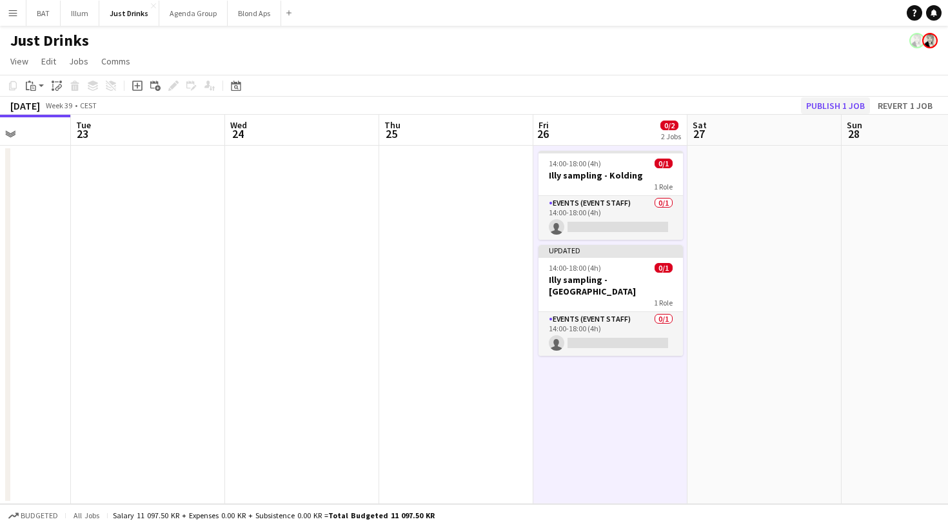
click at [849, 101] on button "Publish 1 job" at bounding box center [835, 105] width 69 height 17
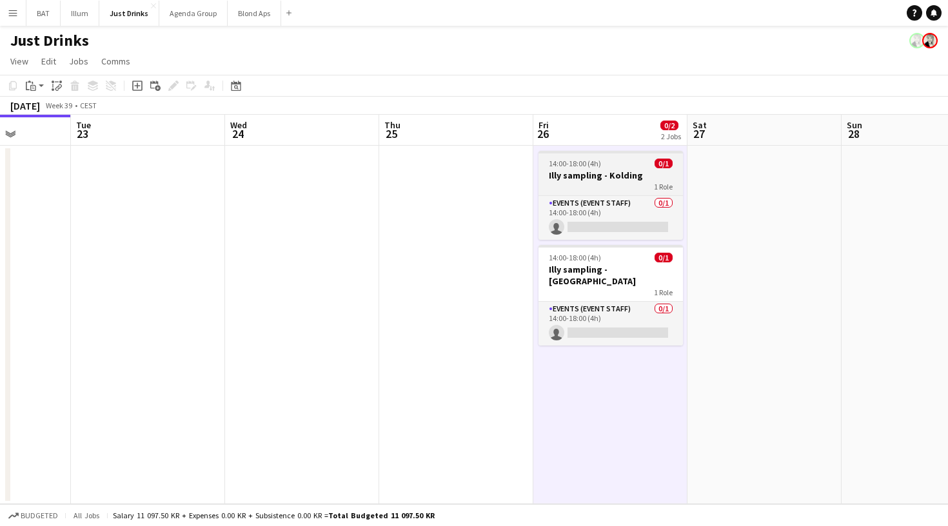
click at [603, 181] on h3 "Illy sampling - Kolding" at bounding box center [610, 176] width 144 height 12
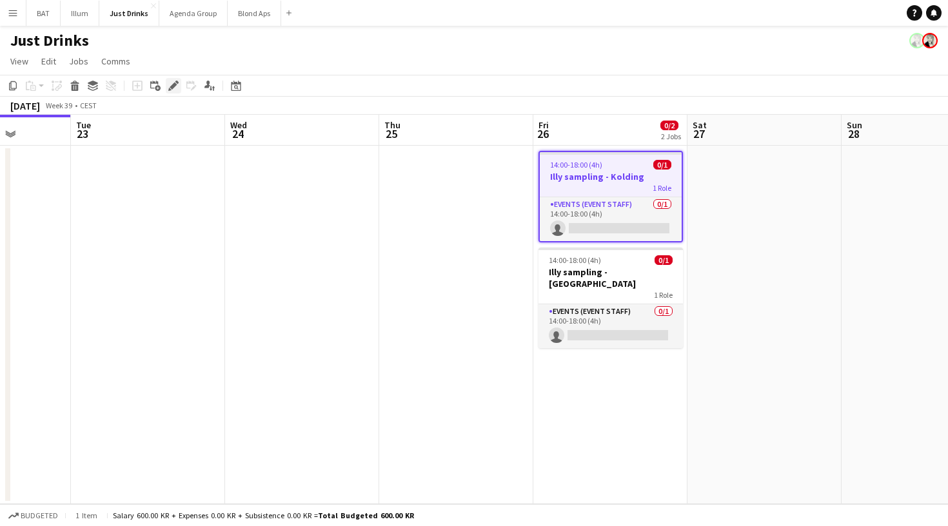
click at [175, 83] on icon at bounding box center [173, 86] width 7 height 7
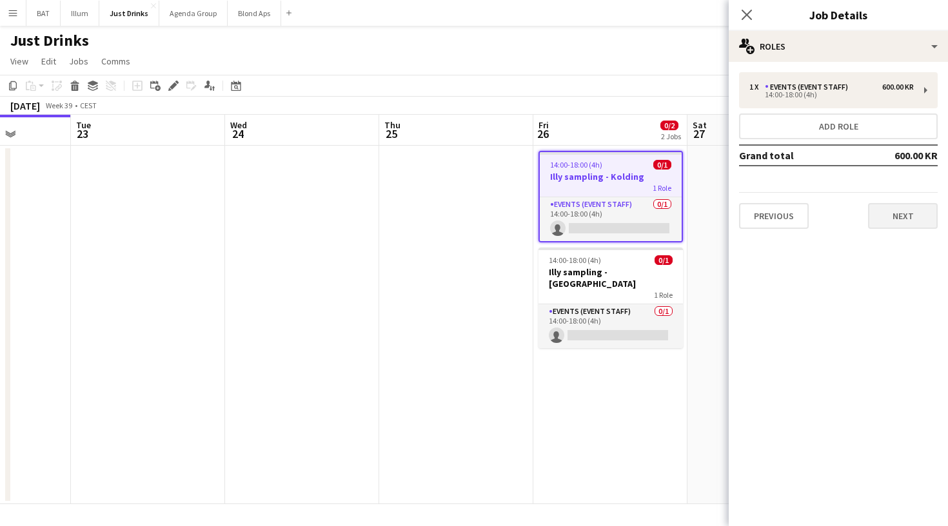
click at [903, 214] on button "Next" at bounding box center [903, 216] width 70 height 26
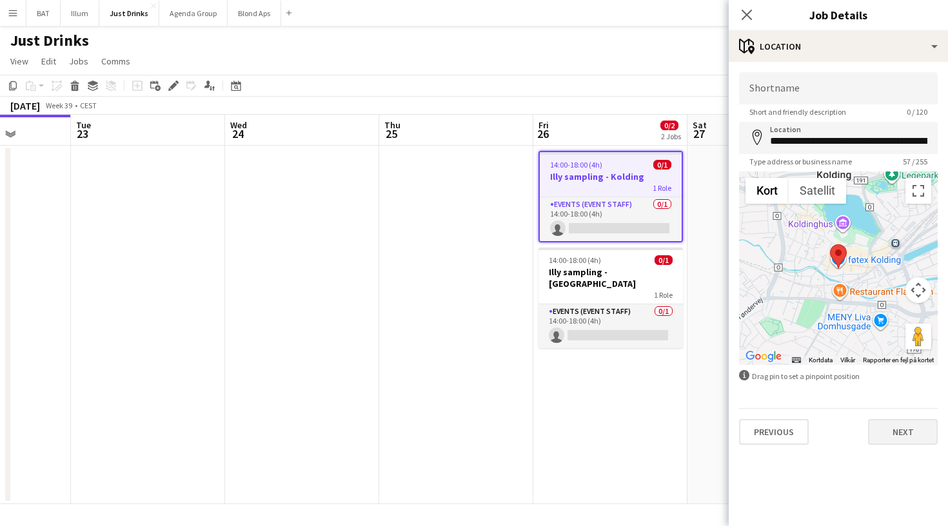
click at [890, 437] on button "Next" at bounding box center [903, 432] width 70 height 26
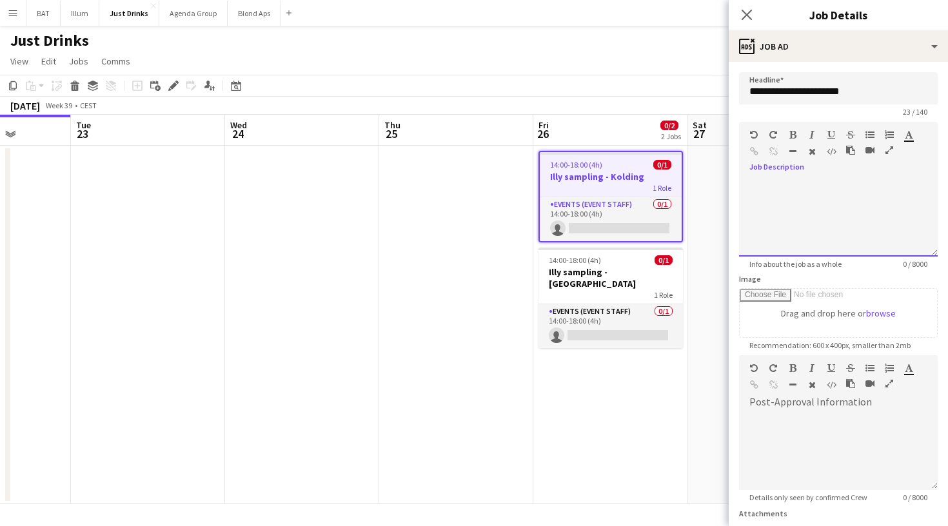
click at [825, 181] on div at bounding box center [838, 217] width 199 height 77
paste div
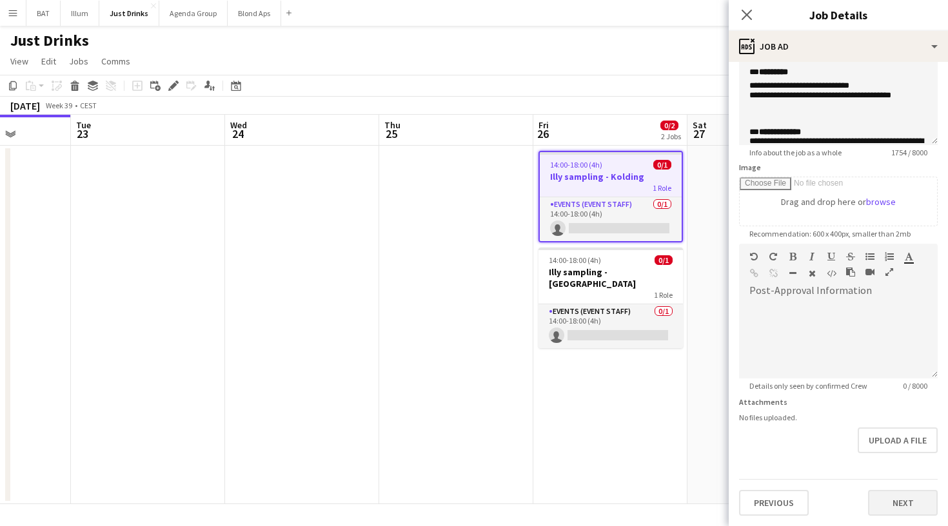
click at [883, 506] on button "Next" at bounding box center [903, 503] width 70 height 26
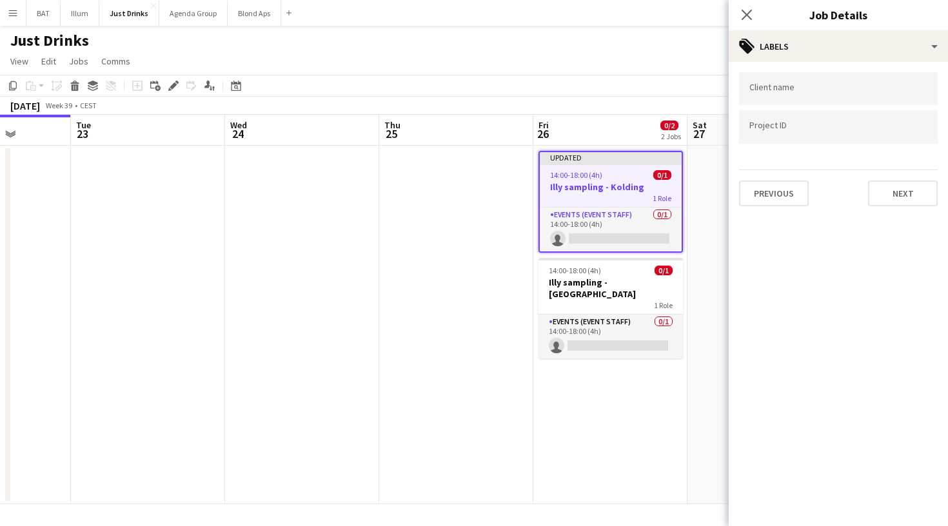
click at [632, 79] on app-toolbar "Copy Paste Paste Command V Paste with crew Command Shift V Paste linked Job Del…" at bounding box center [474, 86] width 948 height 22
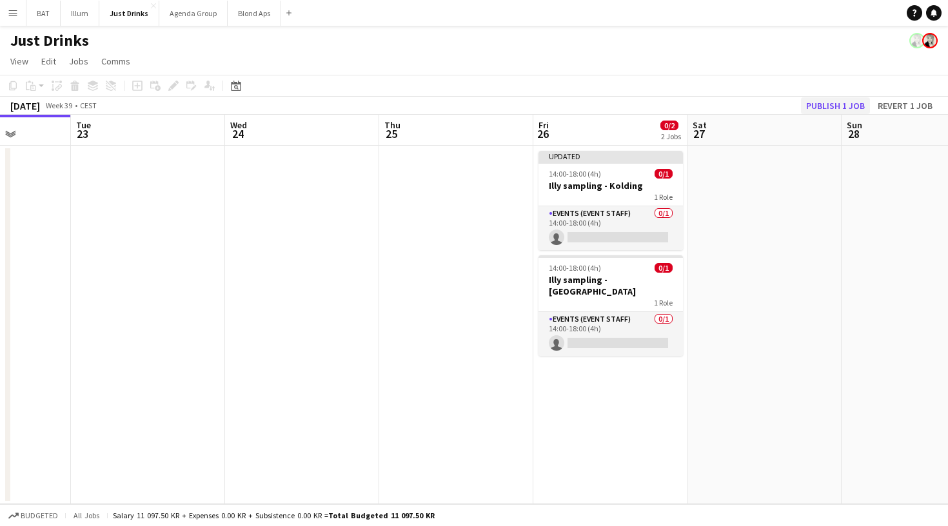
click at [832, 97] on button "Publish 1 job" at bounding box center [835, 105] width 69 height 17
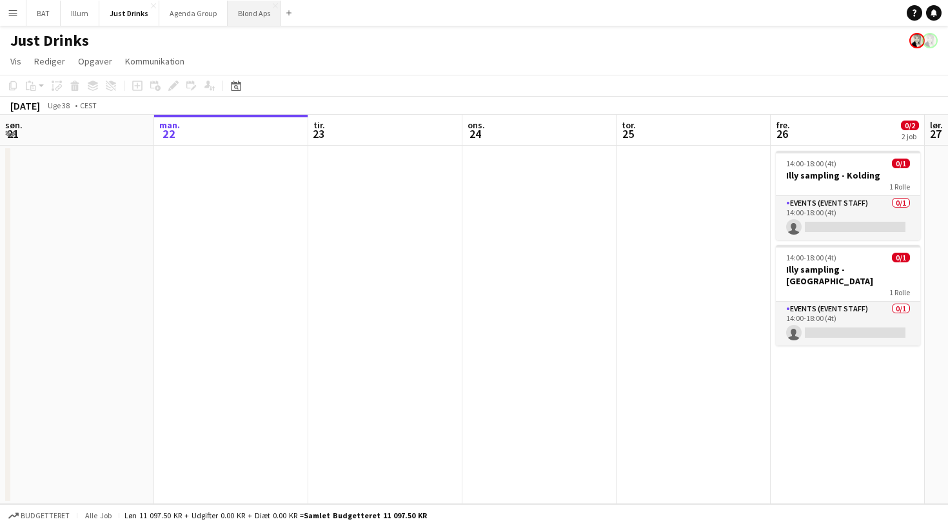
click at [241, 19] on button "Blond Aps Luk" at bounding box center [255, 13] width 54 height 25
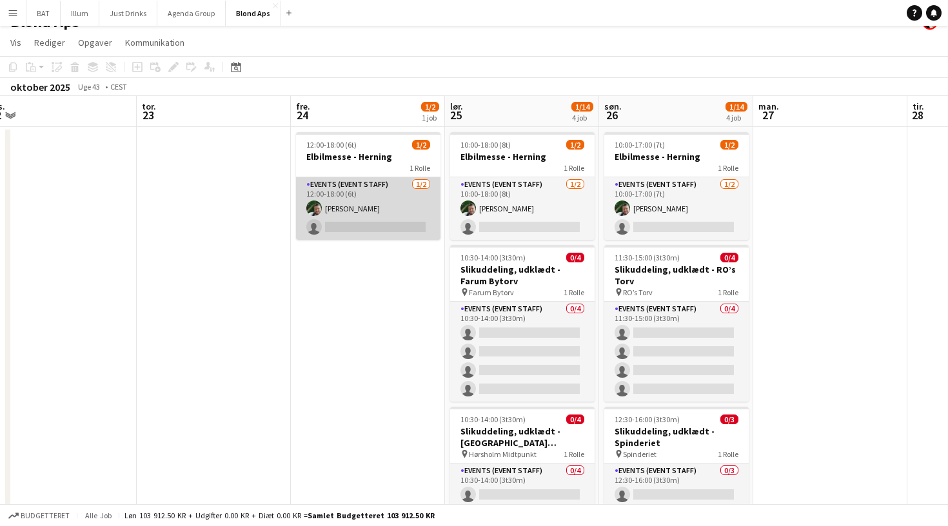
scroll to position [19, 0]
click at [369, 200] on app-card-role "Events (Event Staff) 1/2 12:00-18:00 (6t) JONAS BRØNDUM single-neutral-actions" at bounding box center [368, 208] width 144 height 63
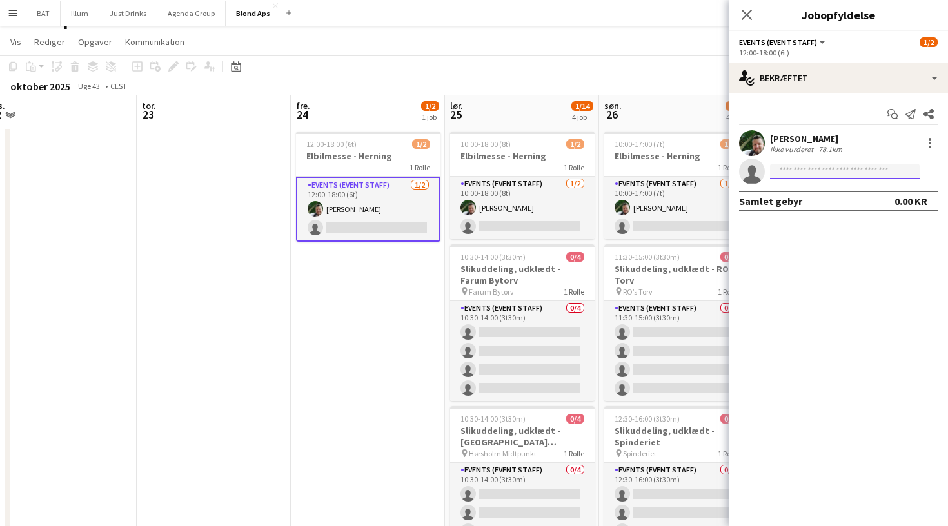
click at [809, 170] on input at bounding box center [845, 171] width 150 height 15
type input "******"
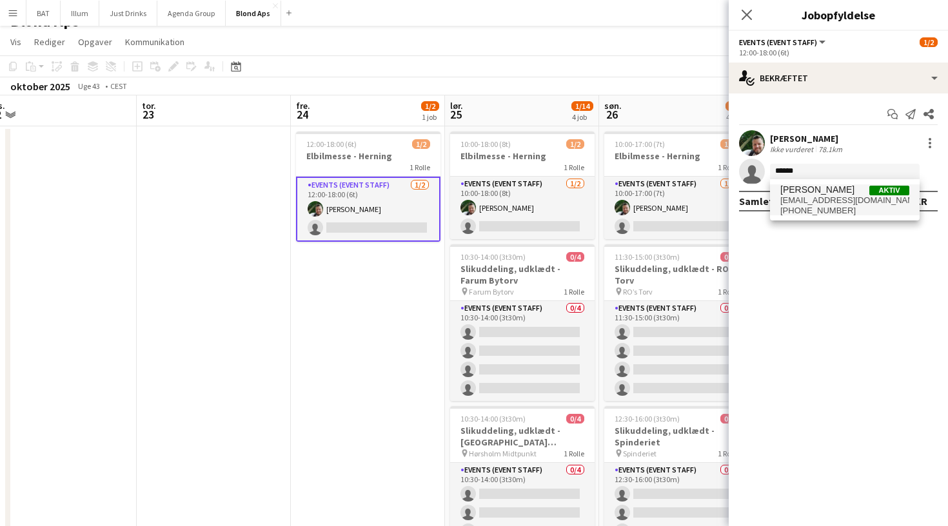
click at [834, 198] on span "carinakristensen87@gmail.com" at bounding box center [844, 200] width 129 height 10
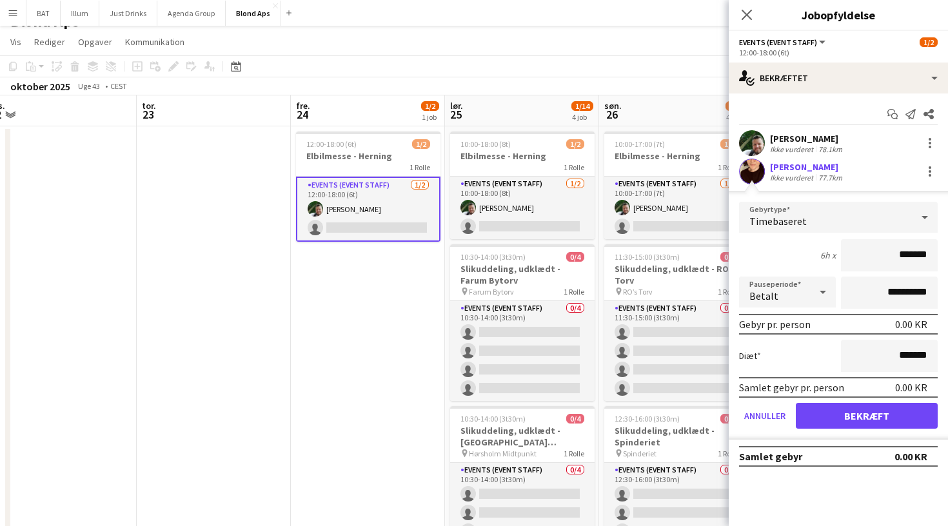
click at [850, 420] on button "Bekræft" at bounding box center [867, 416] width 142 height 26
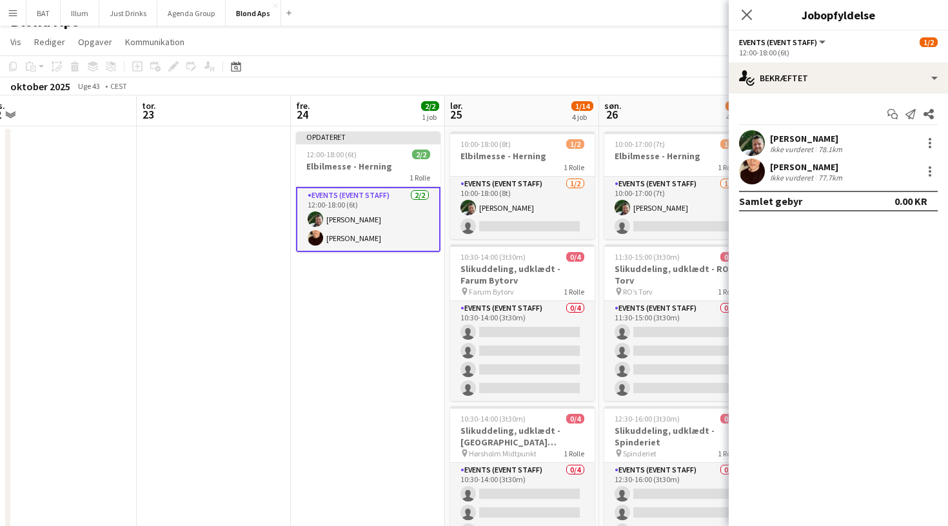
click at [671, 66] on app-toolbar "Kopier Indsæt Indsæt Kommando V Indsæt med mandskab Kommando Skift V Indsæt lin…" at bounding box center [474, 66] width 948 height 22
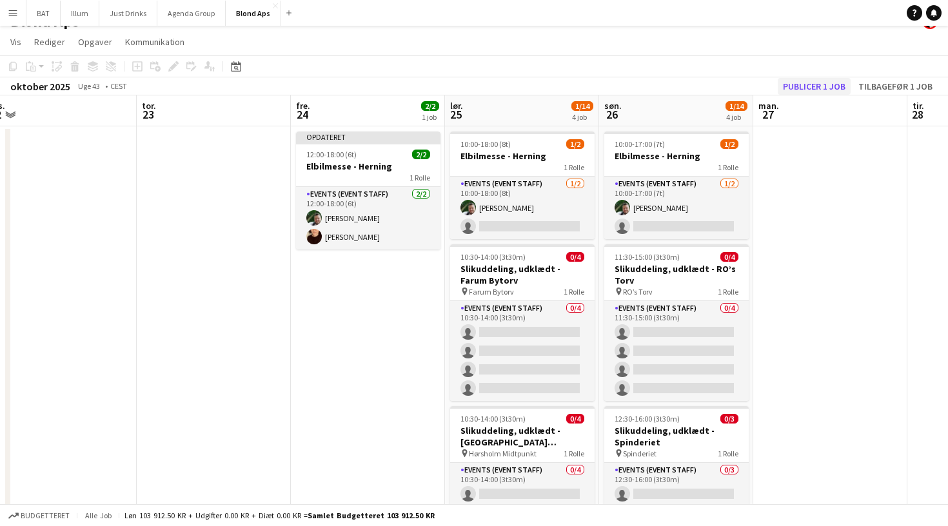
click at [838, 87] on button "Publicer 1 job" at bounding box center [814, 86] width 73 height 17
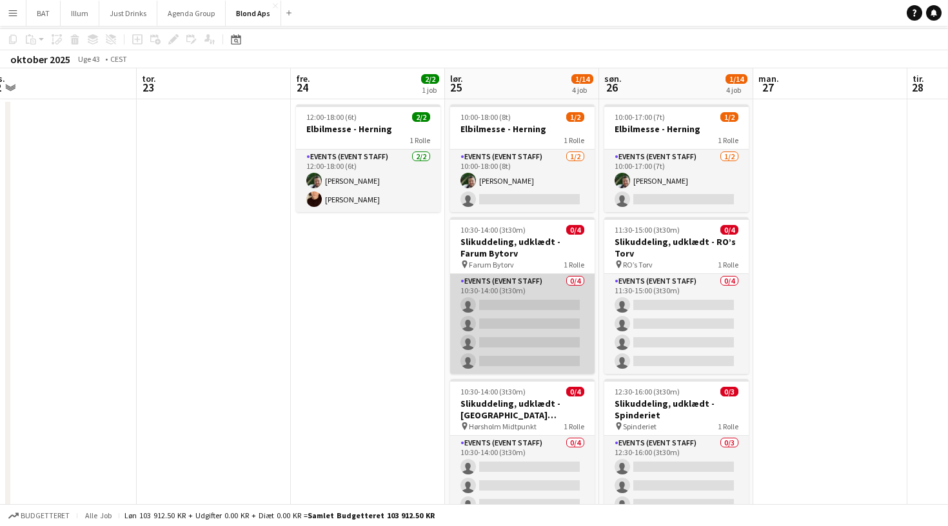
scroll to position [50, 0]
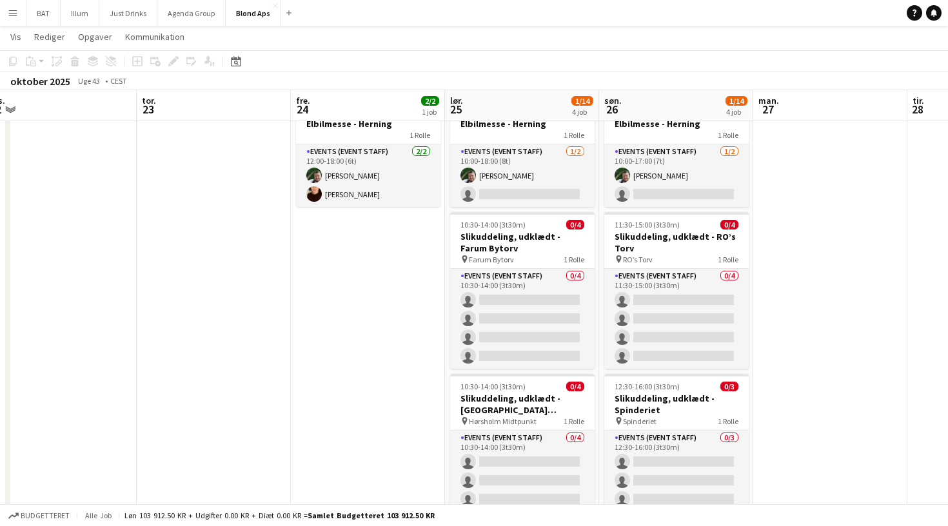
click at [13, 12] on app-icon "Menu" at bounding box center [13, 13] width 10 height 10
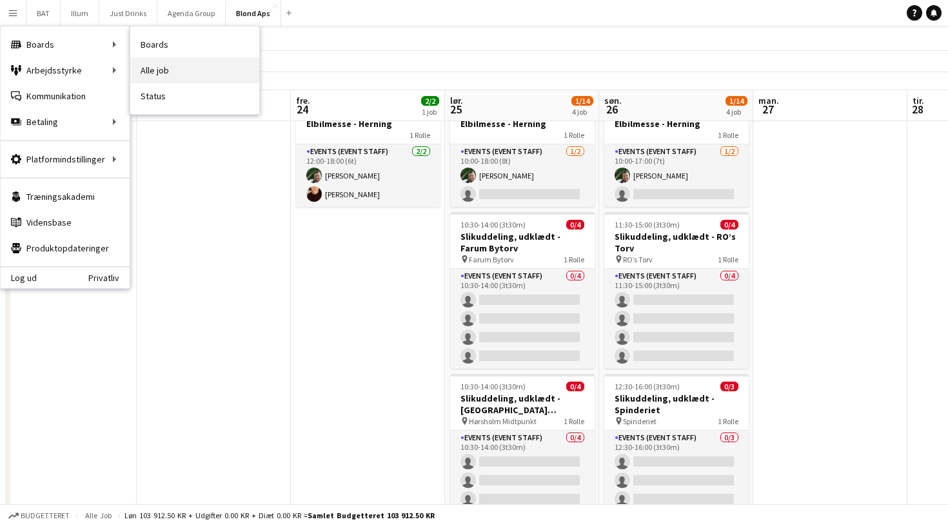
click at [156, 68] on link "Alle job" at bounding box center [194, 70] width 129 height 26
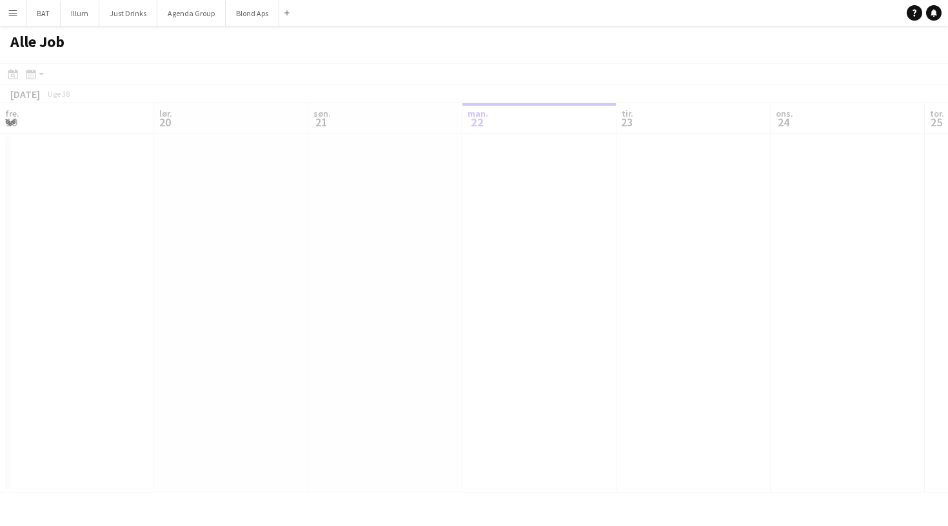
scroll to position [0, 308]
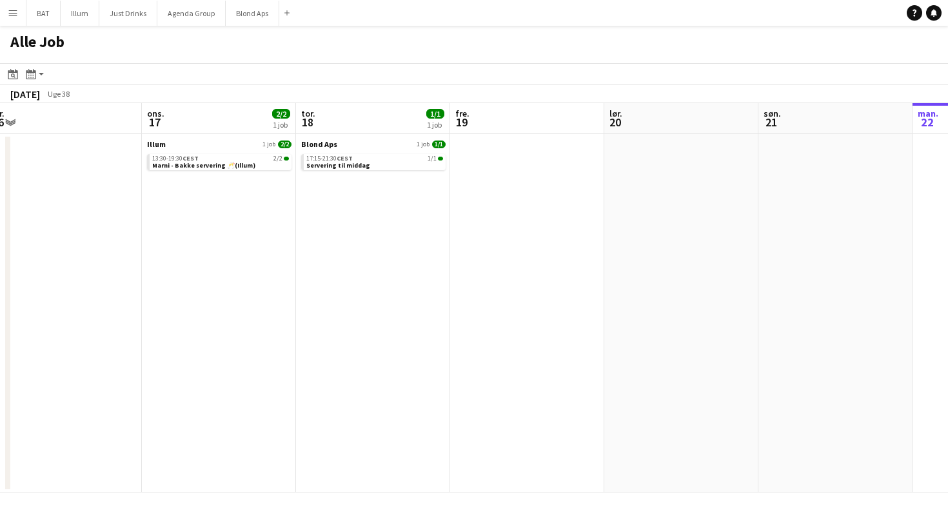
scroll to position [0, 317]
